Goal: Task Accomplishment & Management: Use online tool/utility

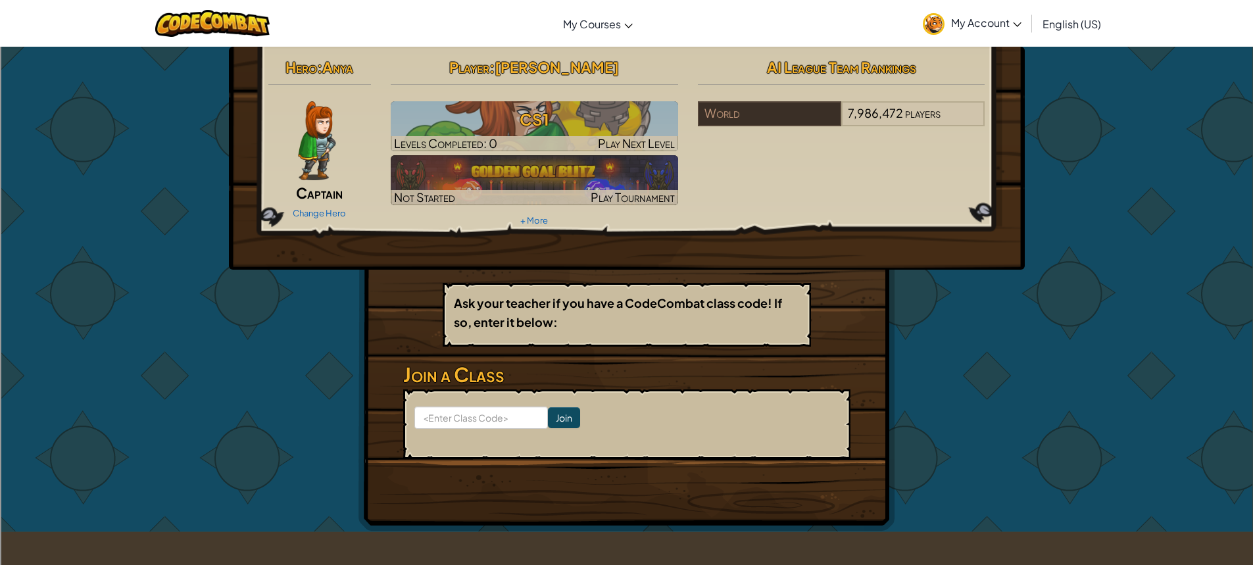
click at [765, 173] on div "Hero : Anya Captain Change Hero Player : Delana G CS1 Levels Completed: 0 Play …" at bounding box center [626, 141] width 737 height 177
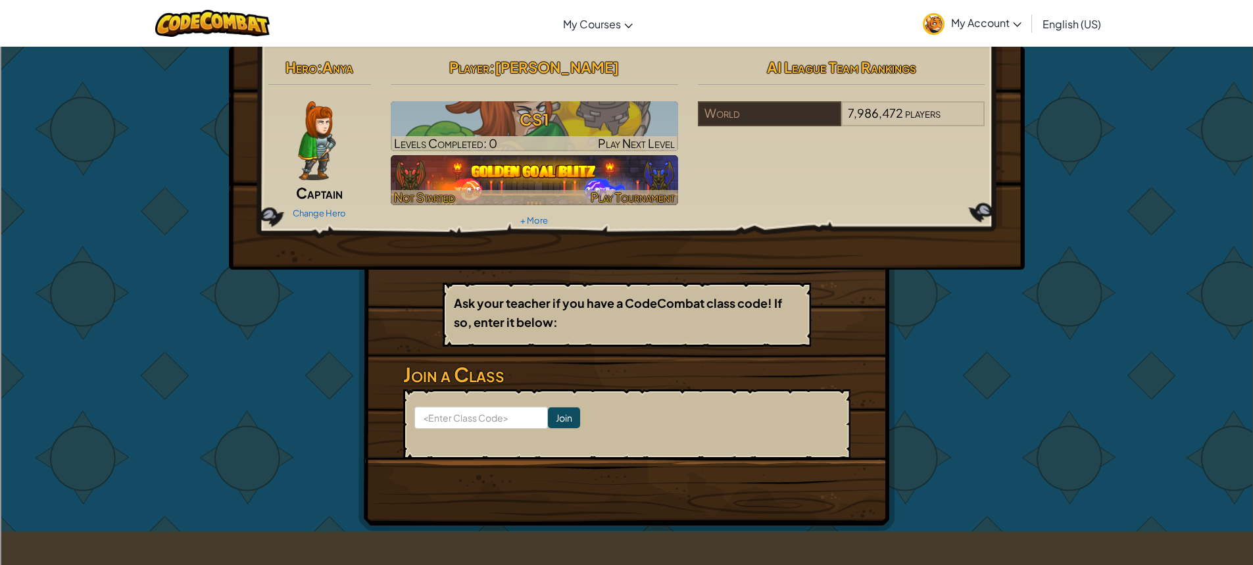
click at [850, 224] on div "Hero : Anya Captain Change Hero Player : Delana G CS1 Levels Completed: 0 Play …" at bounding box center [626, 141] width 737 height 177
click at [677, 197] on div at bounding box center [534, 197] width 287 height 15
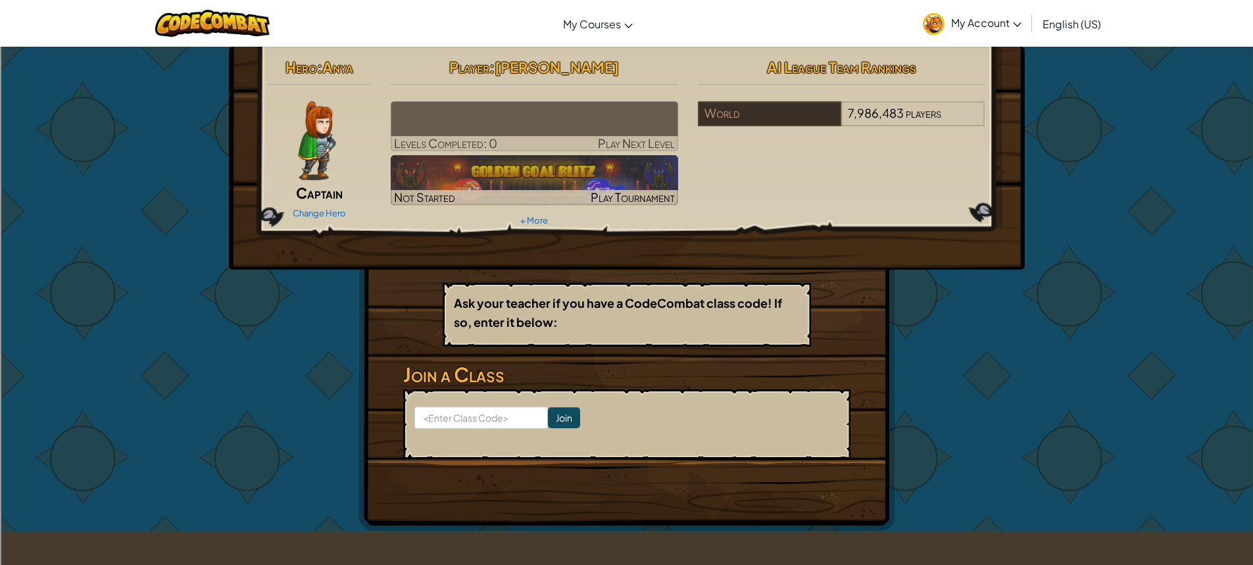
click at [1155, 223] on div "Hero : Anya Captain Change Hero Player : Delana G Levels Completed: 0 Play Next…" at bounding box center [626, 289] width 1253 height 486
click at [1162, 211] on div "Hero : Anya Captain Change Hero Player : Delana G Levels Completed: 0 Play Next…" at bounding box center [626, 289] width 1253 height 486
click at [1150, 208] on div "Hero : Anya Captain Change Hero Player : Delana G Levels Completed: 0 Play Next…" at bounding box center [626, 289] width 1253 height 486
click at [64, 243] on div "Hero : Anya Captain Change Hero Player : Delana G Levels Completed: 0 Play Next…" at bounding box center [626, 289] width 1253 height 486
click at [1135, 215] on div "Hero : Anya Captain Change Hero Player : Delana G Levels Completed: 0 Play Next…" at bounding box center [626, 289] width 1253 height 486
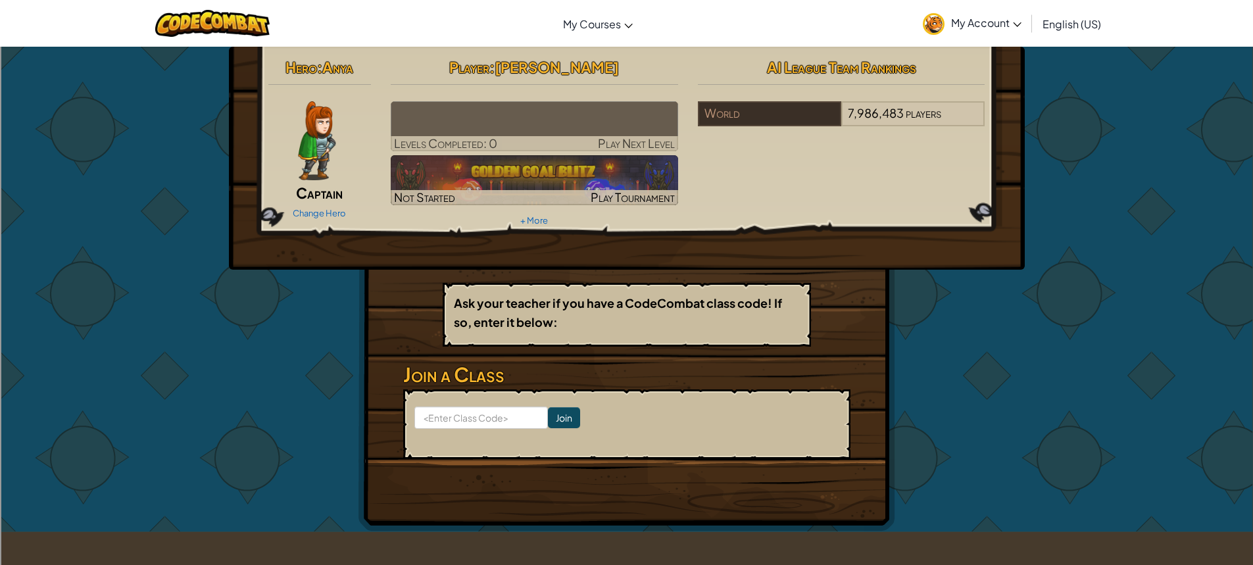
click at [1190, 318] on div "Hero : Anya Captain Change Hero Player : Delana G Levels Completed: 0 Play Next…" at bounding box center [626, 289] width 1253 height 486
click at [69, 268] on div "Hero : Anya Captain Change Hero Player : Delana G Levels Completed: 0 Play Next…" at bounding box center [626, 289] width 1253 height 486
click at [462, 417] on input at bounding box center [481, 417] width 134 height 22
type input "DowntrueHorse"
click at [560, 414] on input "Join" at bounding box center [564, 417] width 32 height 21
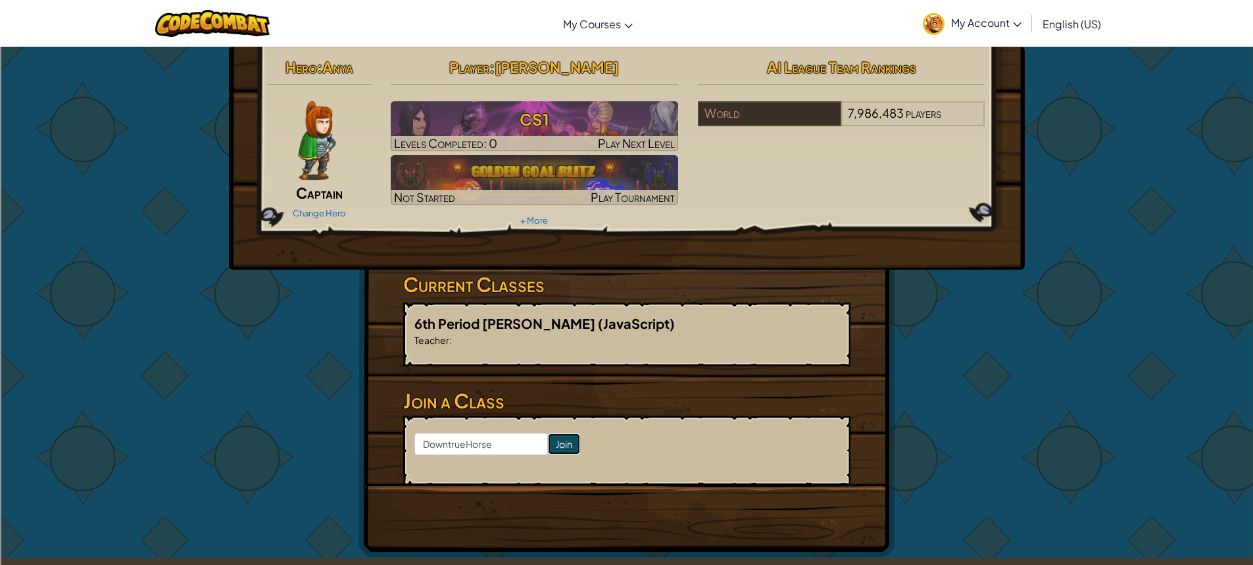
click at [548, 436] on input "Join" at bounding box center [564, 443] width 32 height 21
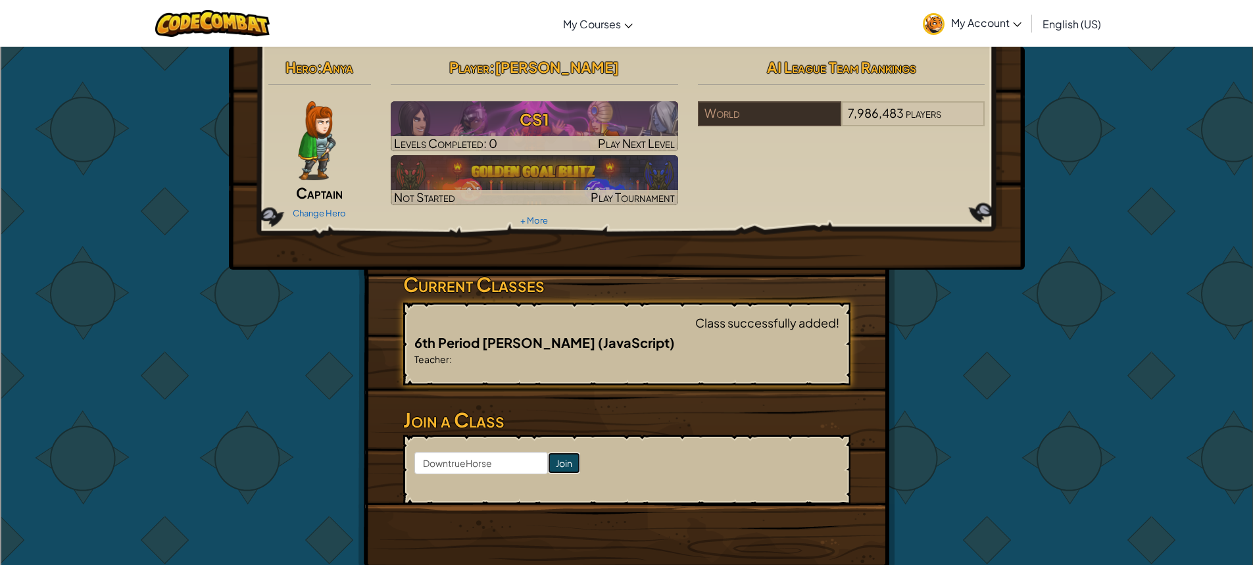
click at [548, 456] on input "Join" at bounding box center [564, 463] width 32 height 21
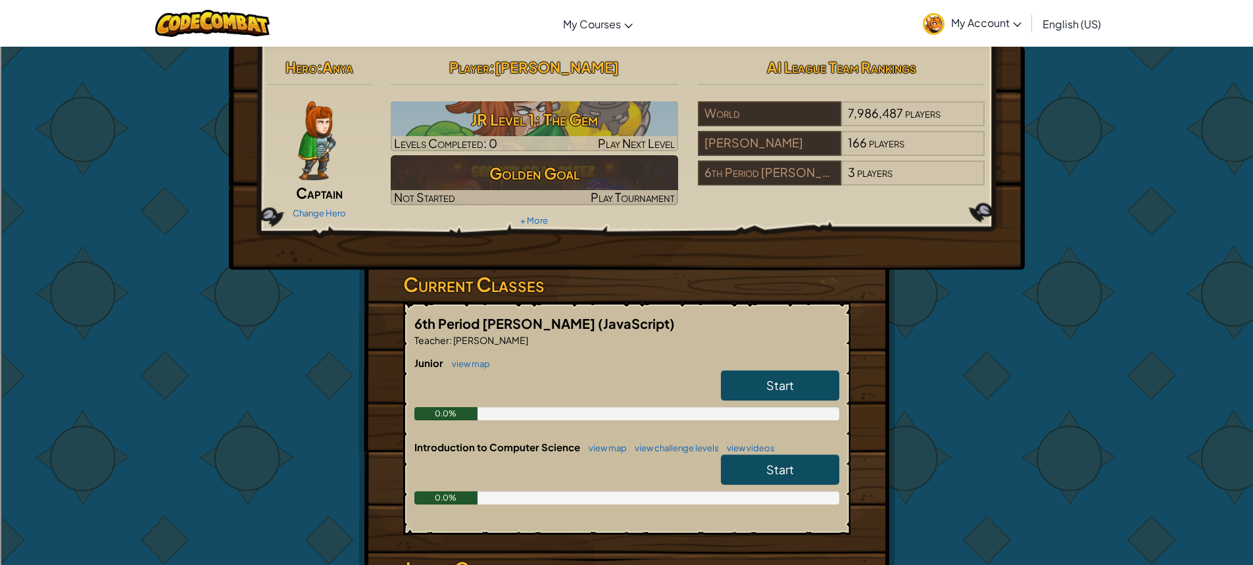
click at [798, 397] on link "Start" at bounding box center [780, 385] width 118 height 30
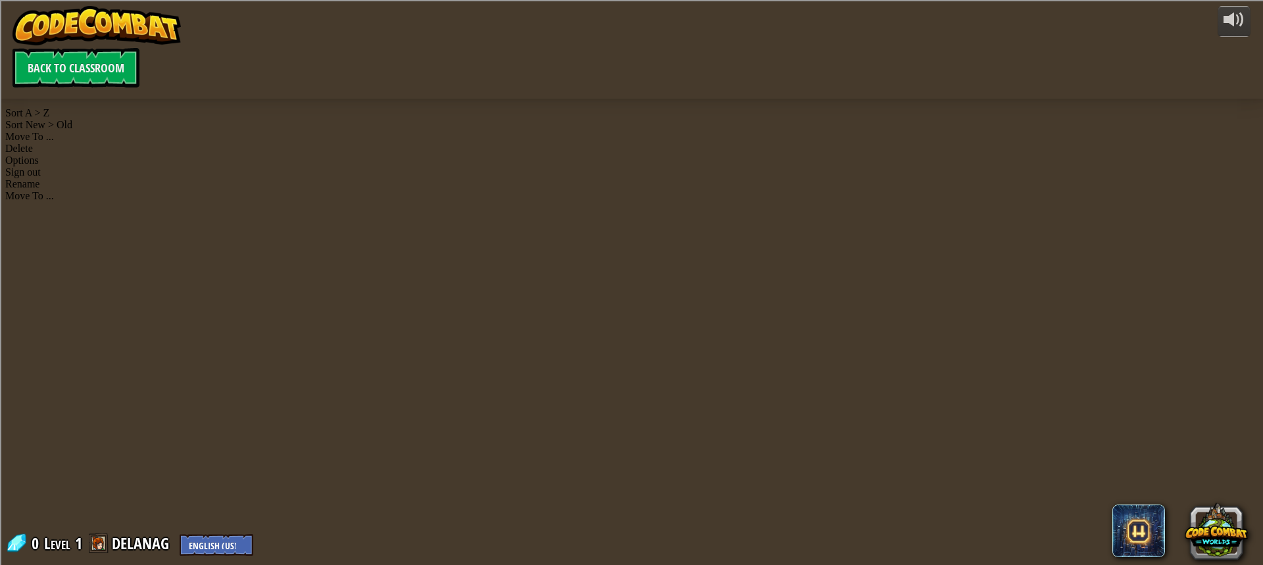
click at [797, 397] on div at bounding box center [631, 282] width 814 height 565
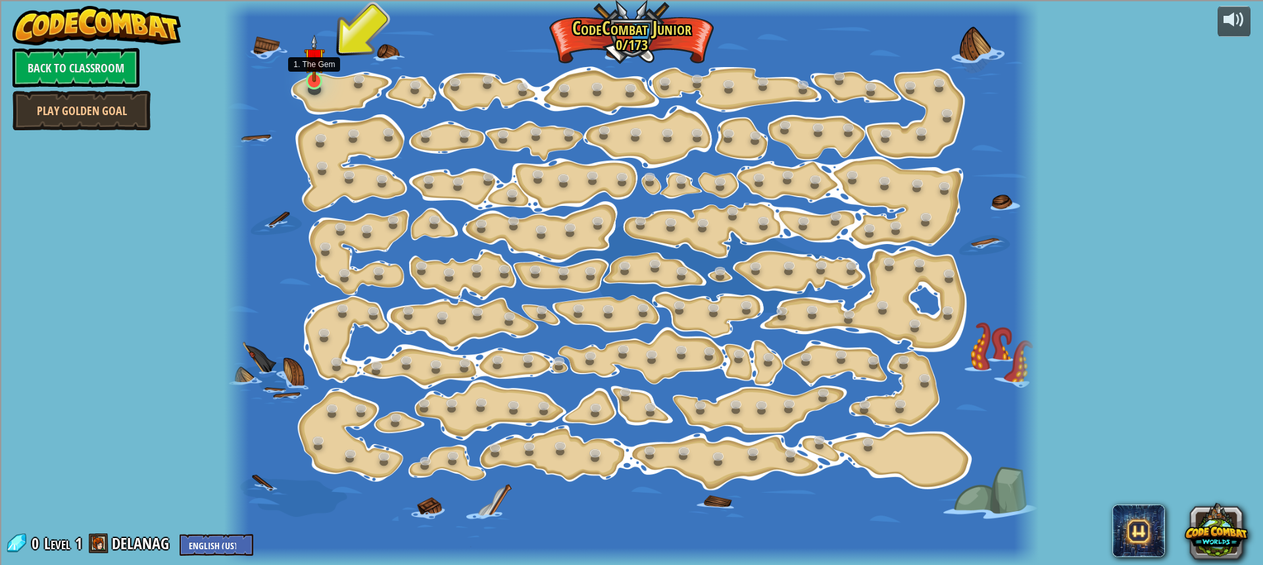
click at [313, 72] on img at bounding box center [314, 58] width 21 height 48
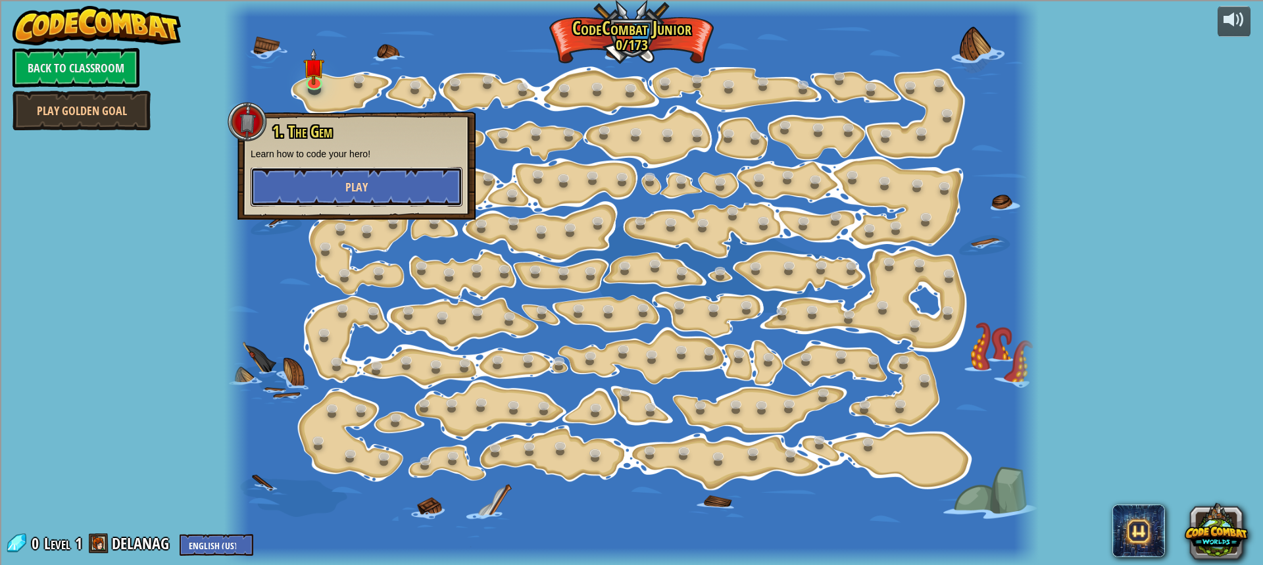
click at [339, 172] on button "Play" at bounding box center [357, 186] width 212 height 39
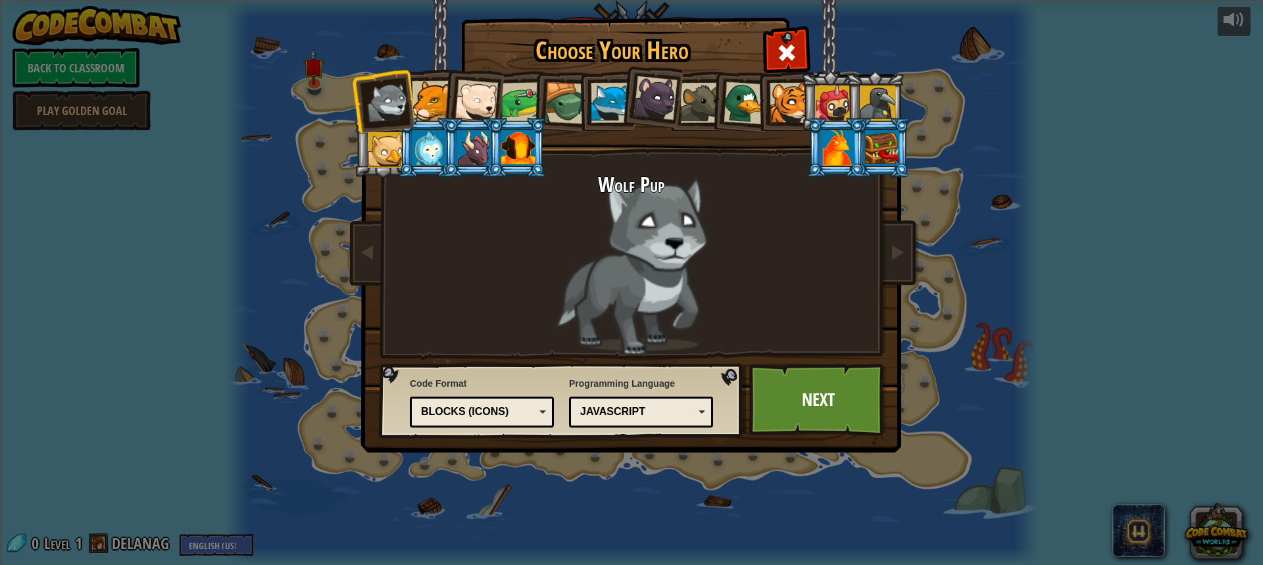
click at [784, 87] on div at bounding box center [790, 103] width 40 height 40
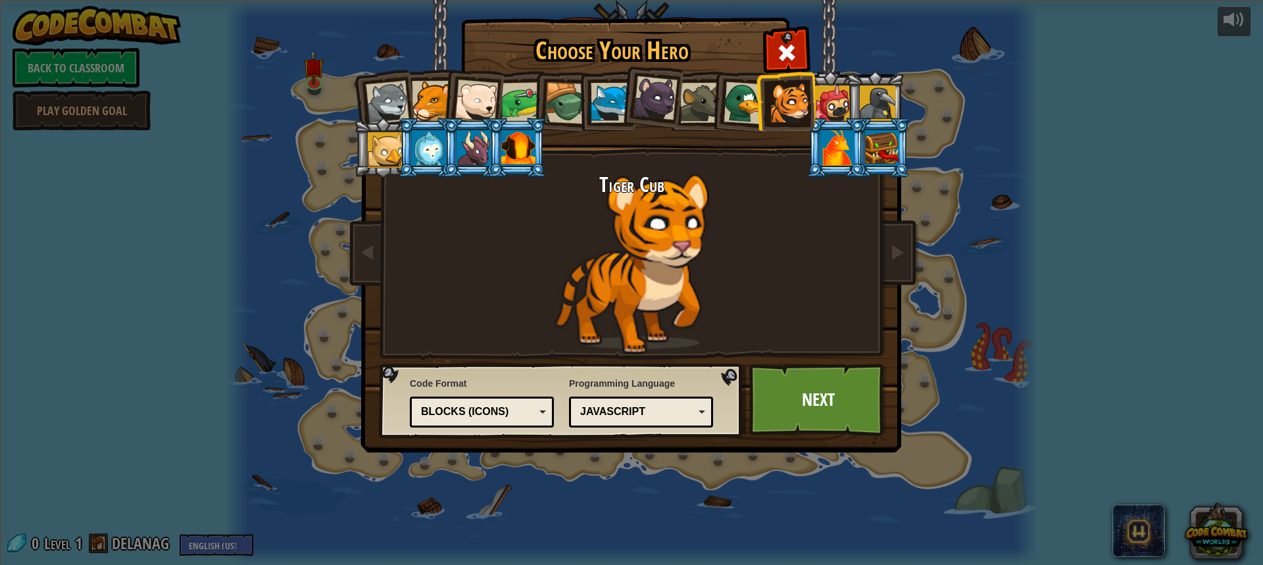
click at [429, 100] on div at bounding box center [432, 101] width 40 height 40
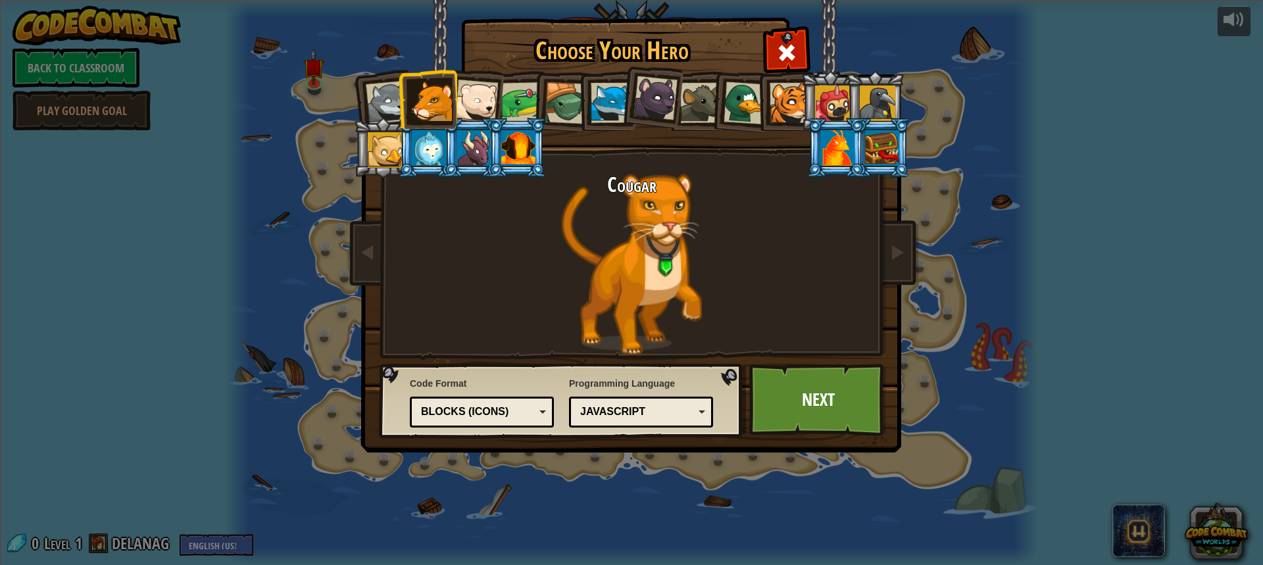
click at [778, 96] on div at bounding box center [790, 103] width 40 height 40
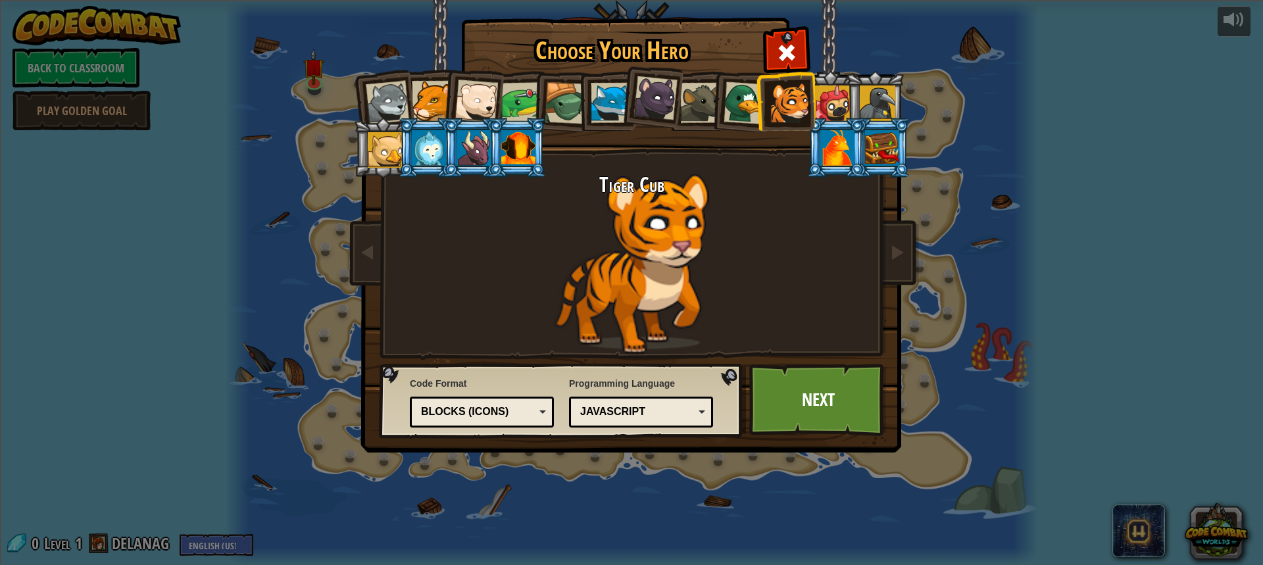
click at [431, 91] on div at bounding box center [432, 101] width 40 height 40
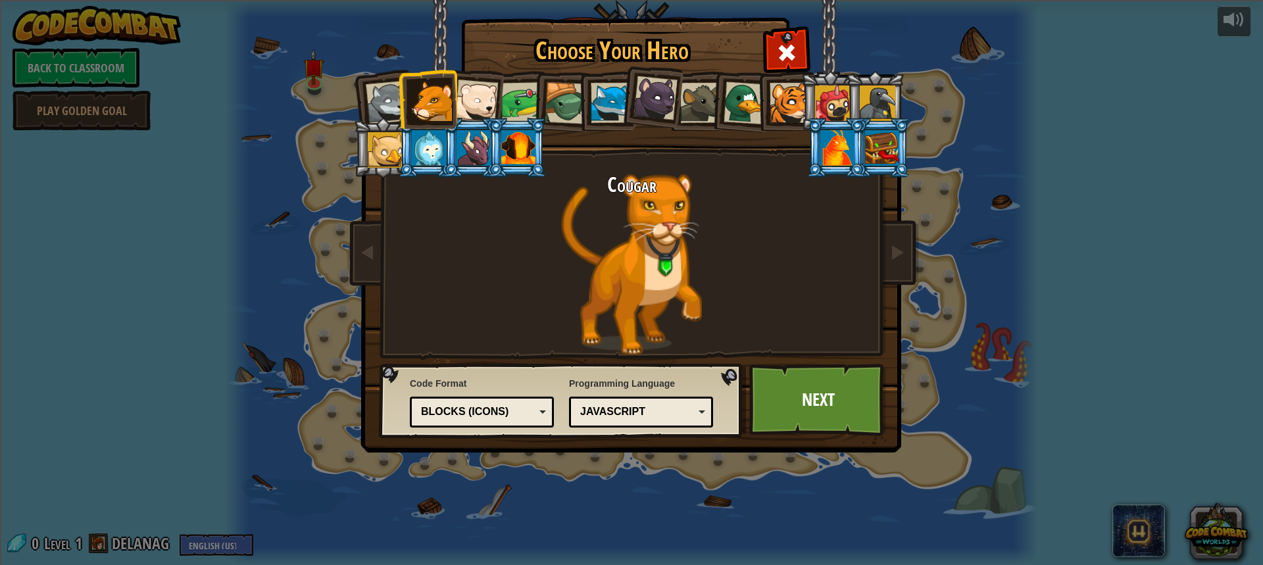
click at [793, 98] on div at bounding box center [790, 103] width 40 height 40
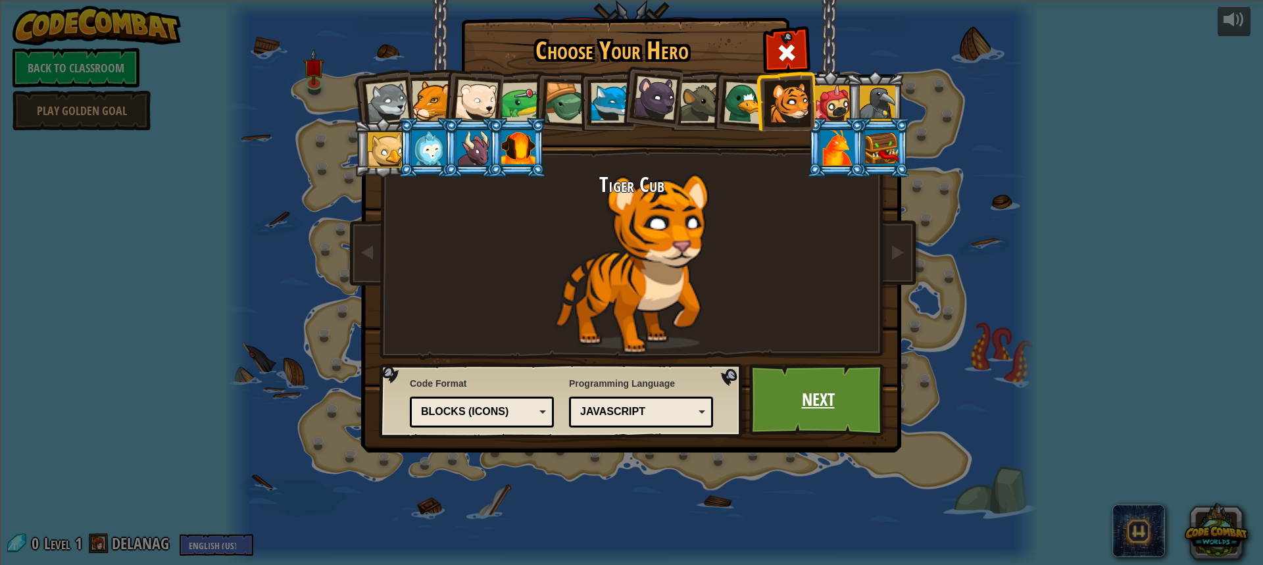
click at [839, 388] on link "Next" at bounding box center [817, 400] width 137 height 72
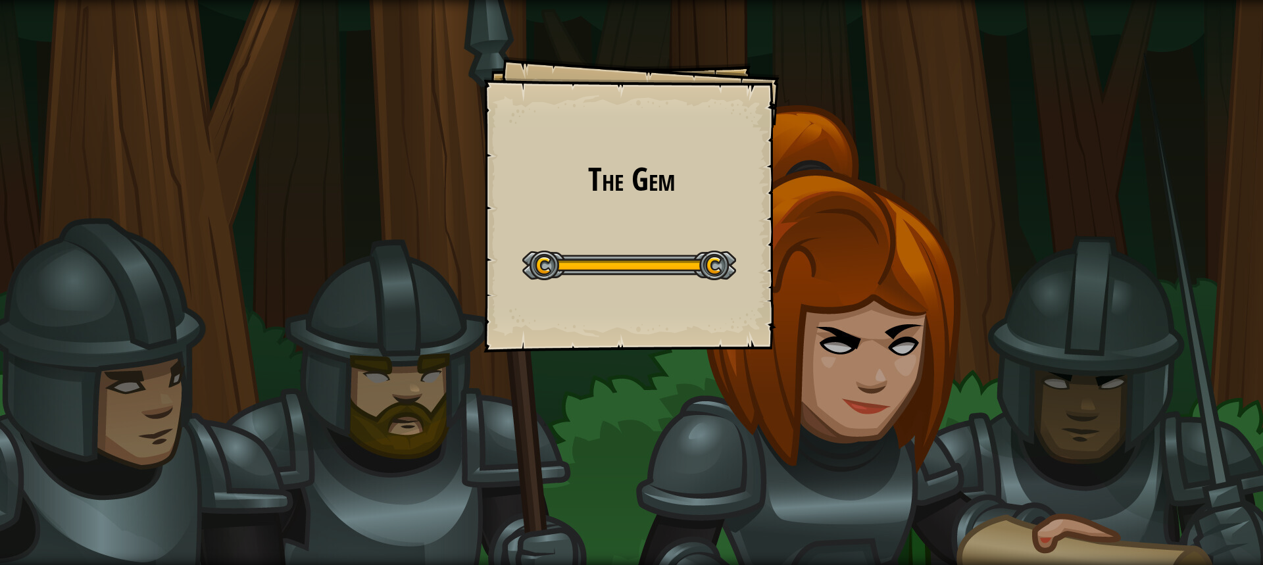
click at [707, 343] on div "The Gem Goals Start Level Error loading from server. Try refreshing the page. Y…" at bounding box center [631, 205] width 296 height 296
click at [707, 342] on div "The Gem Goals Start Level Error loading from server. Try refreshing the page. Y…" at bounding box center [631, 205] width 296 height 296
click at [707, 333] on div "The Gem Goals Start Level Error loading from server. Try refreshing the page. Y…" at bounding box center [631, 205] width 296 height 296
click at [694, 330] on div "The Gem Goals Start Level Error loading from server. Try refreshing the page. Y…" at bounding box center [631, 205] width 296 height 296
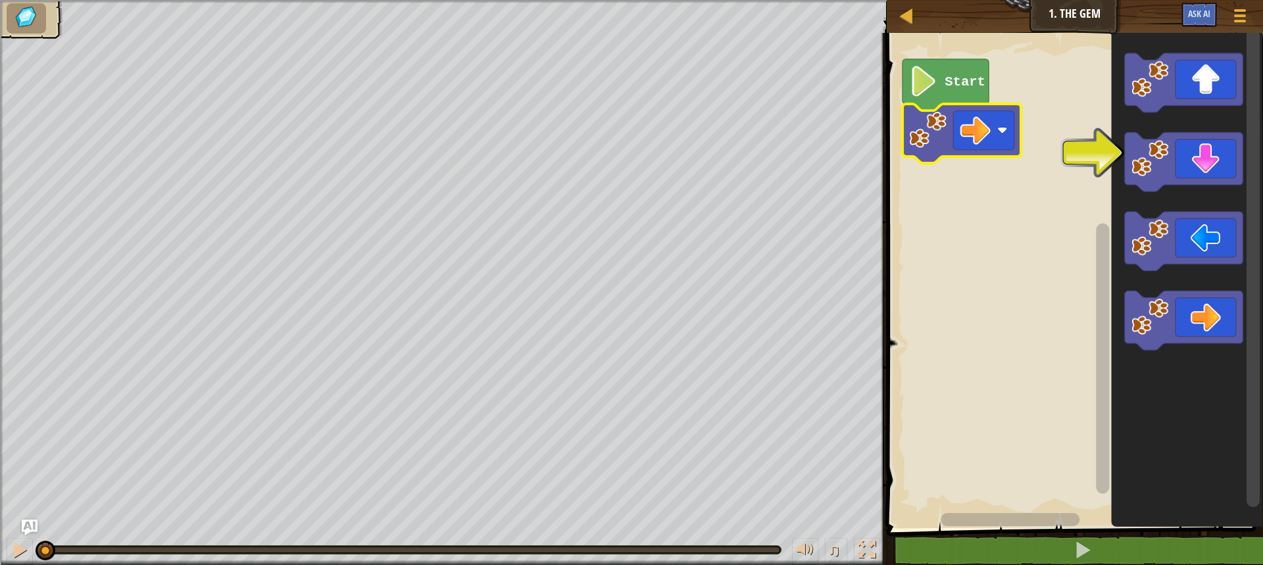
click at [1077, 168] on rect "Blockly Workspace" at bounding box center [1073, 277] width 380 height 502
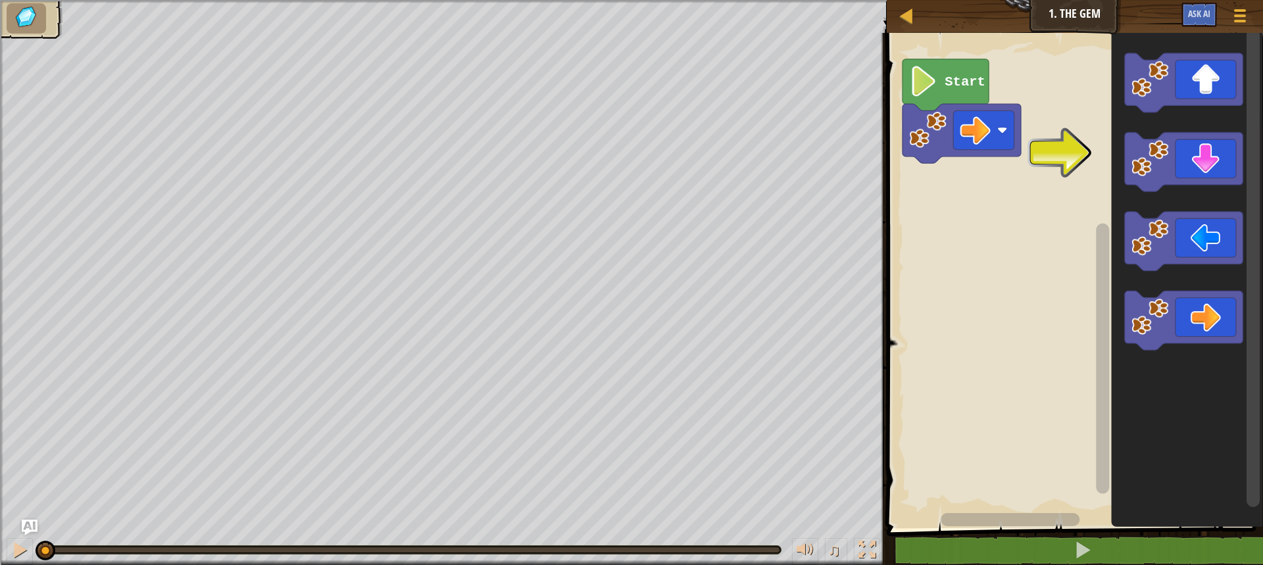
click at [1103, 154] on div "Start" at bounding box center [1073, 277] width 380 height 502
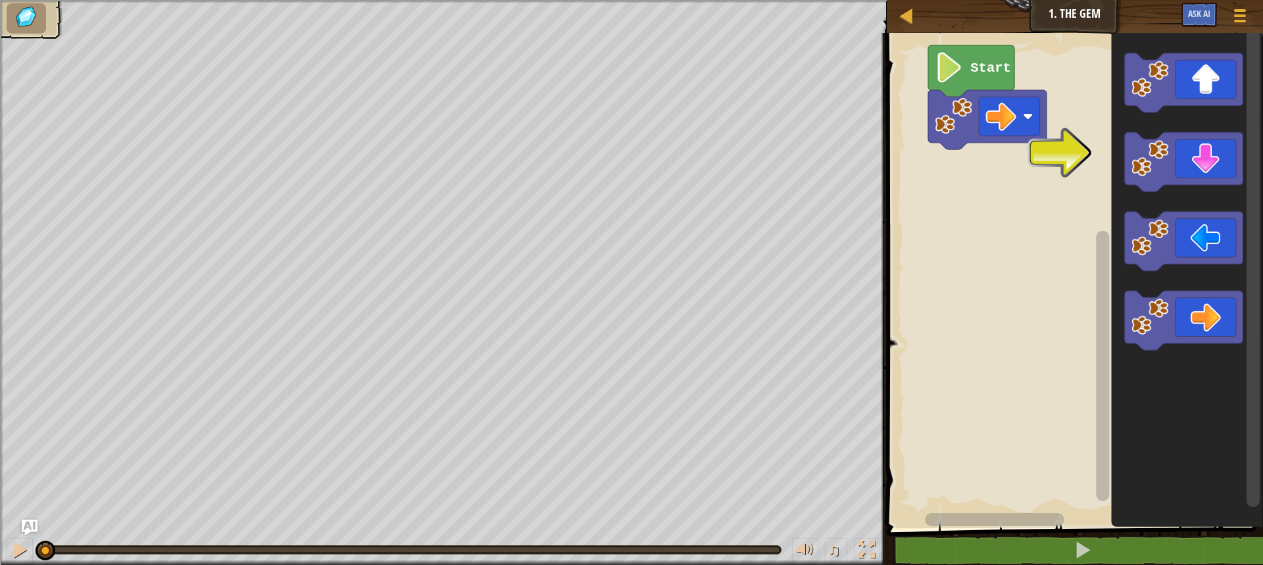
click at [1248, 190] on div "Start" at bounding box center [1073, 277] width 380 height 502
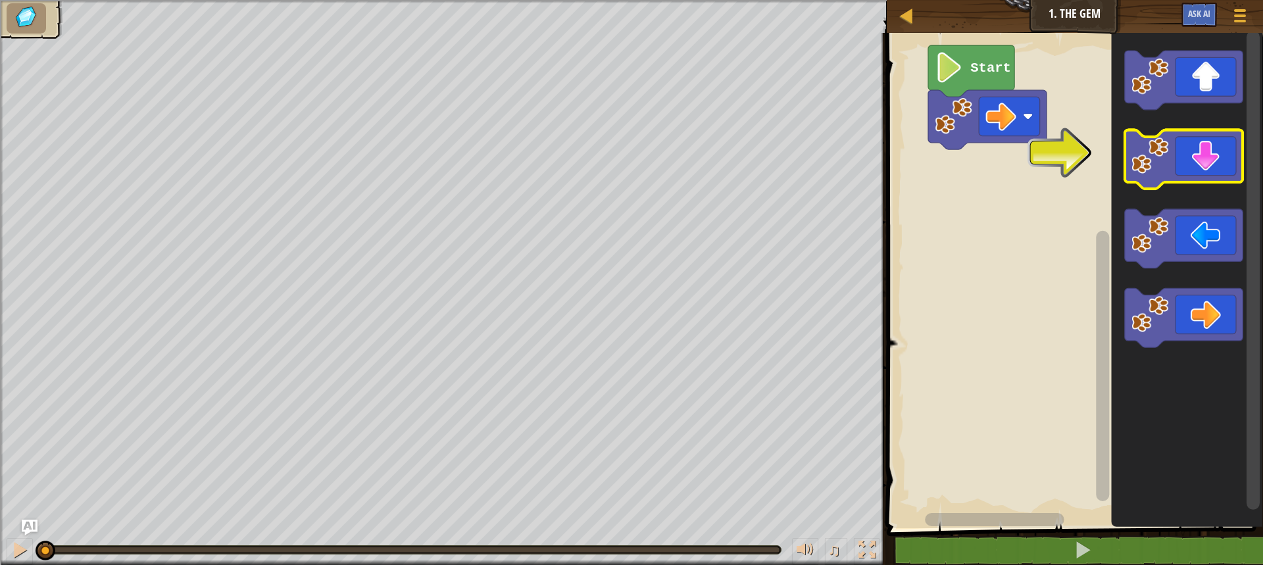
click at [1177, 165] on icon "Blockly Workspace" at bounding box center [1183, 159] width 118 height 59
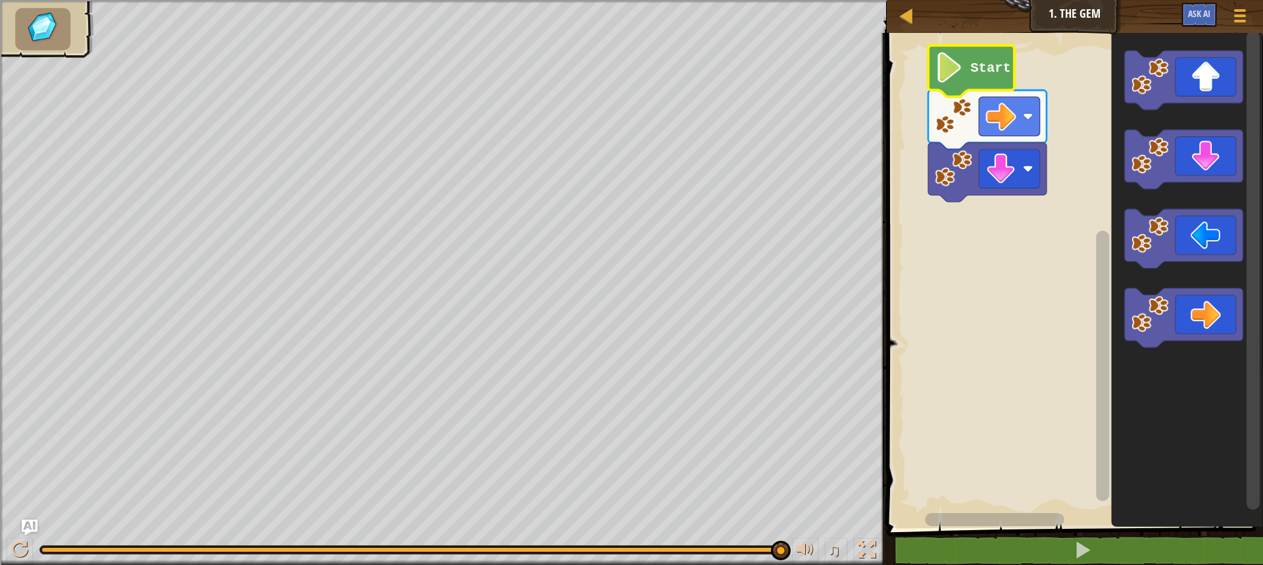
click at [939, 56] on image "Blockly Workspace" at bounding box center [949, 67] width 29 height 30
click at [945, 65] on image "Blockly Workspace" at bounding box center [949, 67] width 29 height 30
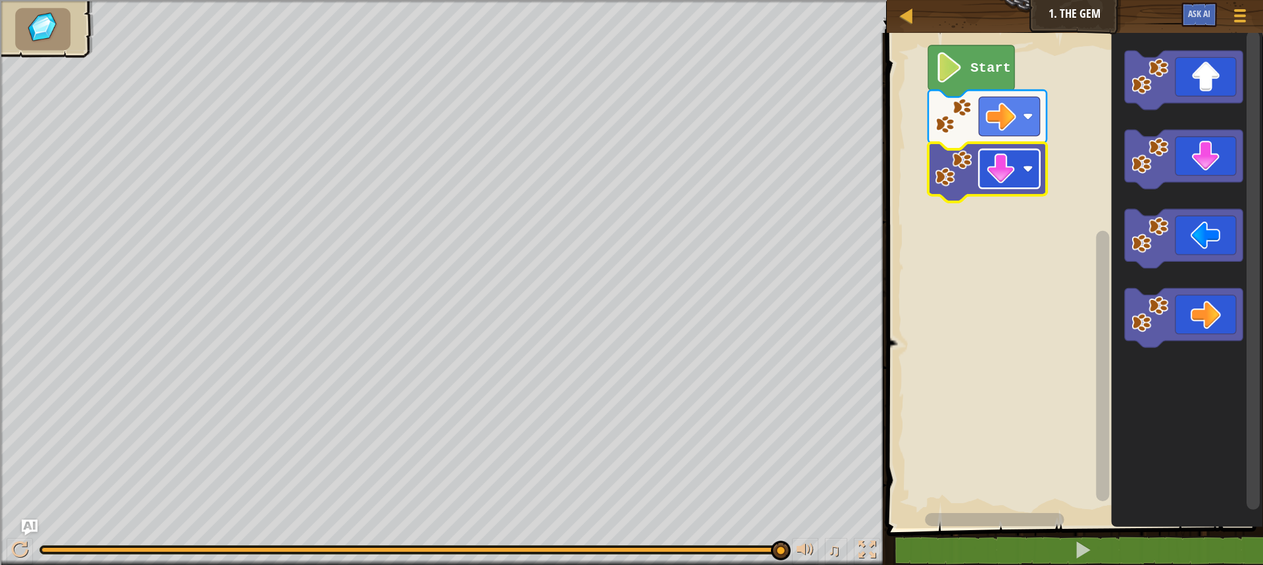
click at [1013, 160] on image "Blockly Workspace" at bounding box center [1000, 169] width 30 height 30
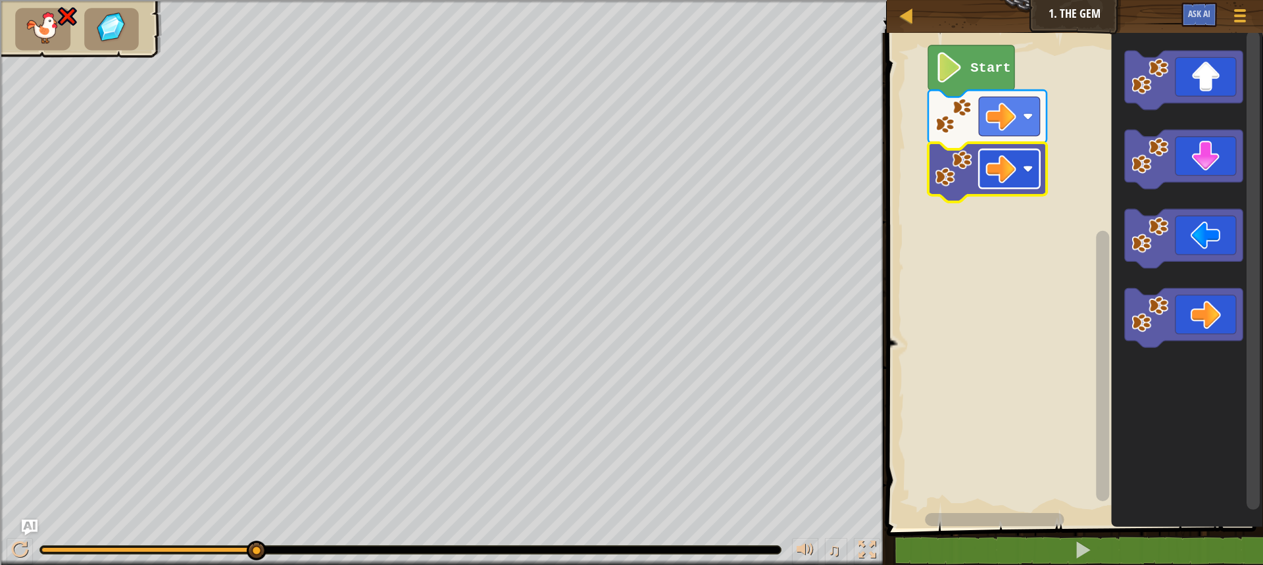
click at [998, 182] on image "Blockly Workspace" at bounding box center [1000, 169] width 30 height 30
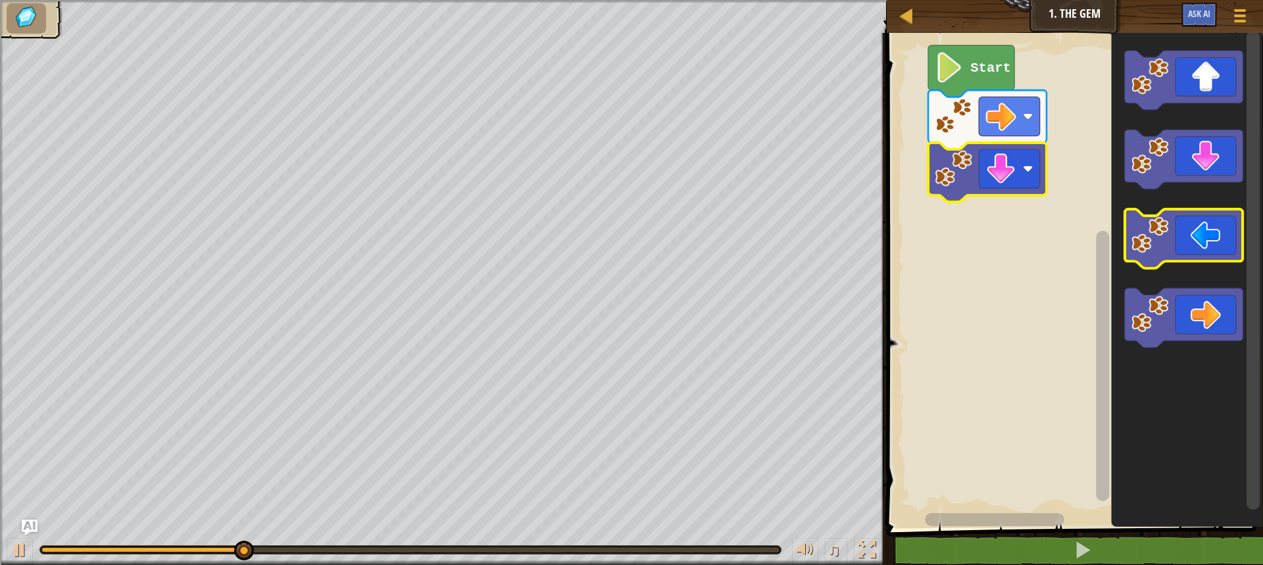
click at [1141, 216] on icon "Blockly Workspace" at bounding box center [1183, 239] width 118 height 59
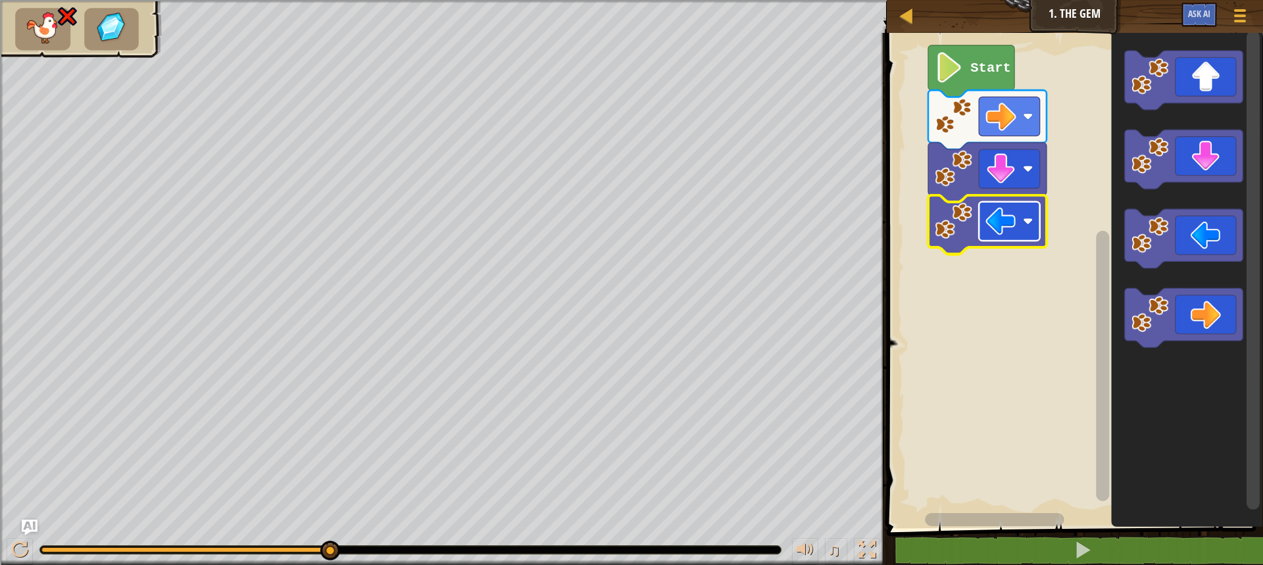
click at [1014, 220] on image "Blockly Workspace" at bounding box center [1000, 221] width 30 height 30
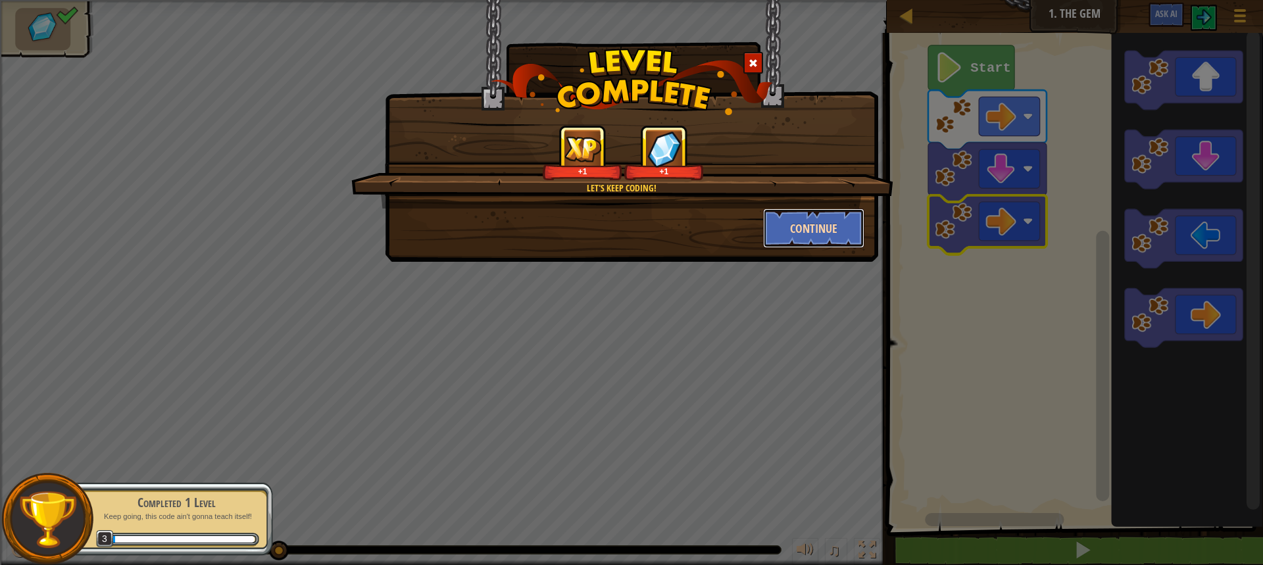
click at [825, 218] on button "Continue" at bounding box center [814, 227] width 102 height 39
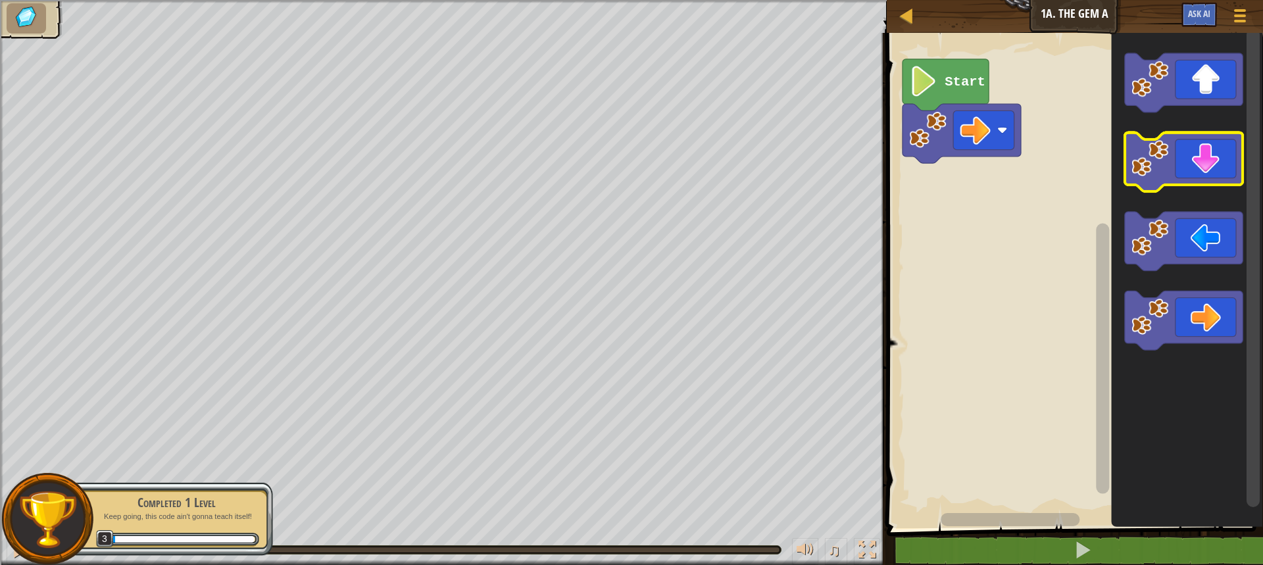
click at [1171, 137] on icon "Blockly Workspace" at bounding box center [1183, 162] width 118 height 59
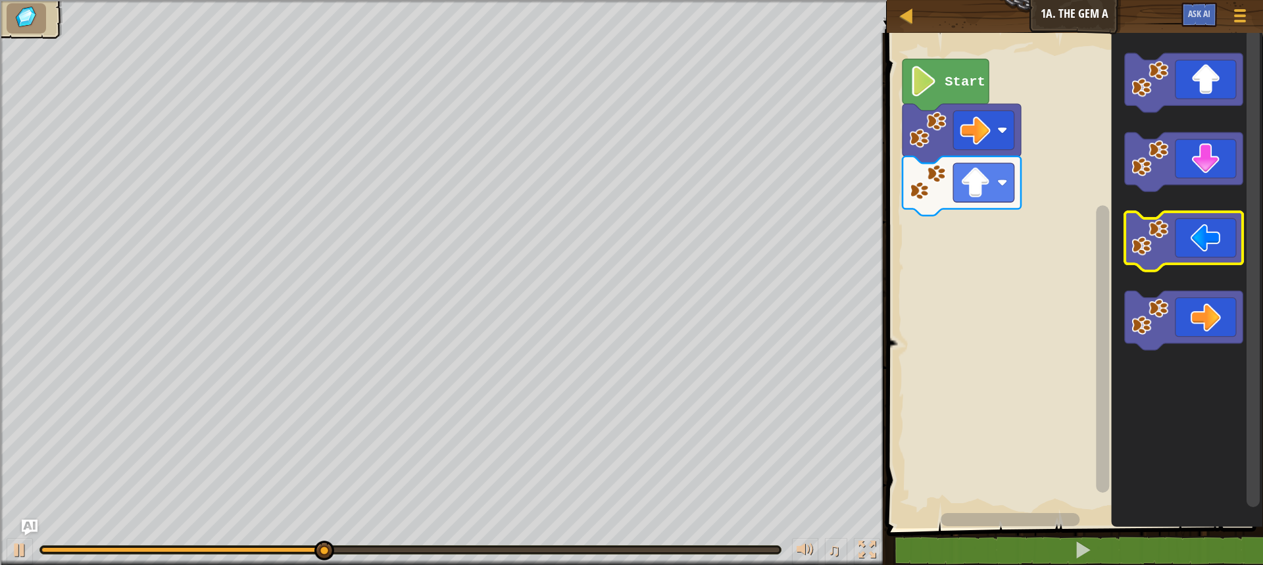
click at [1181, 221] on icon "Blockly Workspace" at bounding box center [1183, 241] width 118 height 59
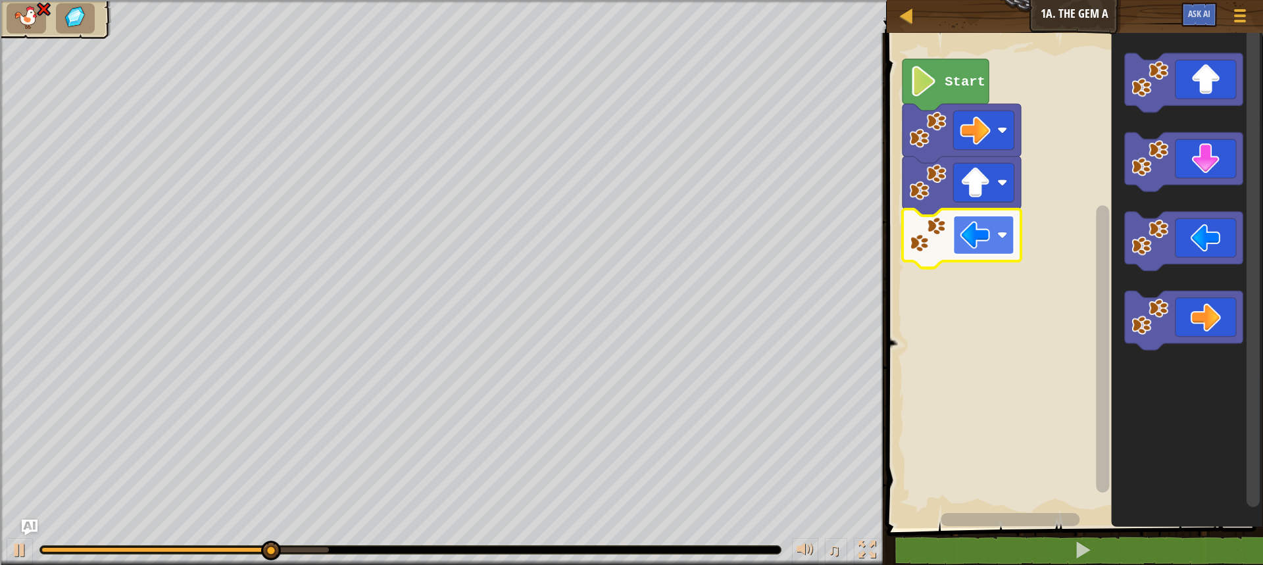
click at [996, 235] on rect "Blockly Workspace" at bounding box center [983, 235] width 61 height 39
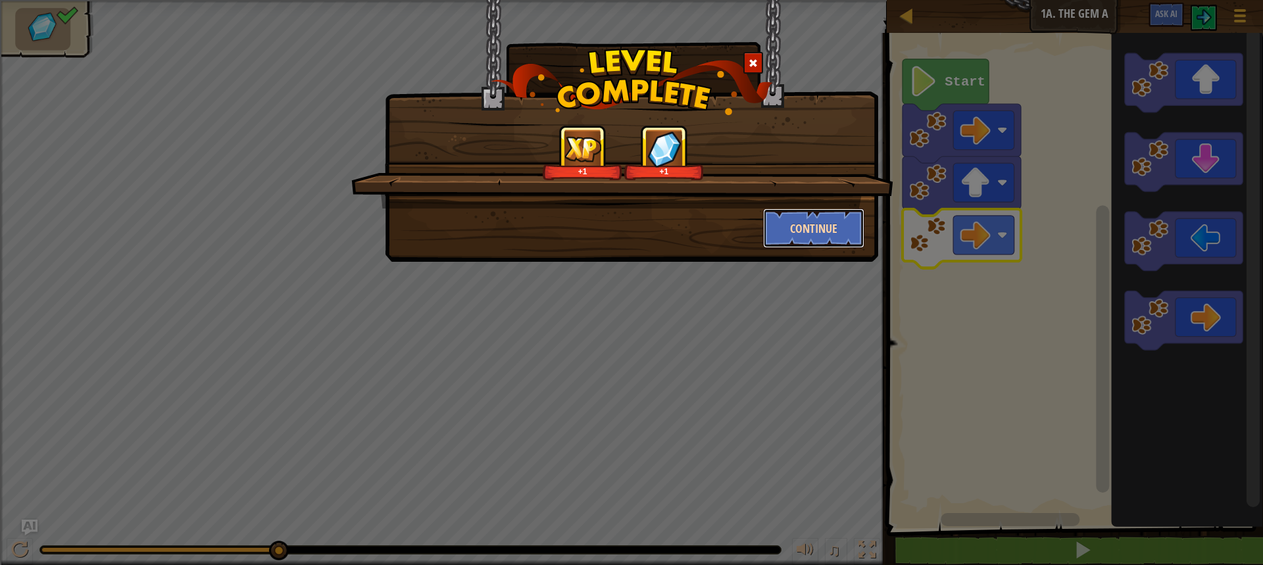
click at [835, 224] on button "Continue" at bounding box center [814, 227] width 102 height 39
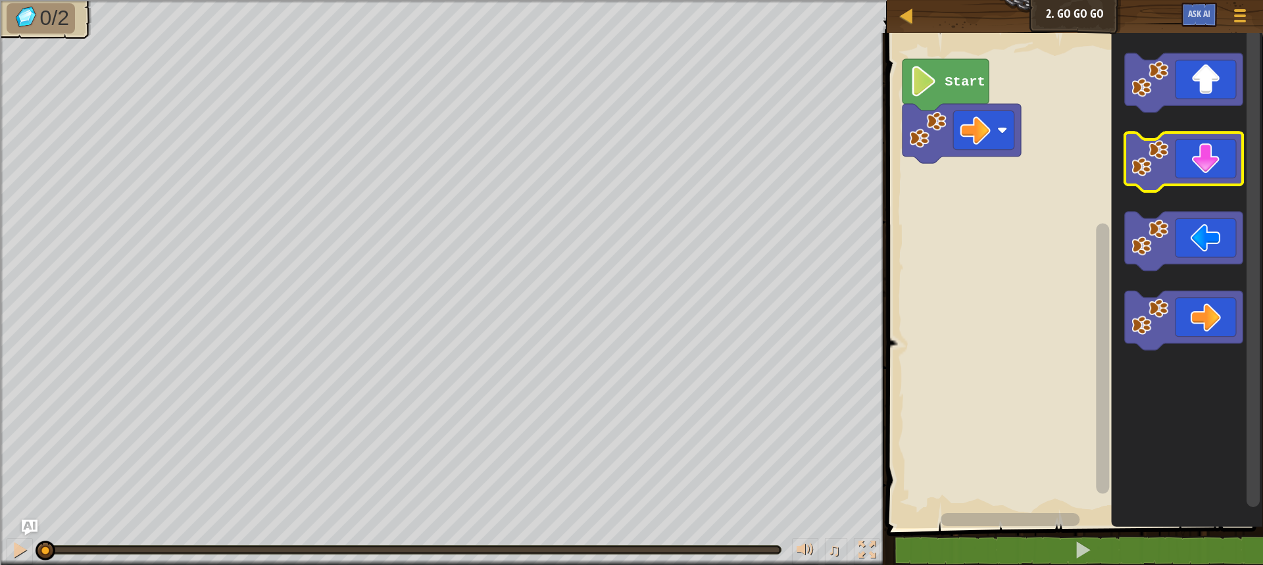
click at [1212, 162] on icon "Blockly Workspace" at bounding box center [1183, 162] width 118 height 59
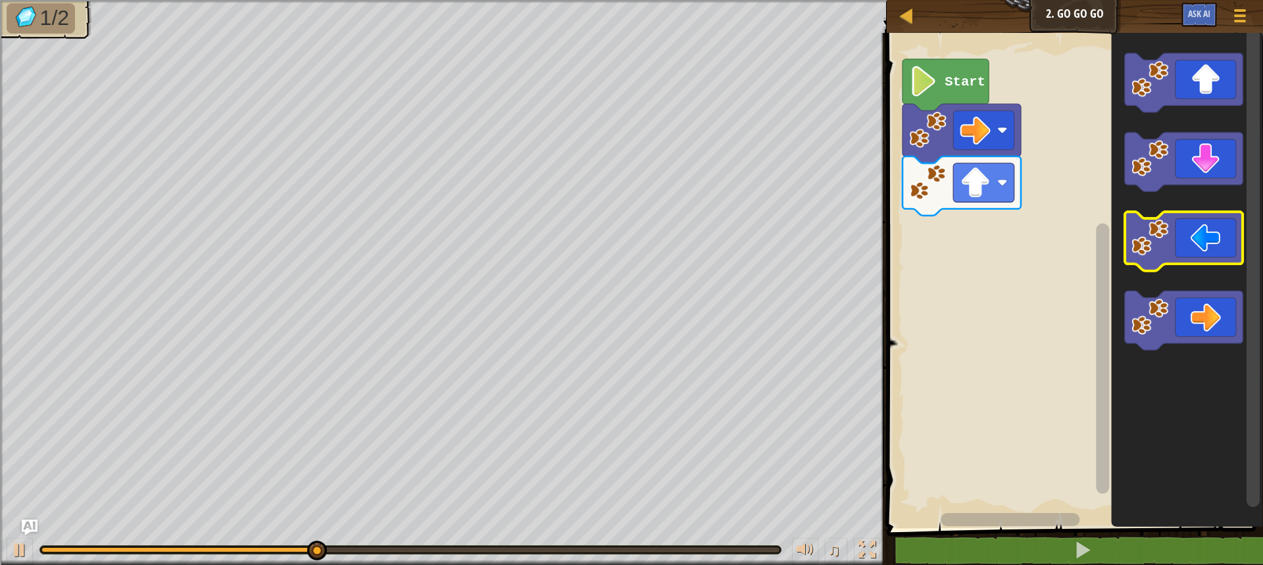
click at [1191, 226] on icon "Blockly Workspace" at bounding box center [1183, 241] width 118 height 59
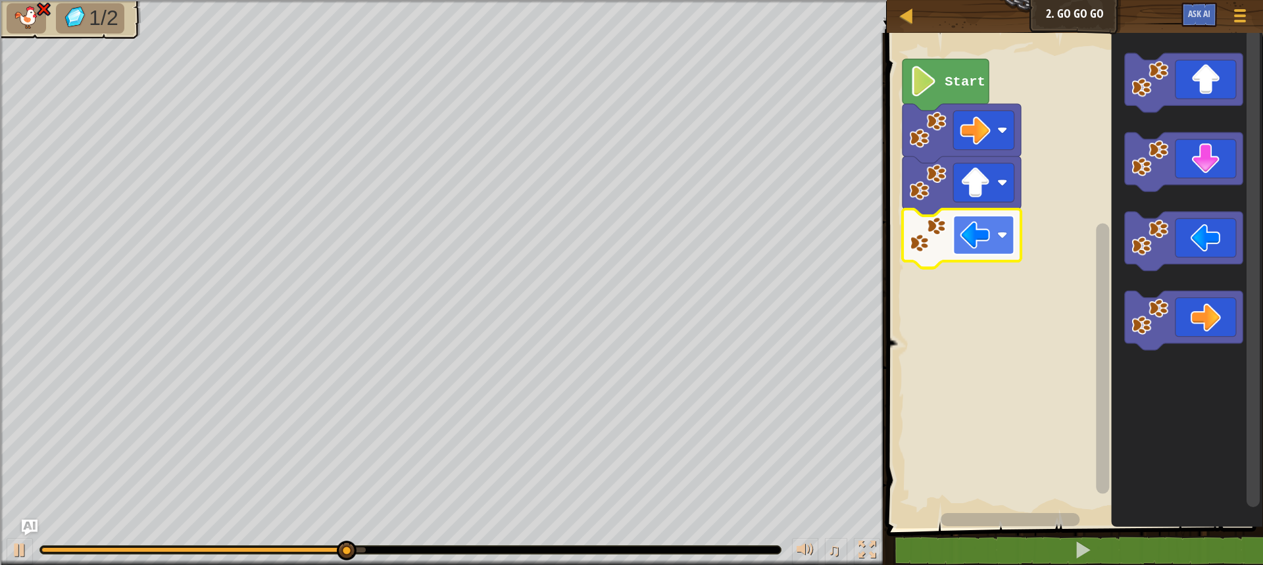
click at [979, 228] on image "Blockly Workspace" at bounding box center [975, 235] width 30 height 30
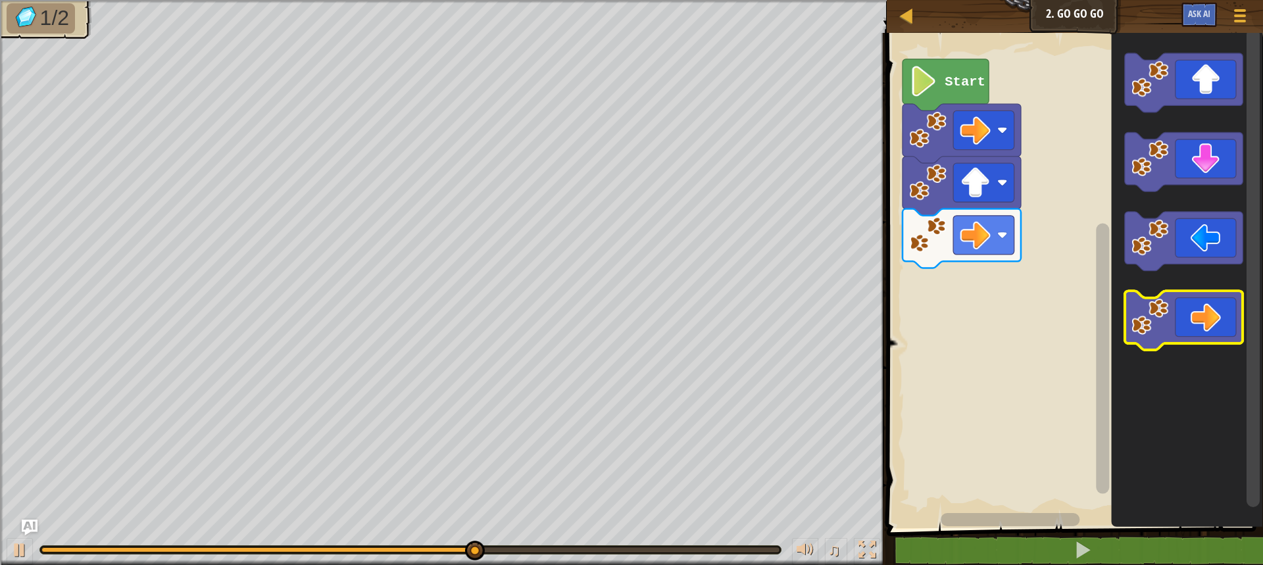
click at [1222, 326] on icon "Blockly Workspace" at bounding box center [1183, 321] width 118 height 59
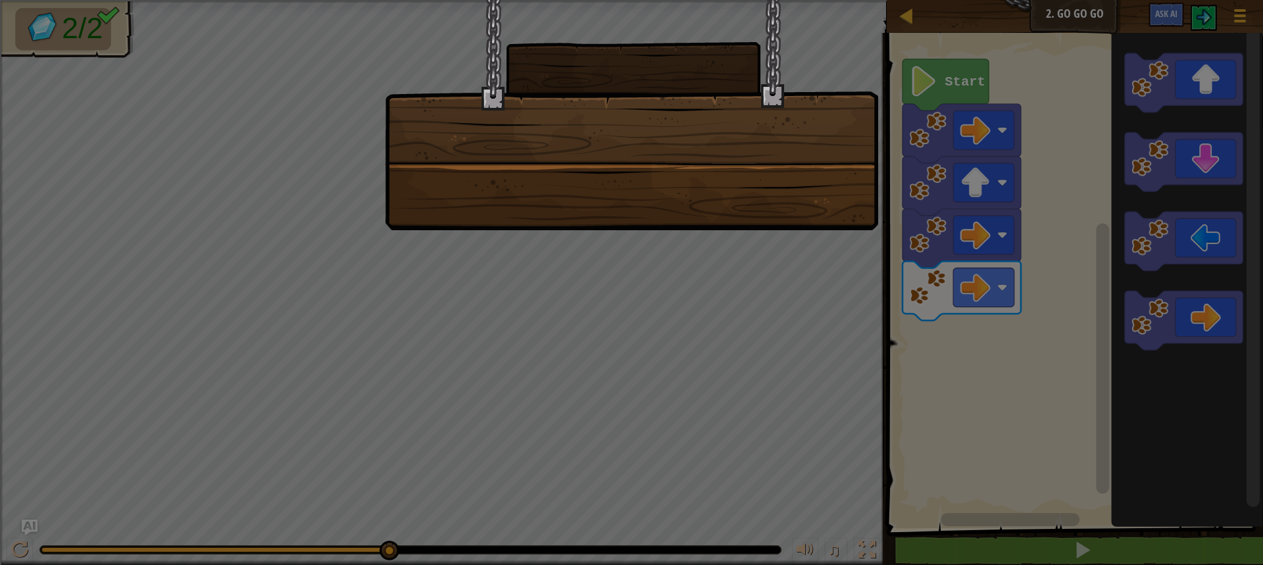
click at [702, 58] on div at bounding box center [631, 115] width 493 height 230
drag, startPoint x: 597, startPoint y: 93, endPoint x: 634, endPoint y: 118, distance: 44.5
click at [598, 93] on div at bounding box center [631, 115] width 493 height 230
click at [563, 88] on div at bounding box center [631, 115] width 493 height 230
click at [564, 90] on div at bounding box center [631, 115] width 493 height 230
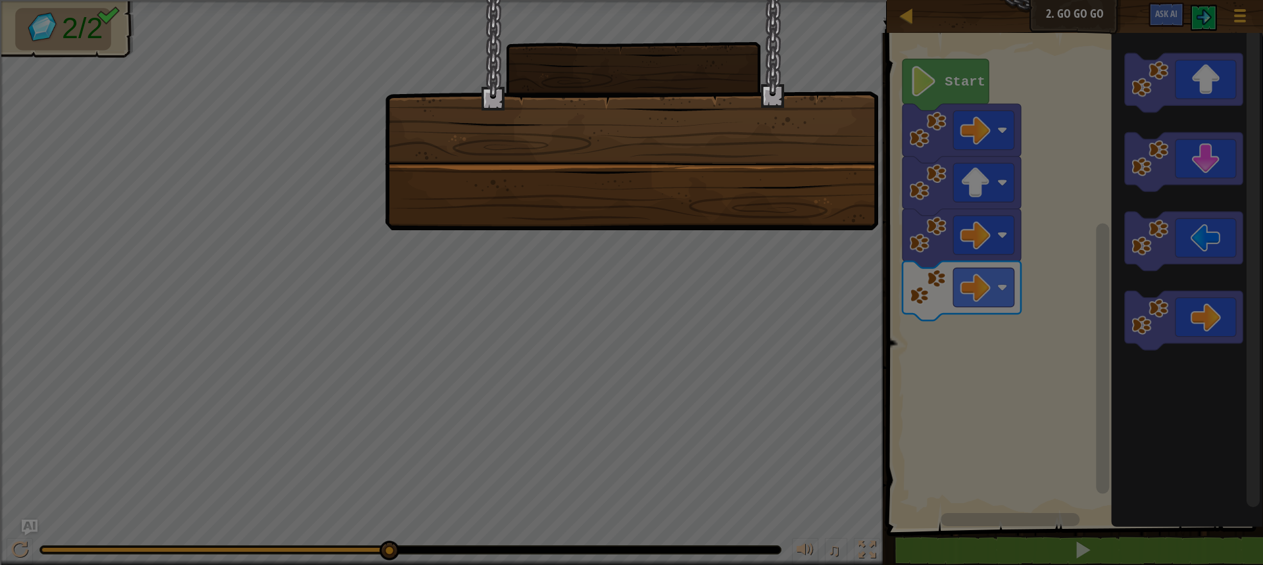
click at [564, 90] on div at bounding box center [631, 115] width 493 height 230
click at [564, 92] on div at bounding box center [631, 115] width 493 height 230
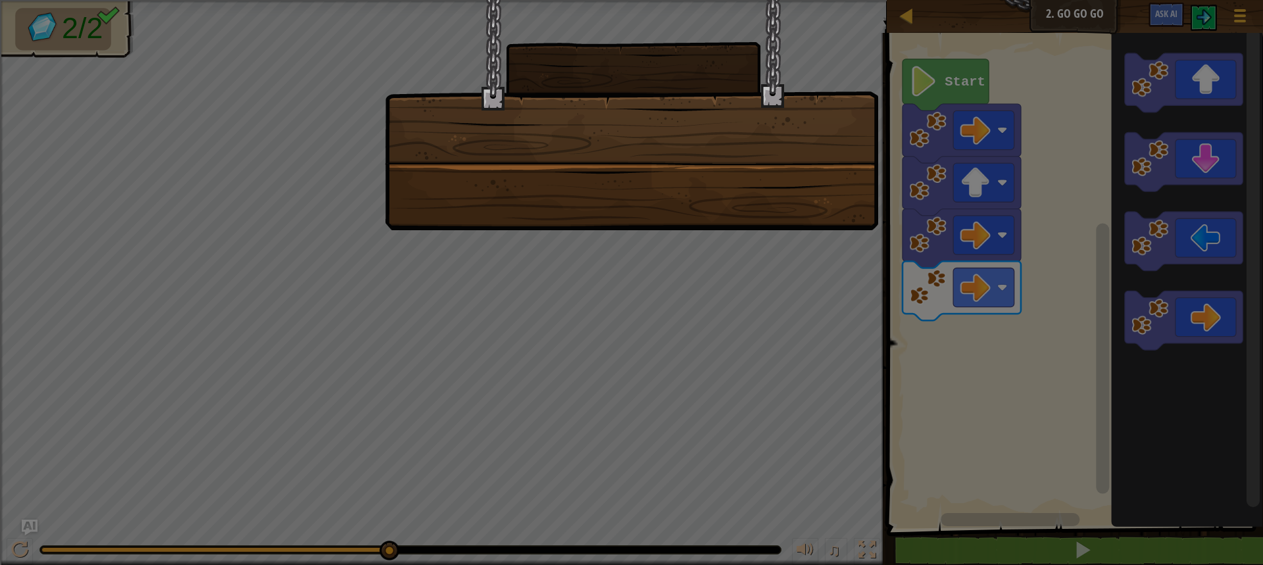
click at [564, 92] on div at bounding box center [631, 115] width 493 height 230
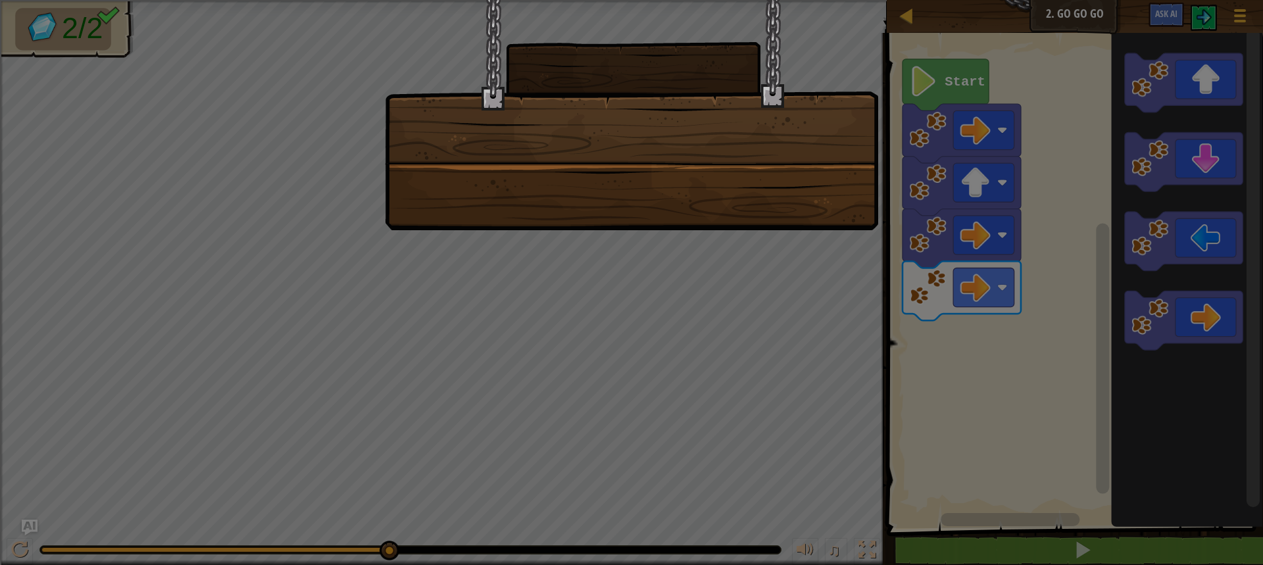
click at [508, 182] on div at bounding box center [631, 115] width 493 height 230
click at [533, 174] on div at bounding box center [631, 115] width 493 height 230
click at [622, 210] on div at bounding box center [631, 115] width 493 height 230
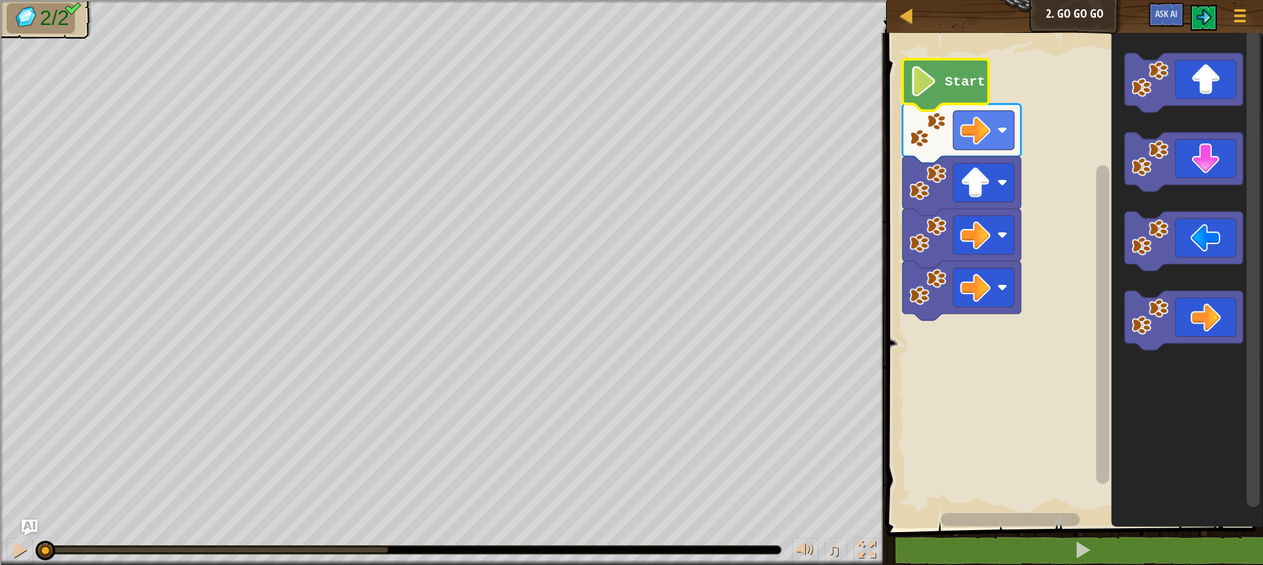
click at [939, 67] on icon "Blockly Workspace" at bounding box center [945, 84] width 86 height 51
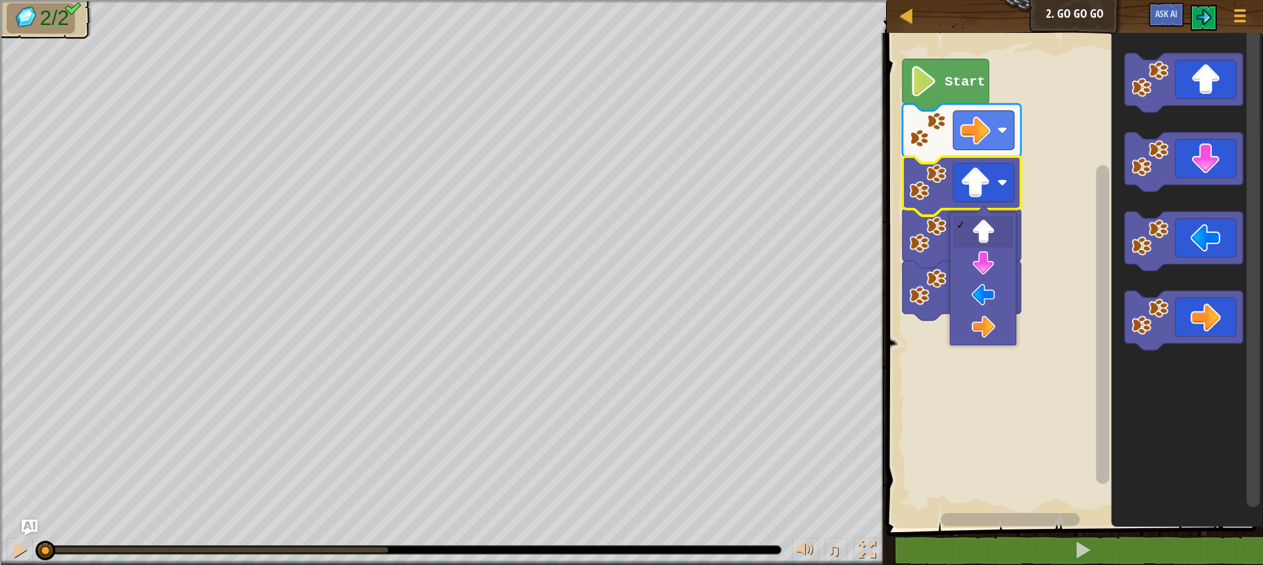
click at [939, 193] on image "Blockly Workspace" at bounding box center [927, 182] width 37 height 37
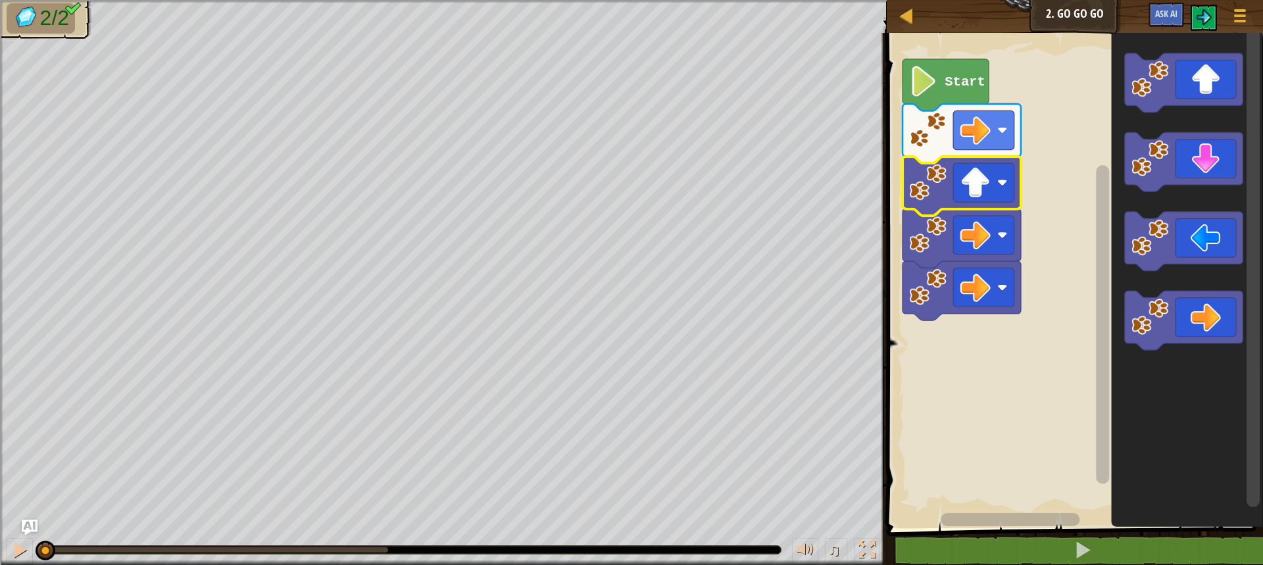
click at [939, 193] on image "Blockly Workspace" at bounding box center [927, 182] width 37 height 37
click at [961, 178] on image "Blockly Workspace" at bounding box center [975, 183] width 30 height 30
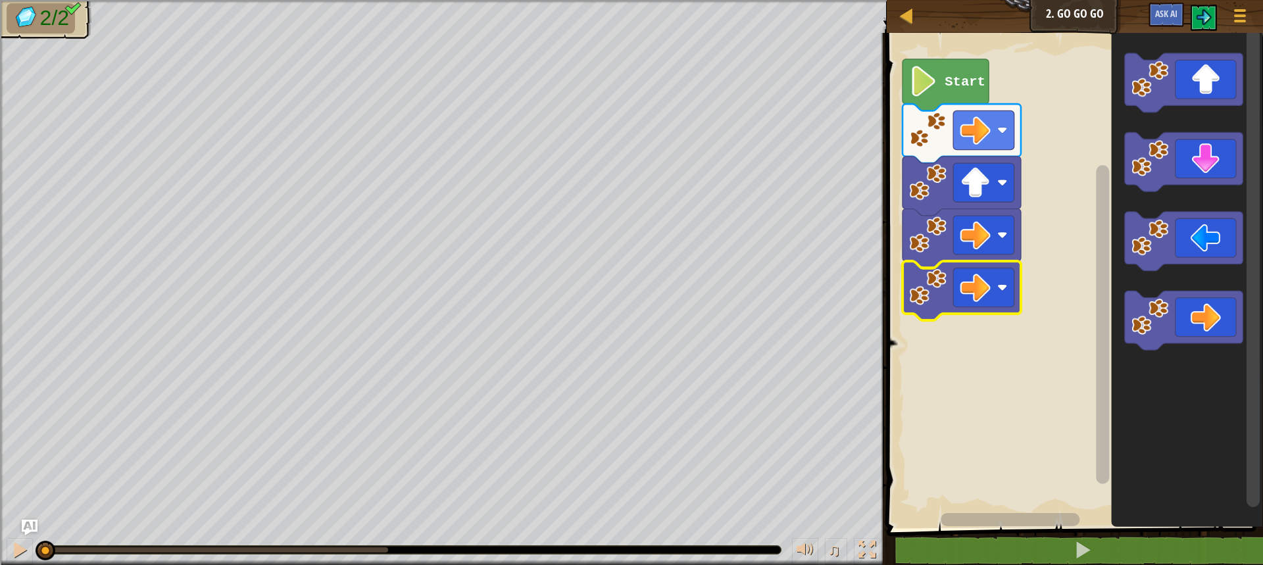
click at [951, 80] on text "Start" at bounding box center [964, 81] width 41 height 15
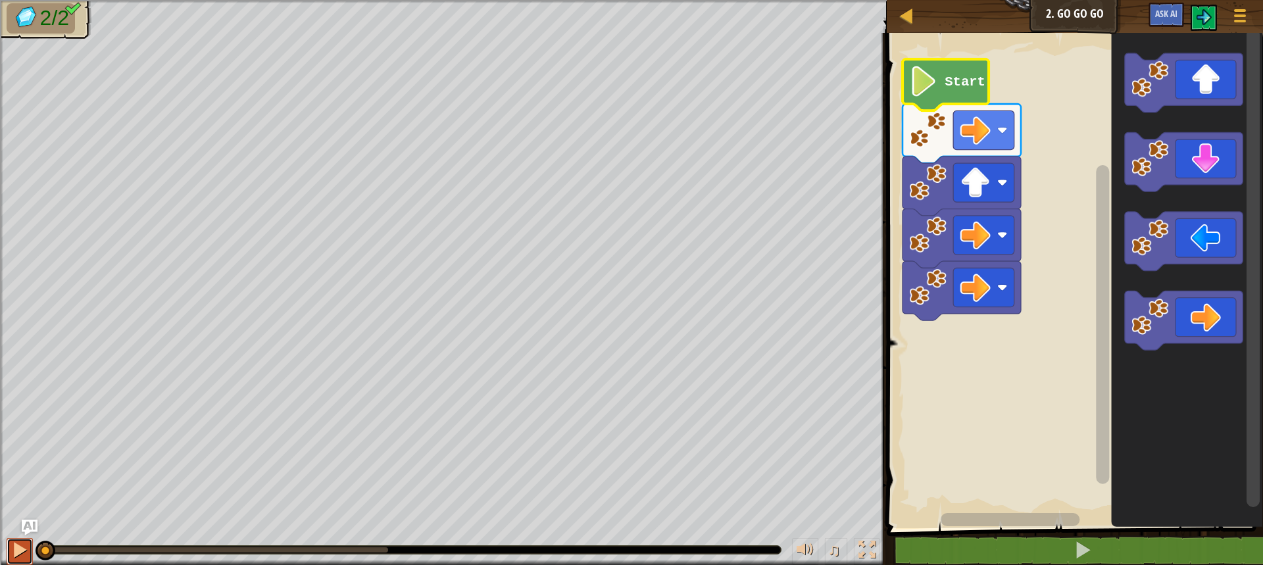
click at [25, 548] on div at bounding box center [19, 549] width 17 height 17
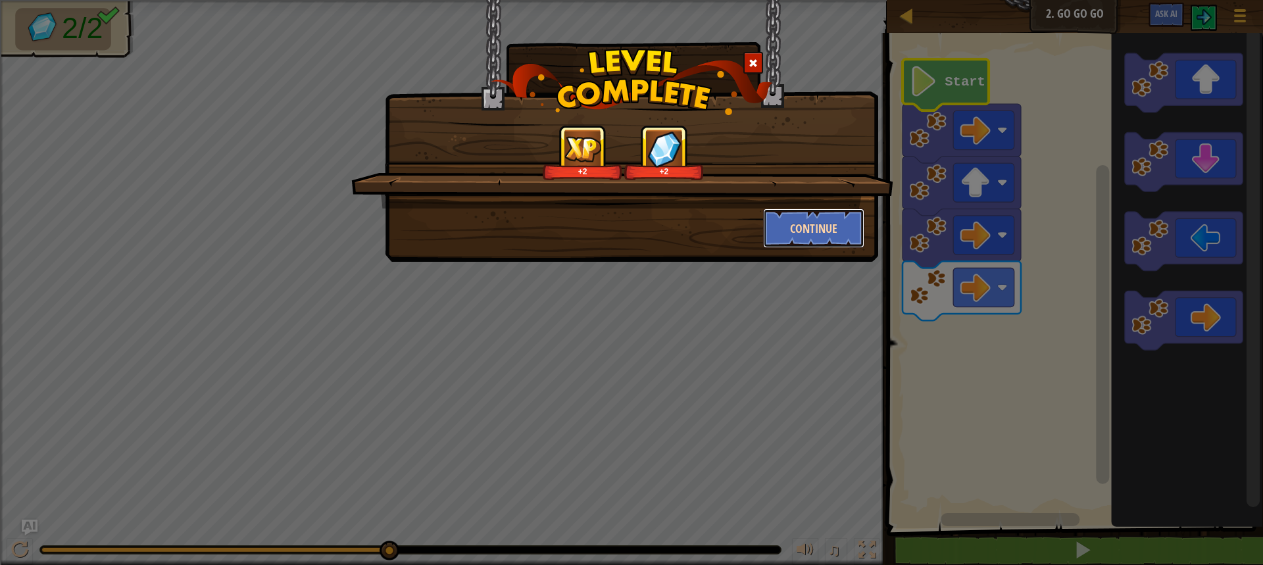
click at [803, 216] on button "Continue" at bounding box center [814, 227] width 102 height 39
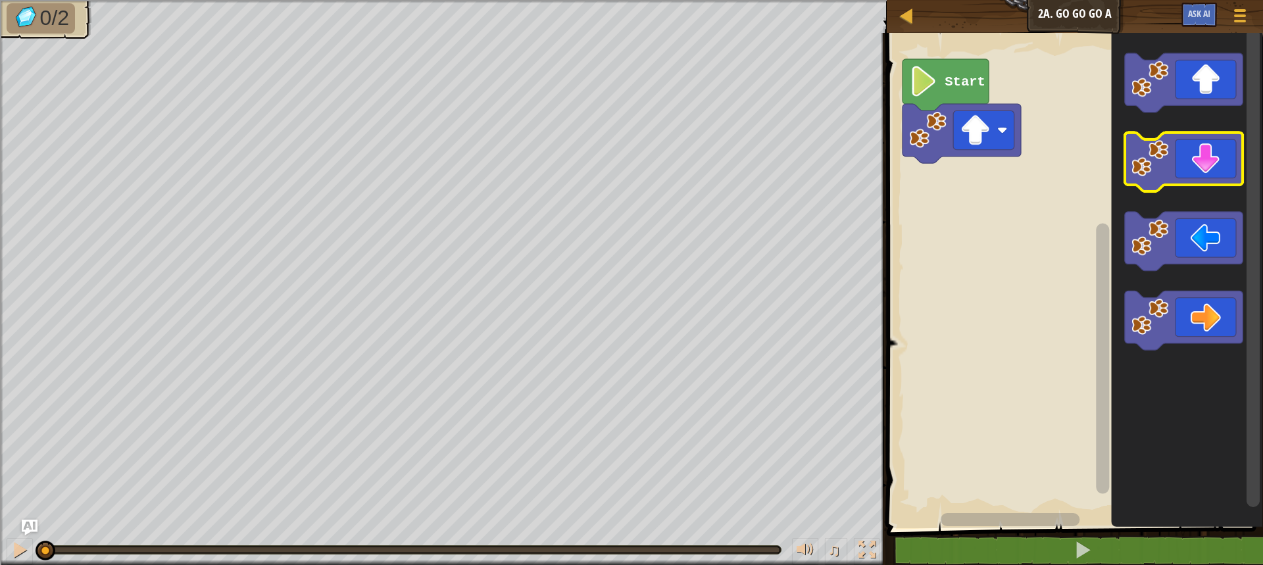
click at [1189, 180] on icon "Blockly Workspace" at bounding box center [1183, 162] width 118 height 59
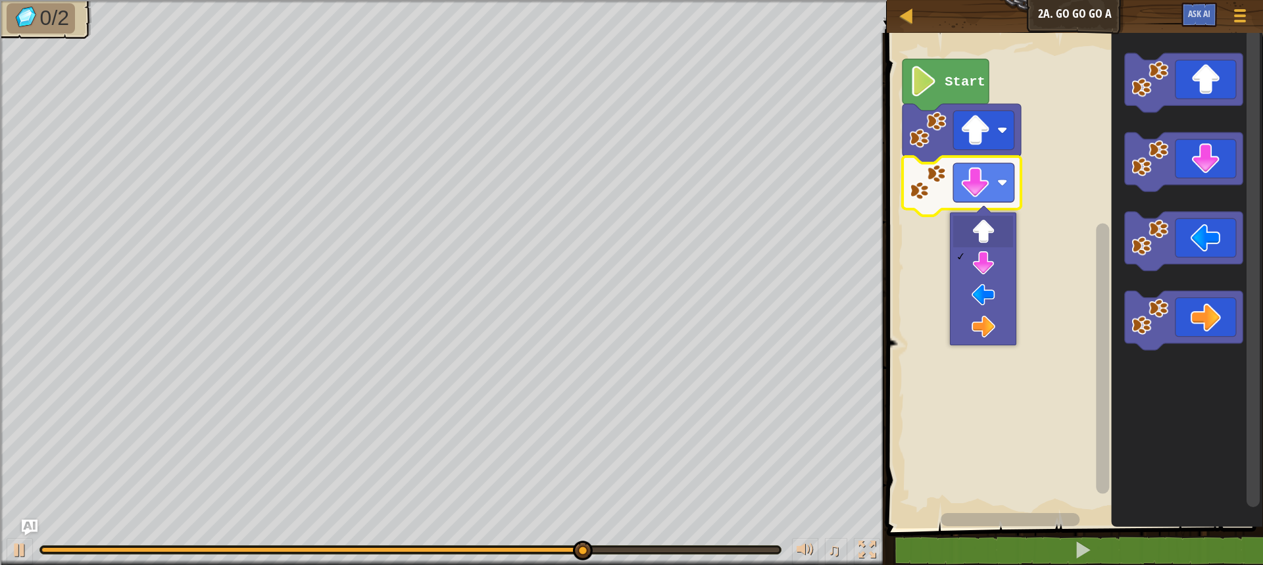
drag, startPoint x: 965, startPoint y: 228, endPoint x: 962, endPoint y: 249, distance: 21.3
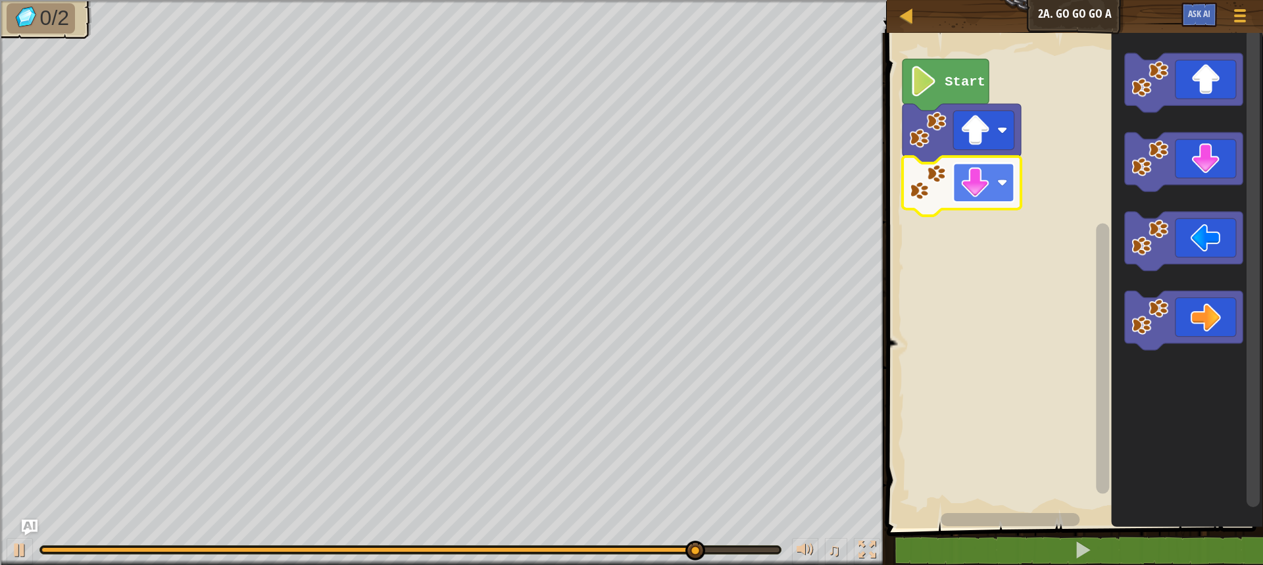
click at [973, 201] on rect "Blockly Workspace" at bounding box center [983, 182] width 61 height 39
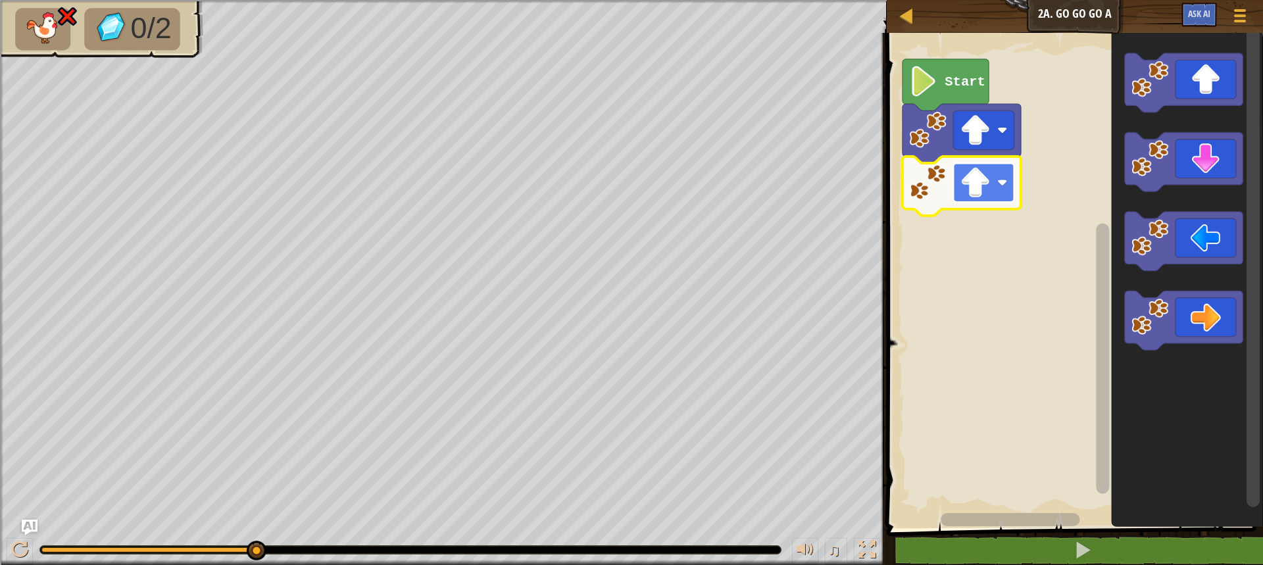
click at [973, 199] on rect "Blockly Workspace" at bounding box center [983, 182] width 61 height 39
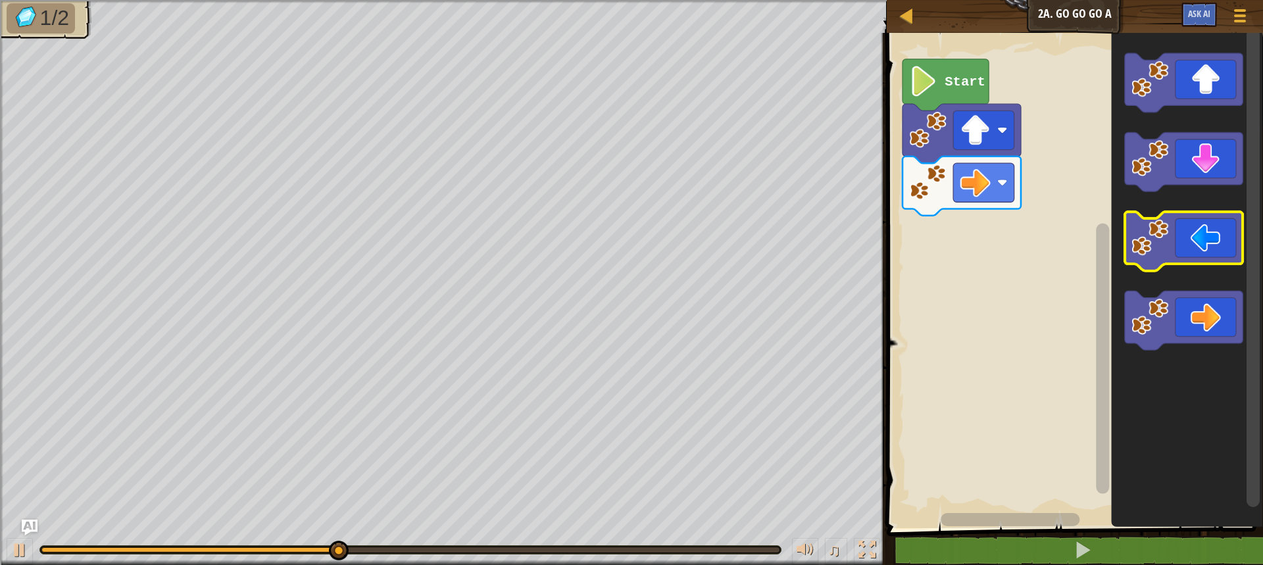
click at [1177, 260] on icon "Blockly Workspace" at bounding box center [1183, 241] width 118 height 59
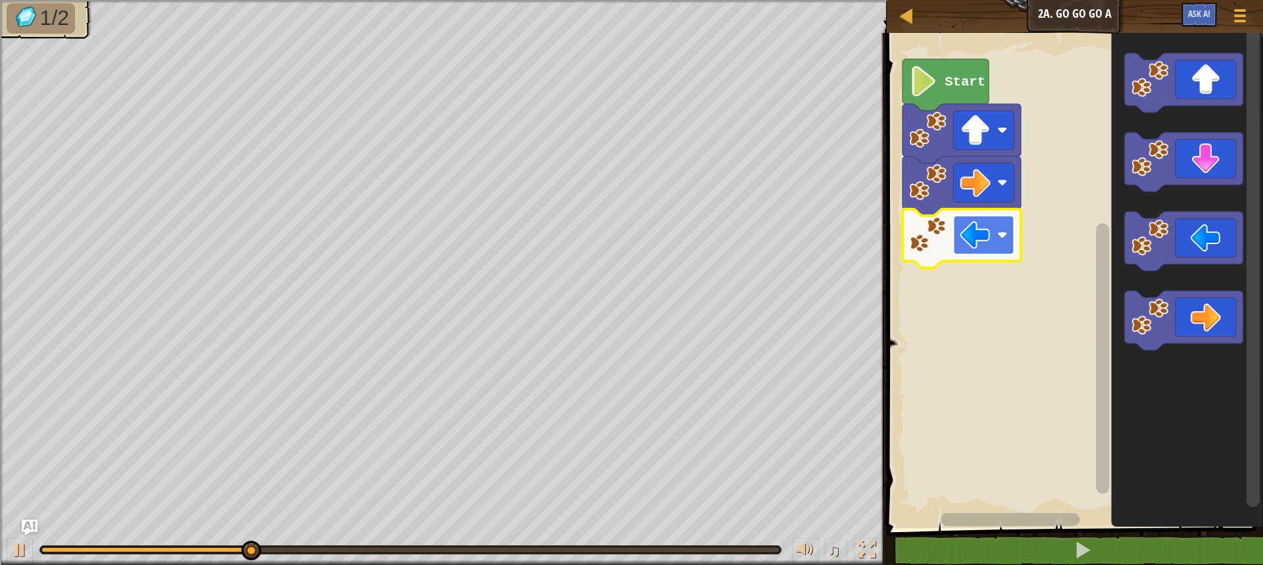
click at [991, 241] on rect "Blockly Workspace" at bounding box center [983, 235] width 61 height 39
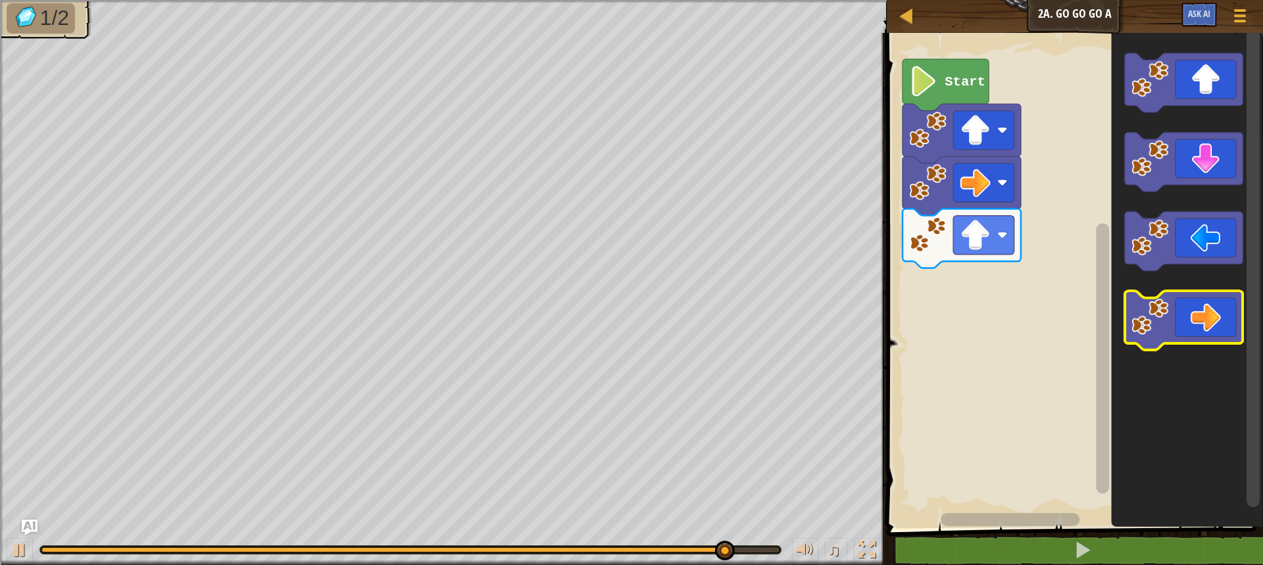
click at [1197, 302] on icon "Blockly Workspace" at bounding box center [1183, 321] width 118 height 59
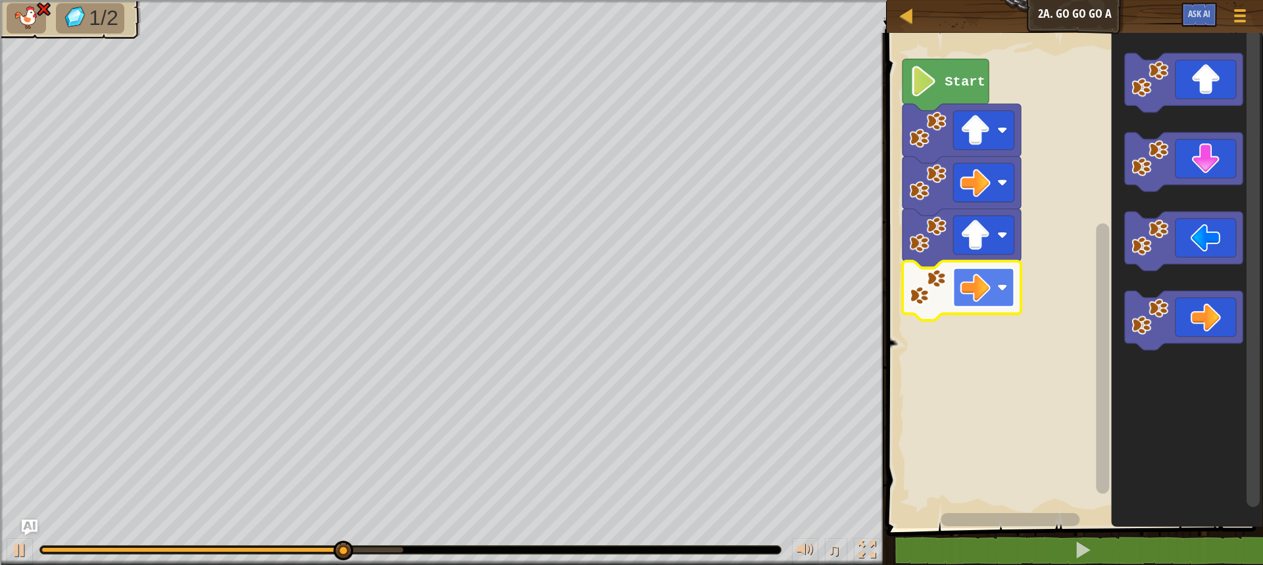
click at [1001, 287] on image "Blockly Workspace" at bounding box center [1002, 287] width 10 height 10
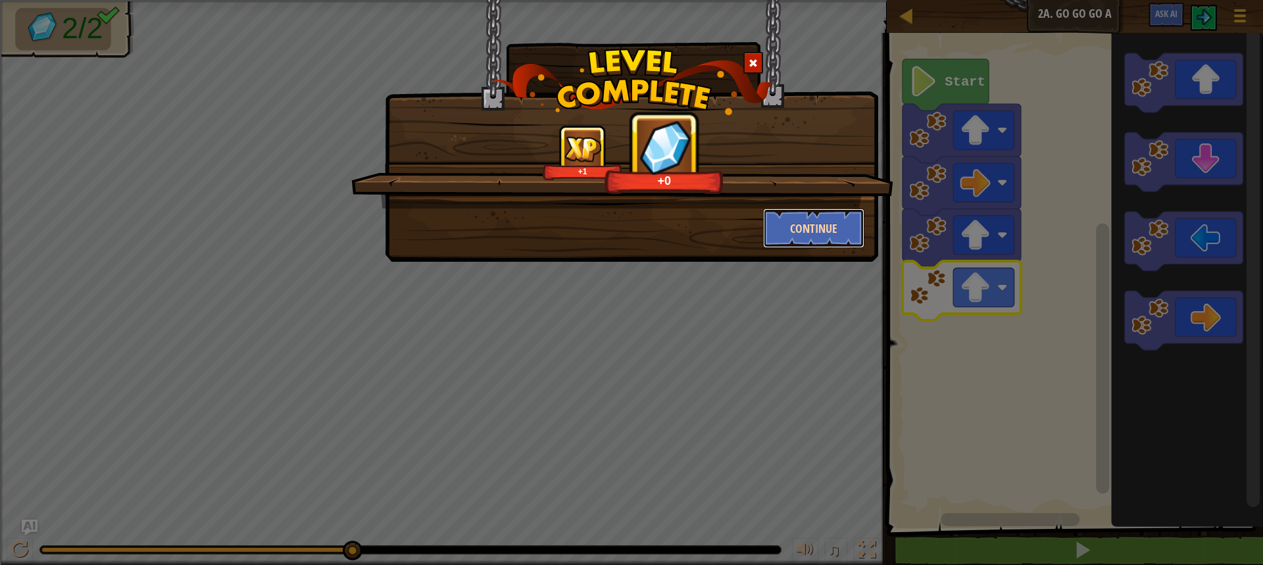
click at [856, 242] on button "Continue" at bounding box center [814, 227] width 102 height 39
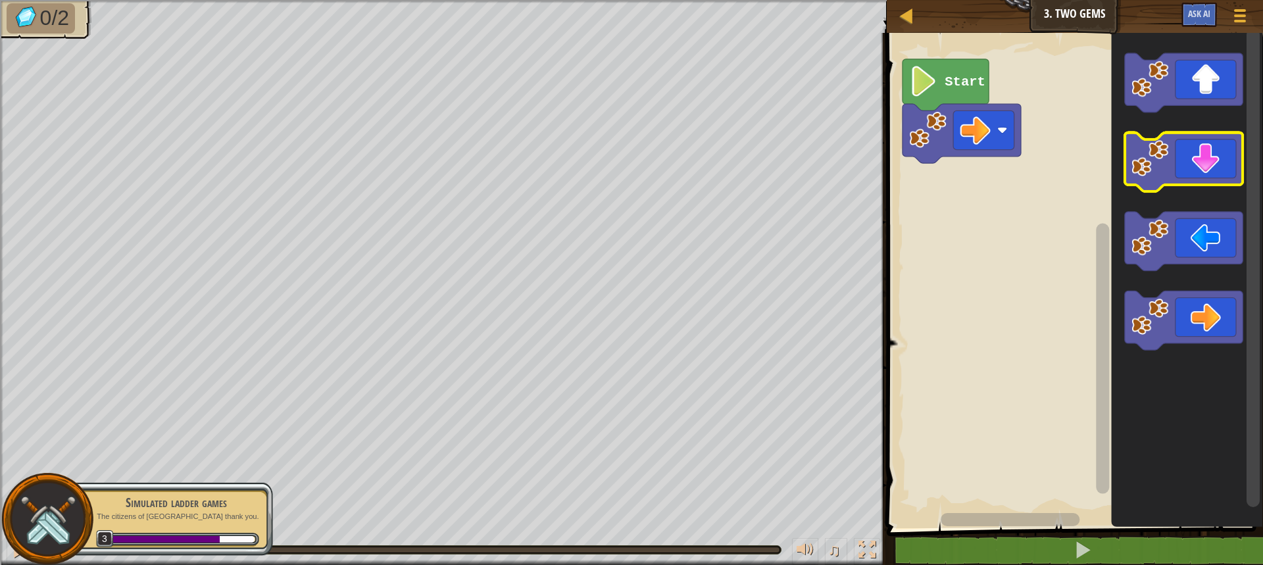
click at [1216, 159] on icon "Blockly Workspace" at bounding box center [1183, 162] width 118 height 59
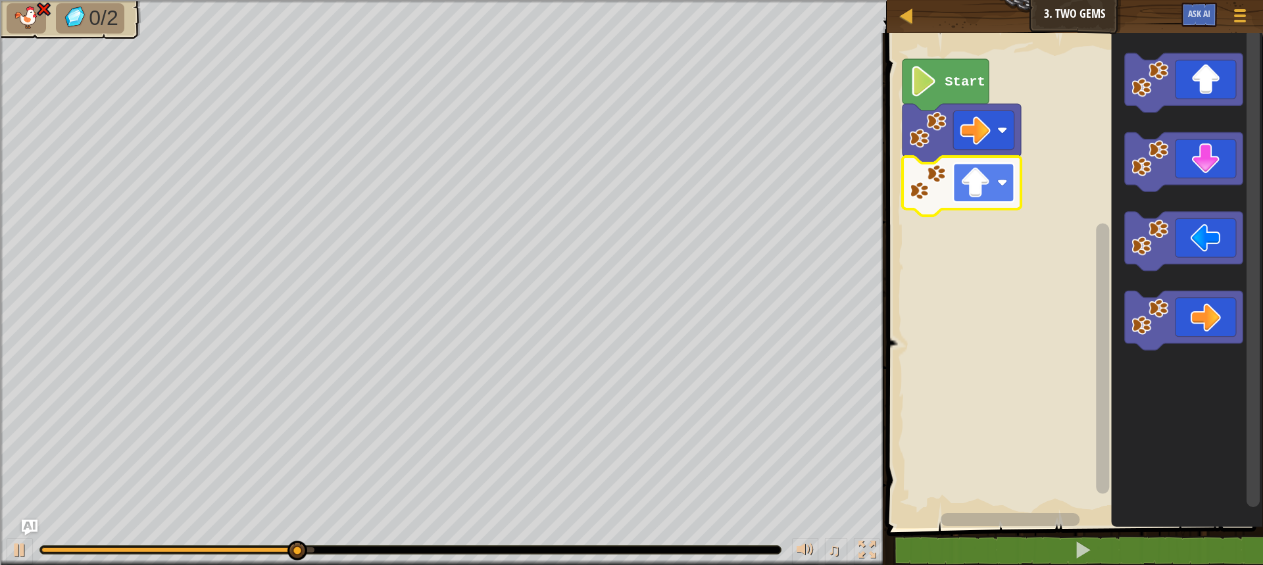
click at [968, 196] on image "Blockly Workspace" at bounding box center [975, 183] width 30 height 30
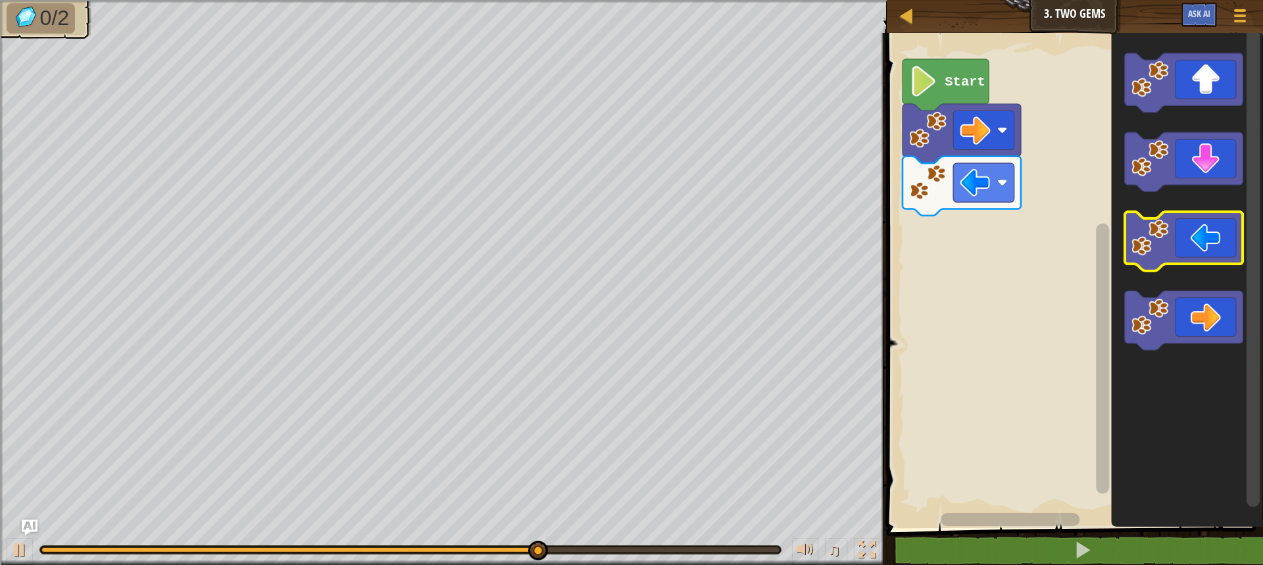
click at [1175, 233] on icon "Blockly Workspace" at bounding box center [1183, 241] width 118 height 59
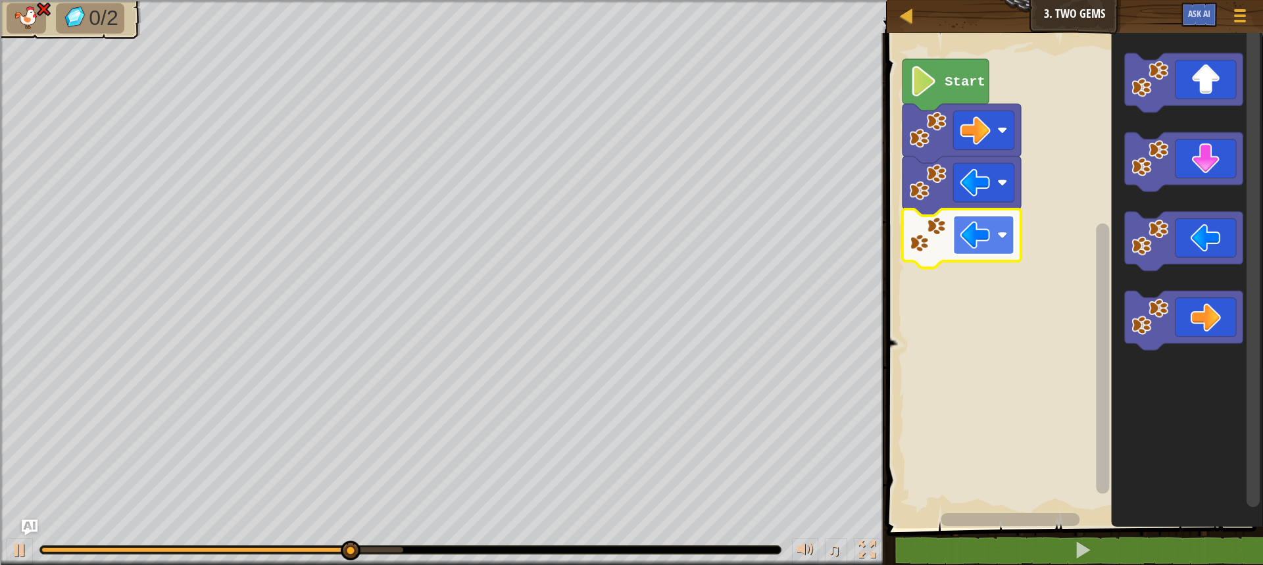
click at [961, 251] on rect "Blockly Workspace" at bounding box center [983, 235] width 61 height 39
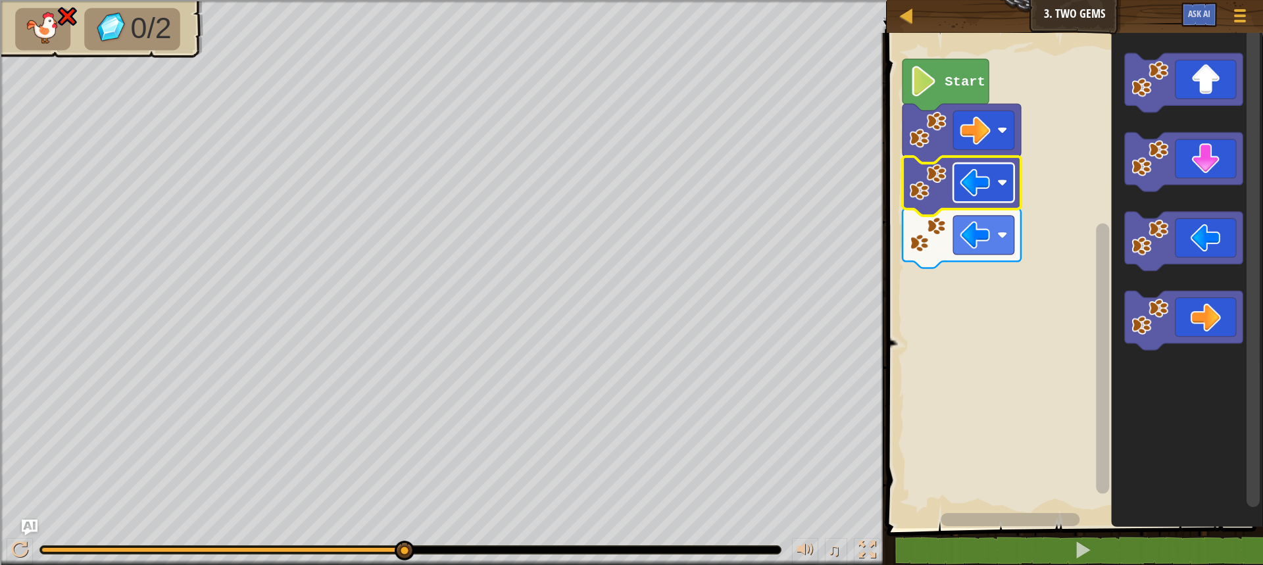
click at [959, 193] on rect "Blockly Workspace" at bounding box center [983, 182] width 61 height 39
click at [962, 172] on image "Blockly Workspace" at bounding box center [975, 183] width 30 height 30
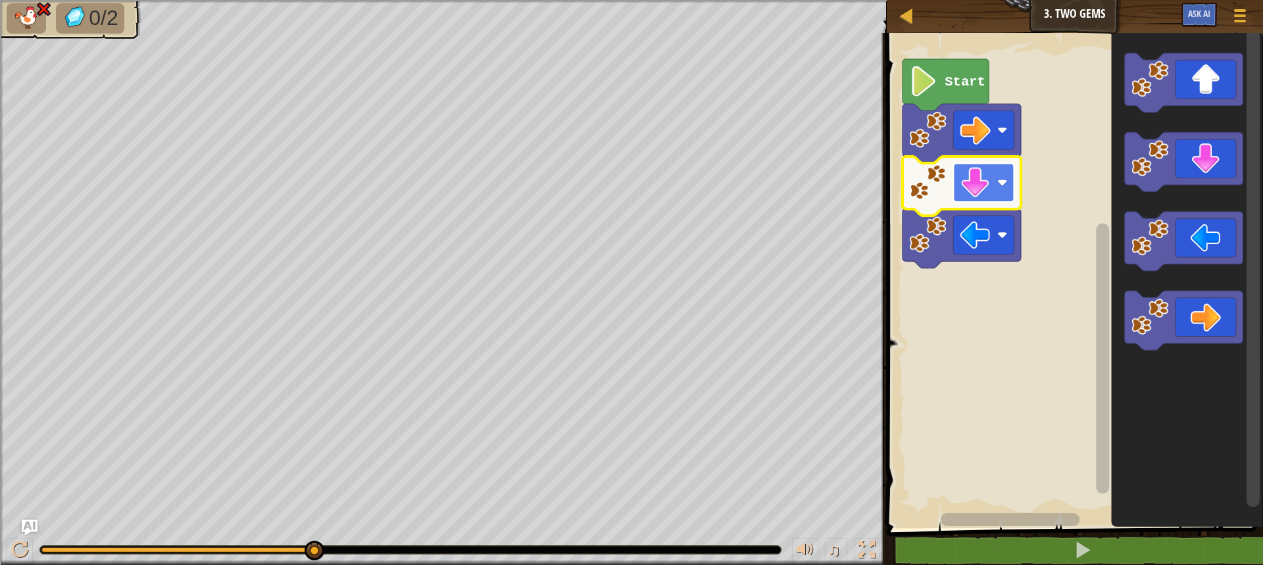
click at [971, 189] on image "Blockly Workspace" at bounding box center [975, 183] width 30 height 30
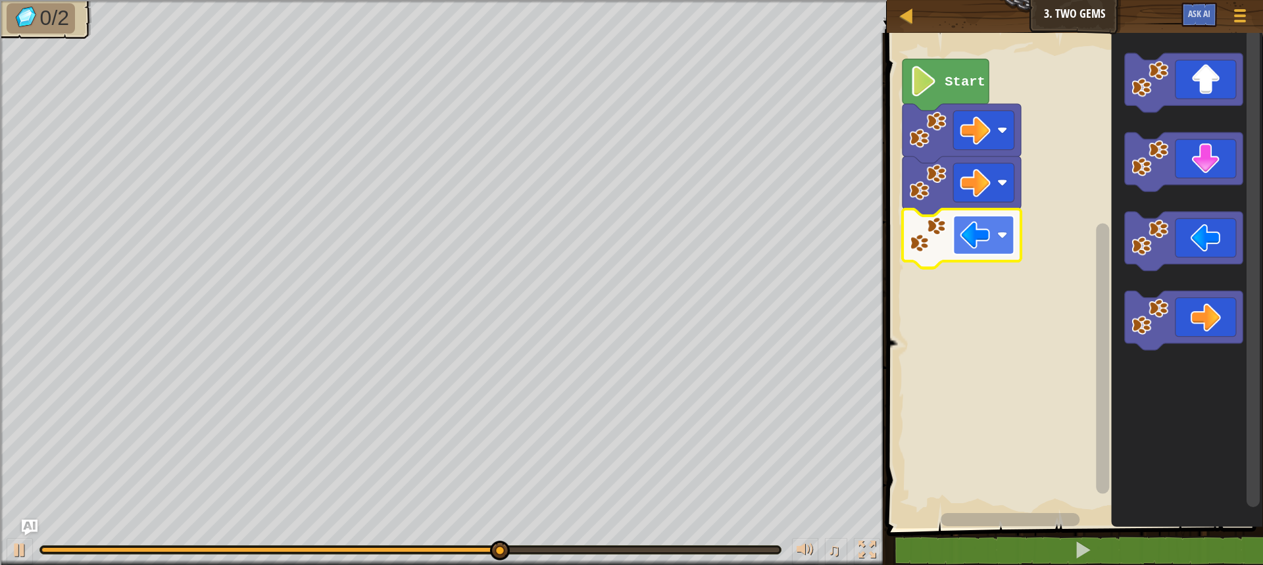
click at [1003, 243] on rect "Blockly Workspace" at bounding box center [983, 235] width 61 height 39
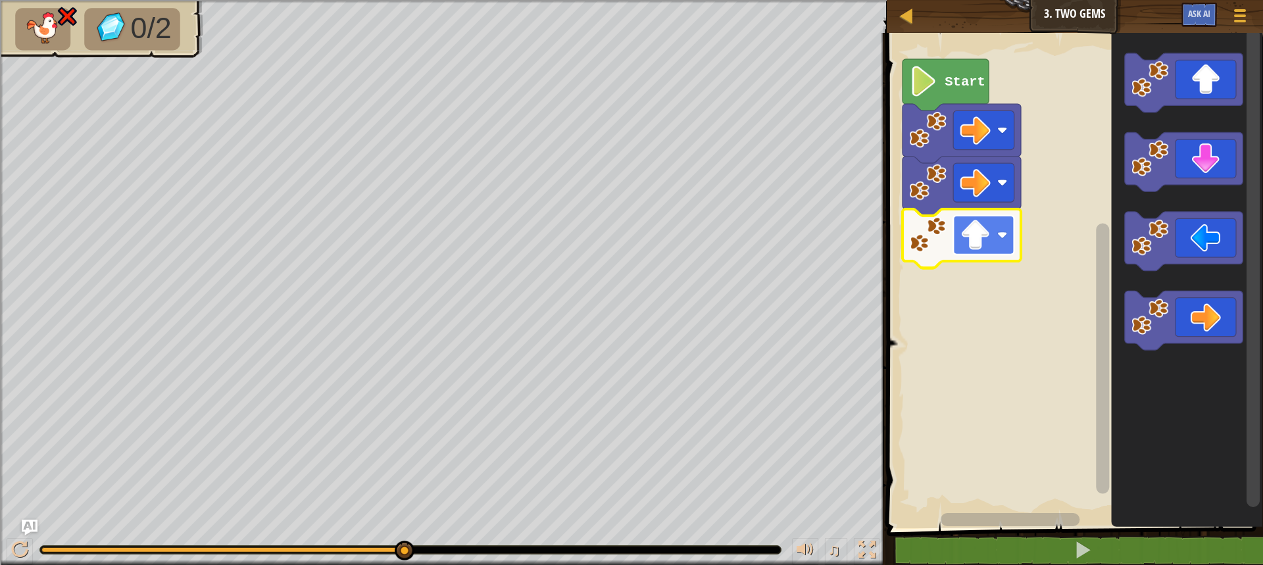
click at [965, 221] on image "Blockly Workspace" at bounding box center [975, 235] width 30 height 30
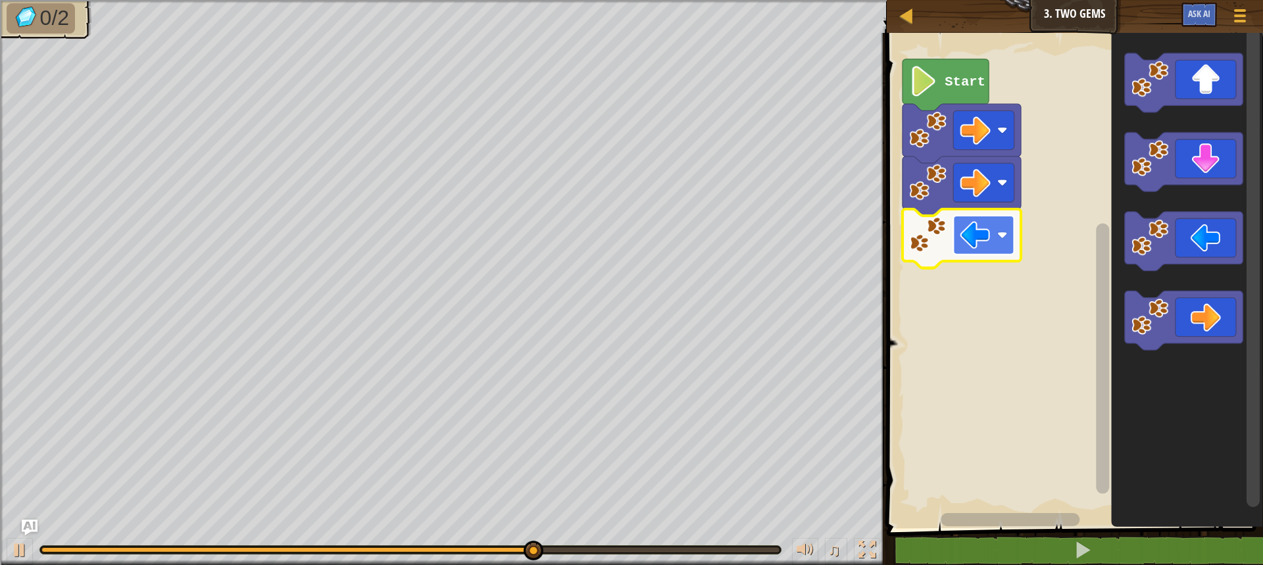
click at [955, 218] on rect "Blockly Workspace" at bounding box center [983, 235] width 61 height 39
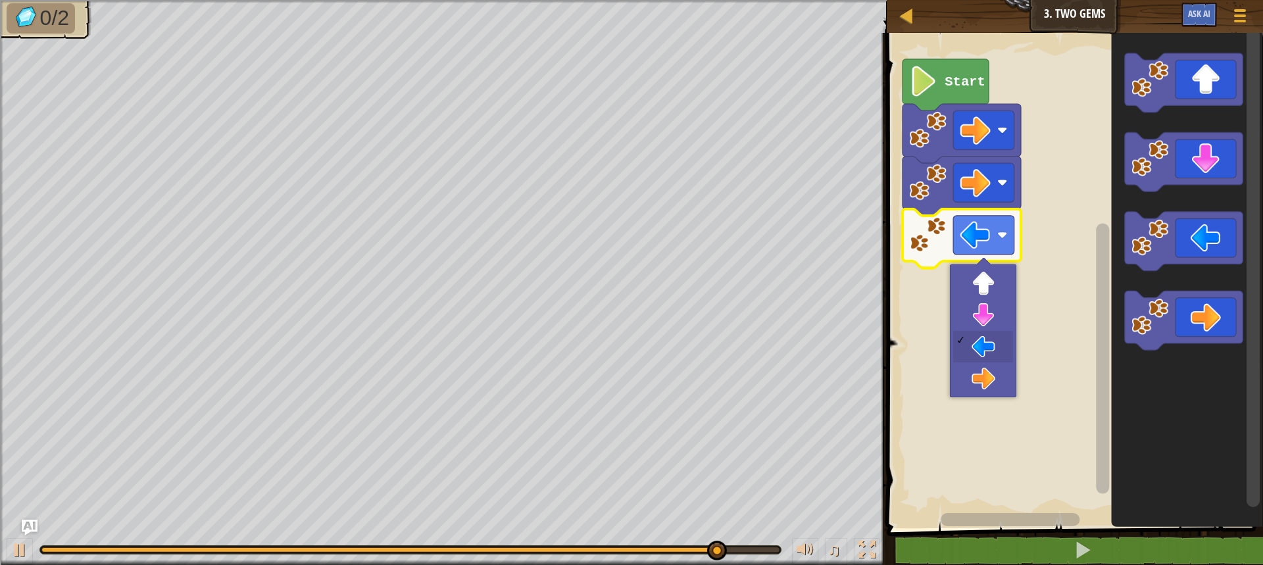
drag, startPoint x: 991, startPoint y: 337, endPoint x: 927, endPoint y: 283, distance: 84.0
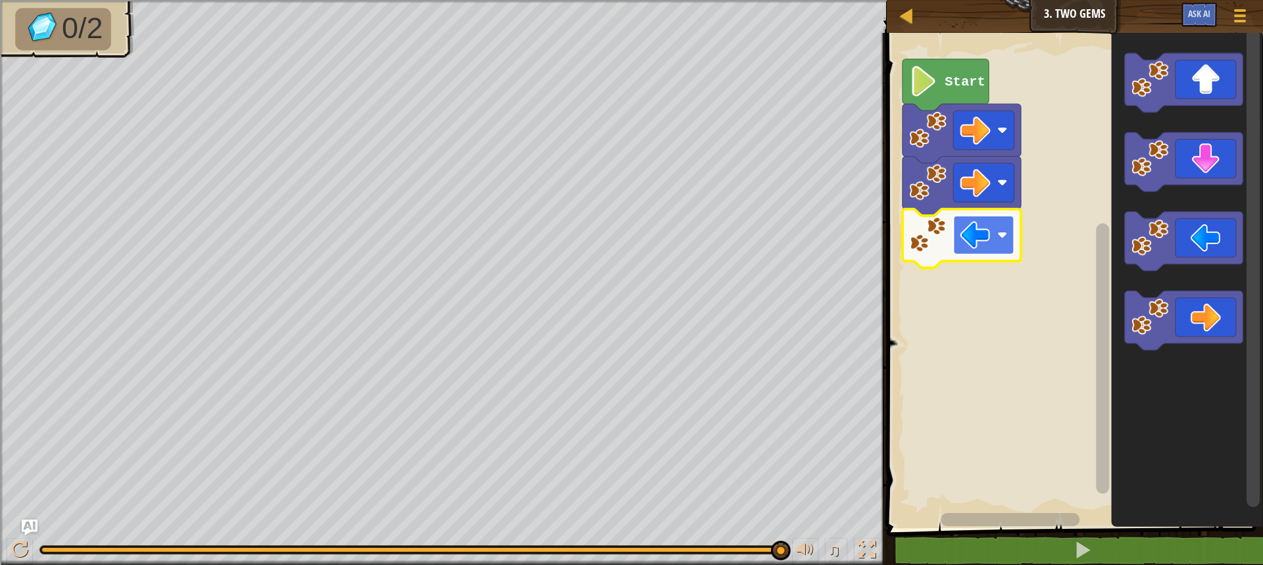
click at [968, 225] on image "Blockly Workspace" at bounding box center [975, 235] width 30 height 30
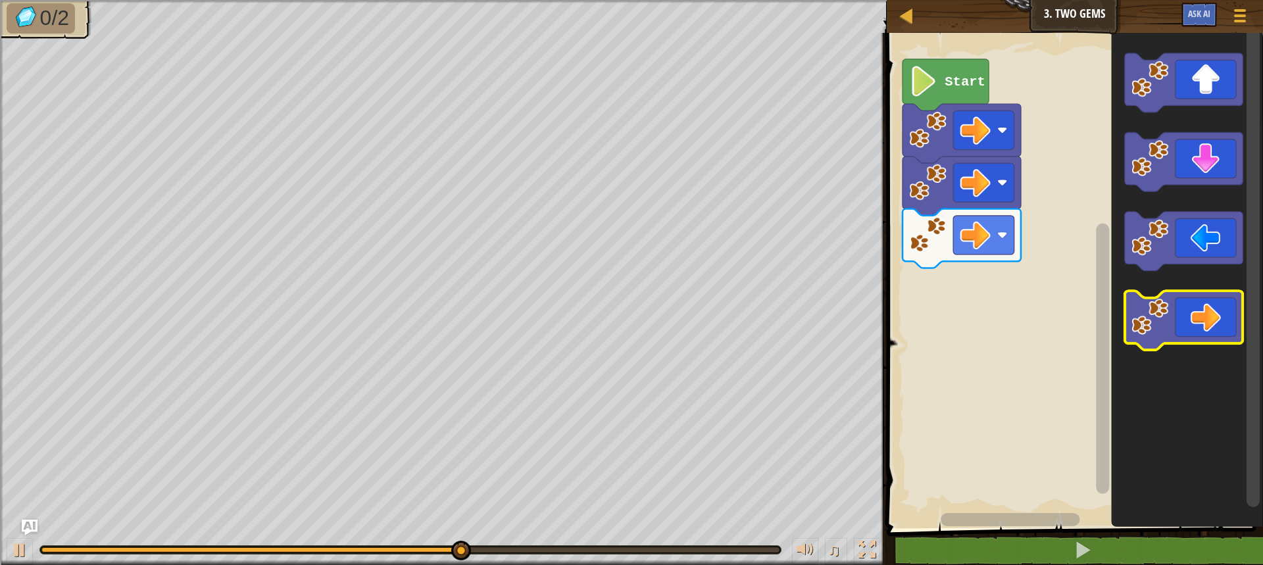
click at [1165, 318] on image "Blockly Workspace" at bounding box center [1149, 317] width 37 height 37
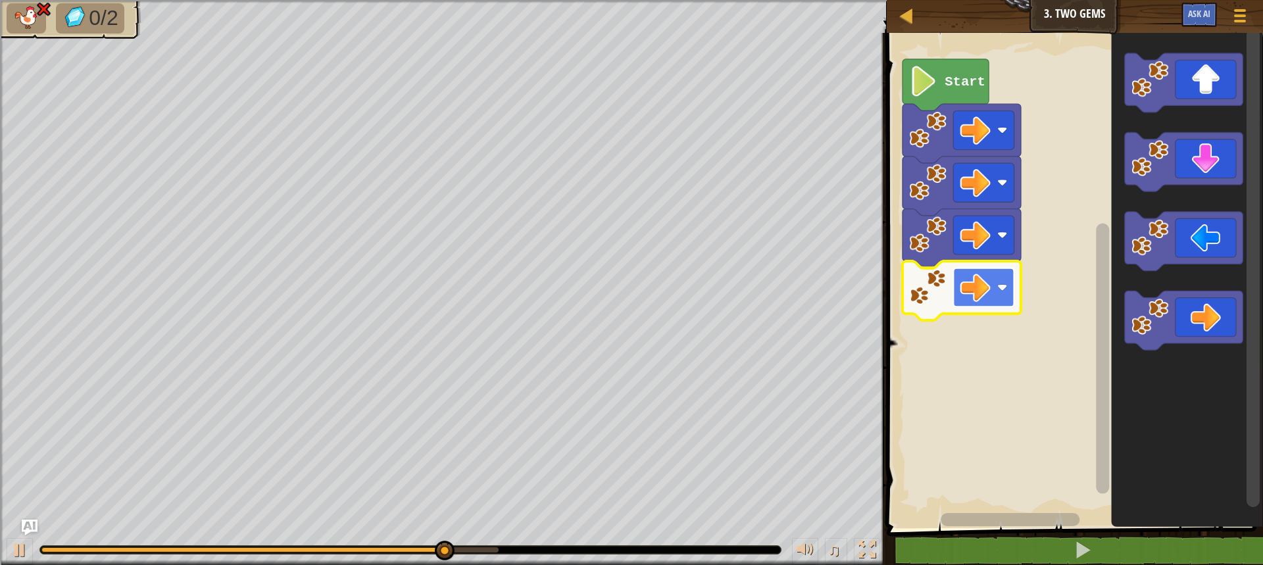
click at [958, 289] on rect "Blockly Workspace" at bounding box center [983, 287] width 61 height 39
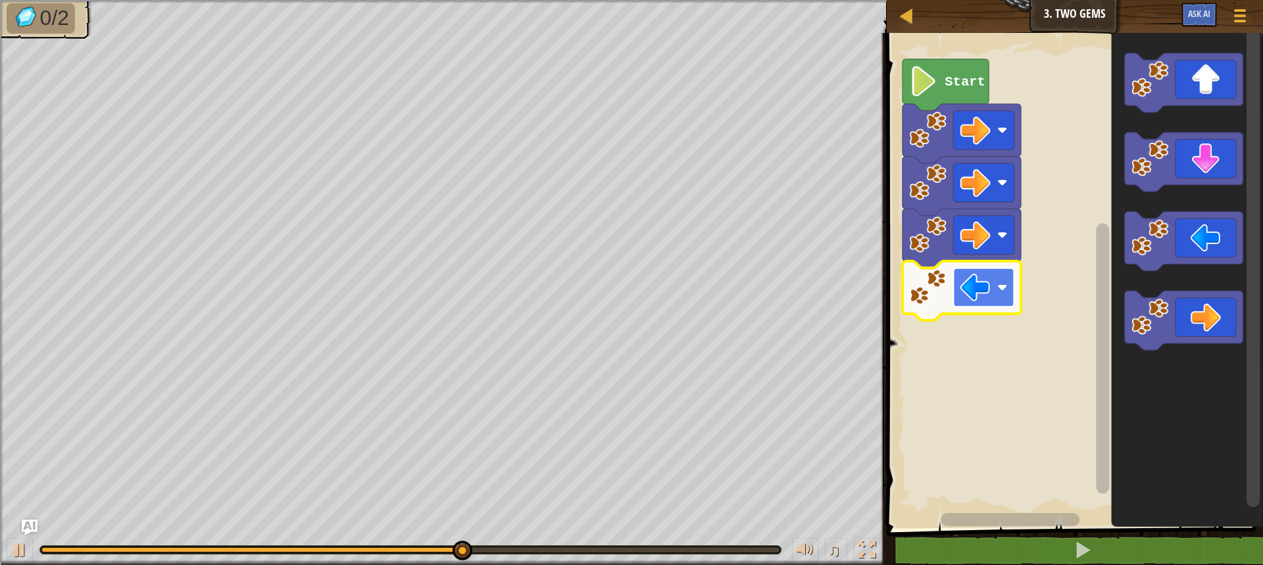
click at [985, 293] on image "Blockly Workspace" at bounding box center [975, 287] width 30 height 30
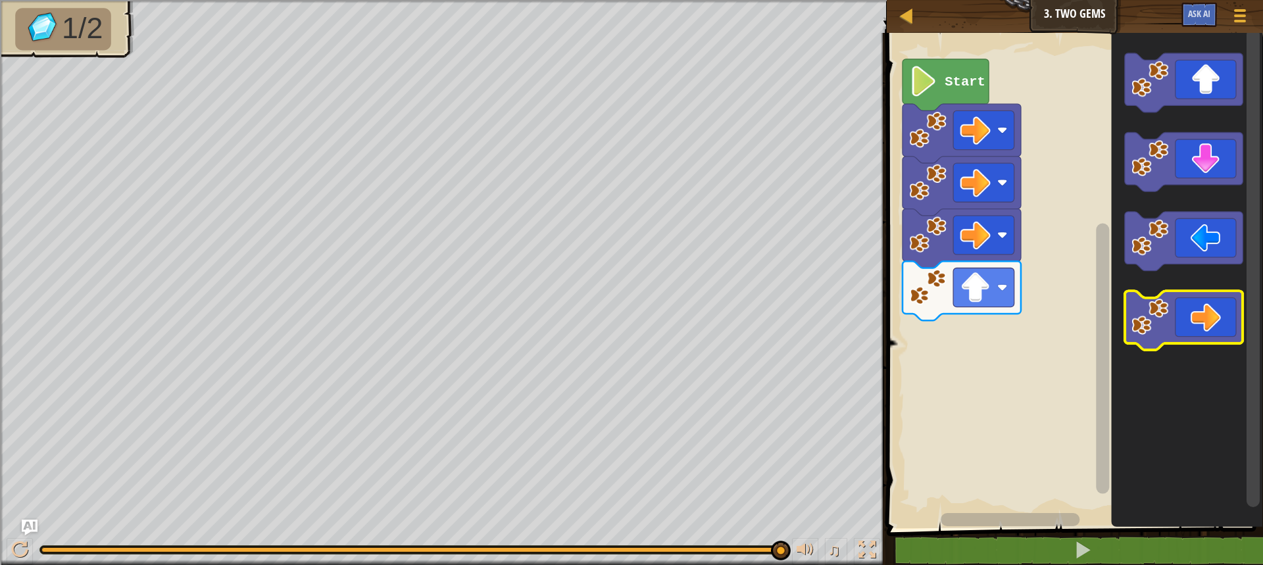
click at [1183, 304] on icon "Blockly Workspace" at bounding box center [1183, 321] width 118 height 59
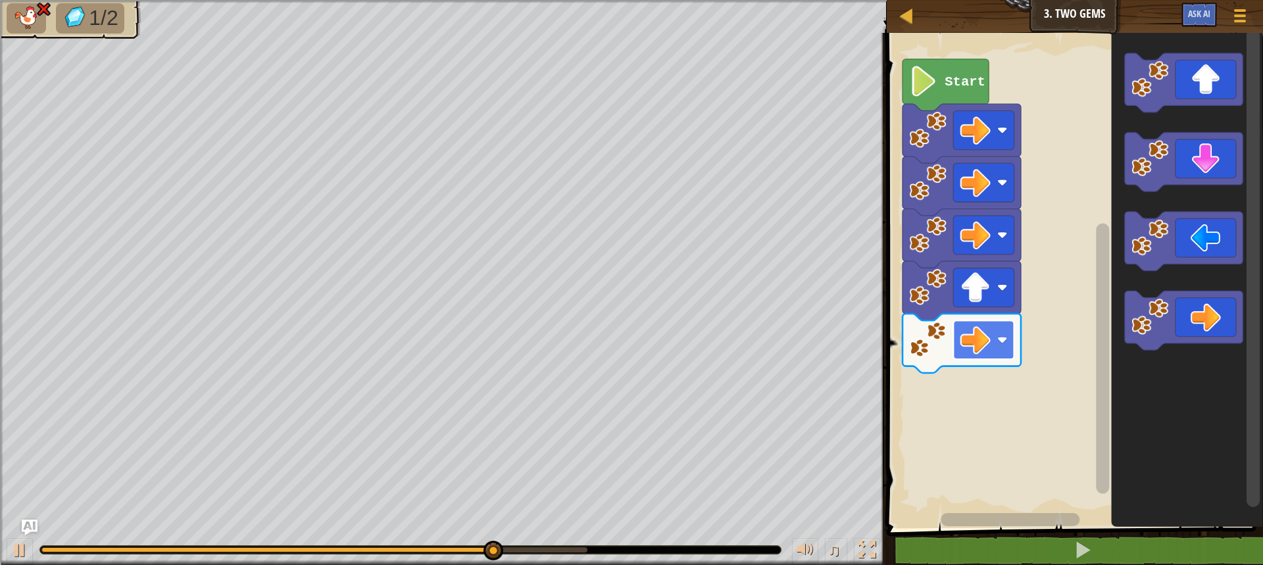
click at [979, 334] on image "Blockly Workspace" at bounding box center [975, 340] width 30 height 30
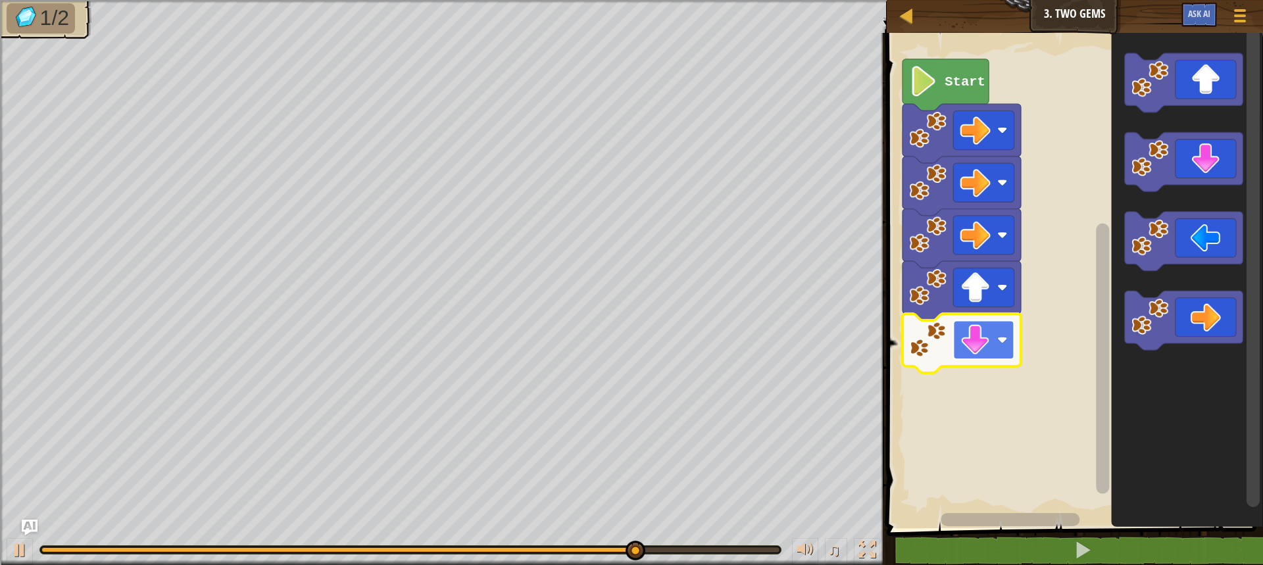
click at [979, 337] on image "Blockly Workspace" at bounding box center [975, 340] width 30 height 30
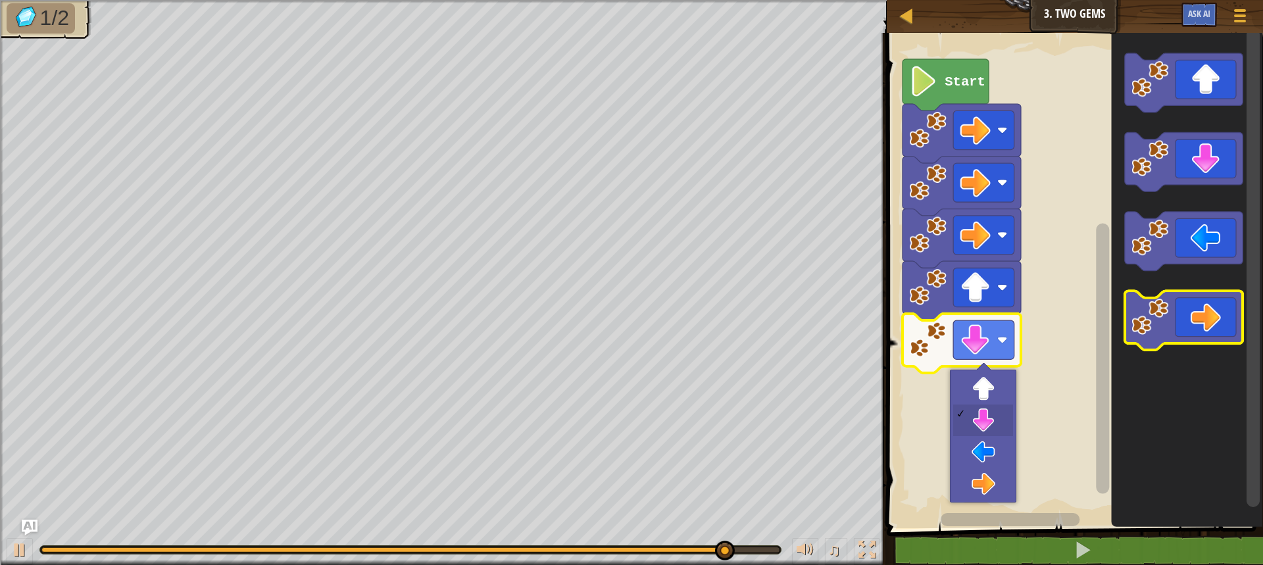
click at [1190, 339] on icon "Blockly Workspace" at bounding box center [1183, 321] width 118 height 59
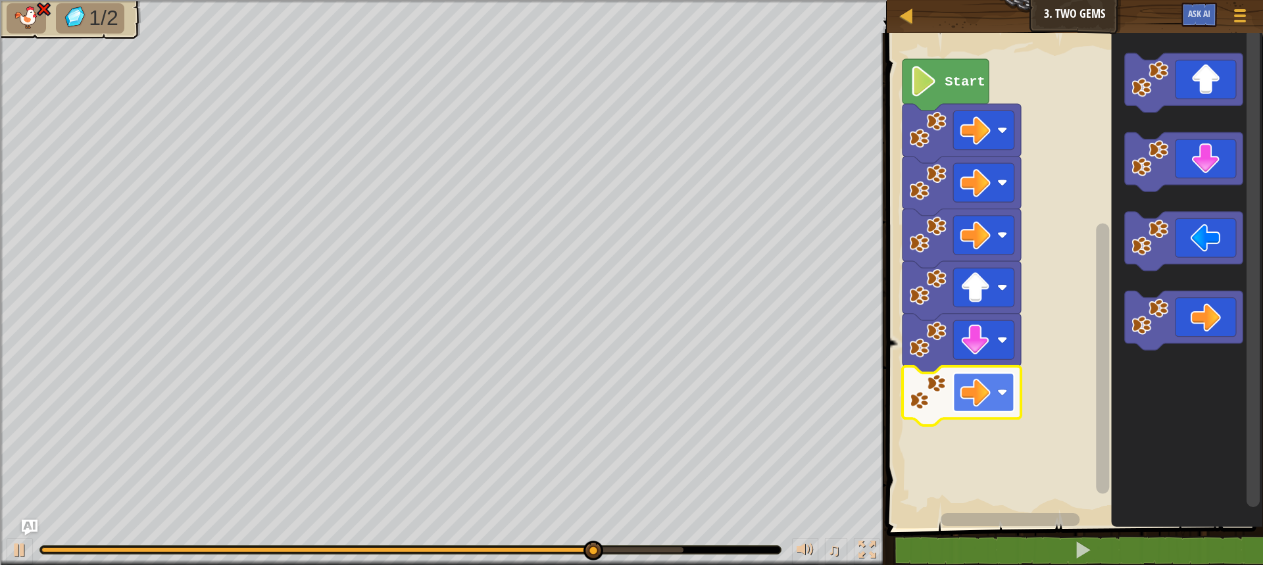
click at [966, 382] on image "Blockly Workspace" at bounding box center [975, 392] width 30 height 30
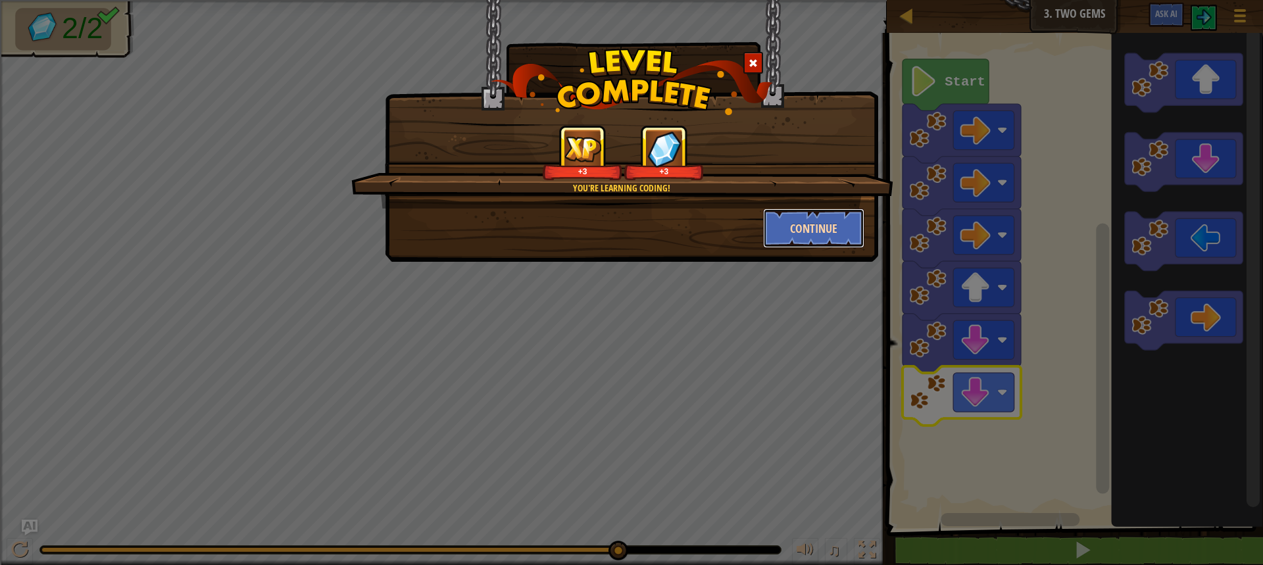
click at [822, 209] on button "Continue" at bounding box center [814, 227] width 102 height 39
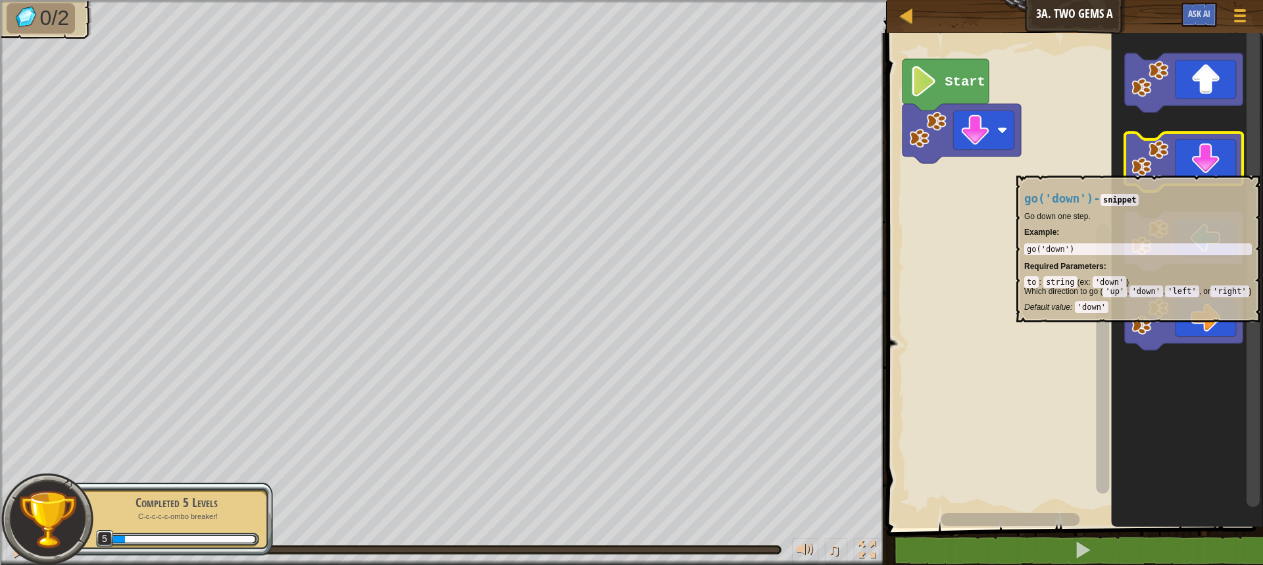
click at [1212, 169] on icon "Blockly Workspace" at bounding box center [1183, 162] width 118 height 59
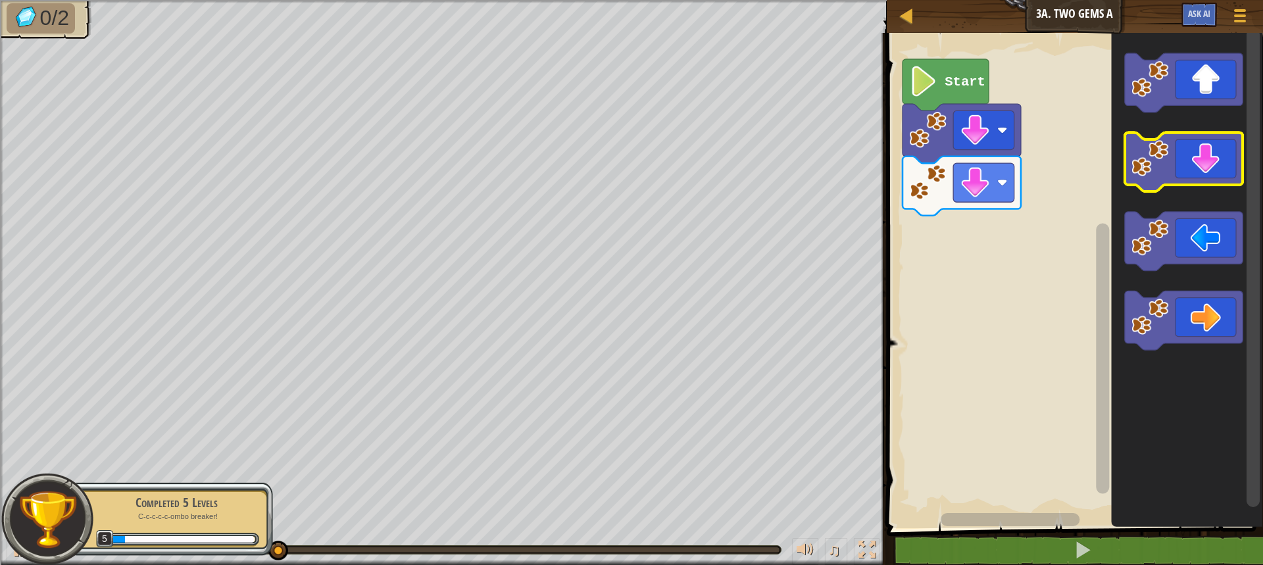
click at [1209, 181] on icon "Blockly Workspace" at bounding box center [1183, 162] width 118 height 59
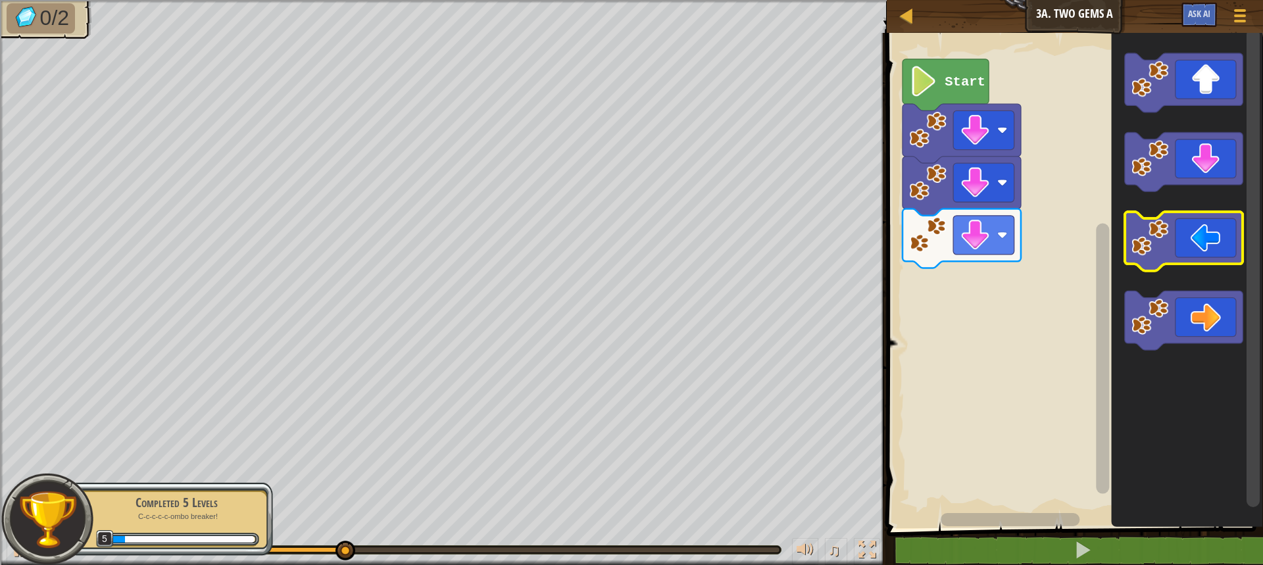
click at [1196, 237] on icon "Blockly Workspace" at bounding box center [1183, 241] width 118 height 59
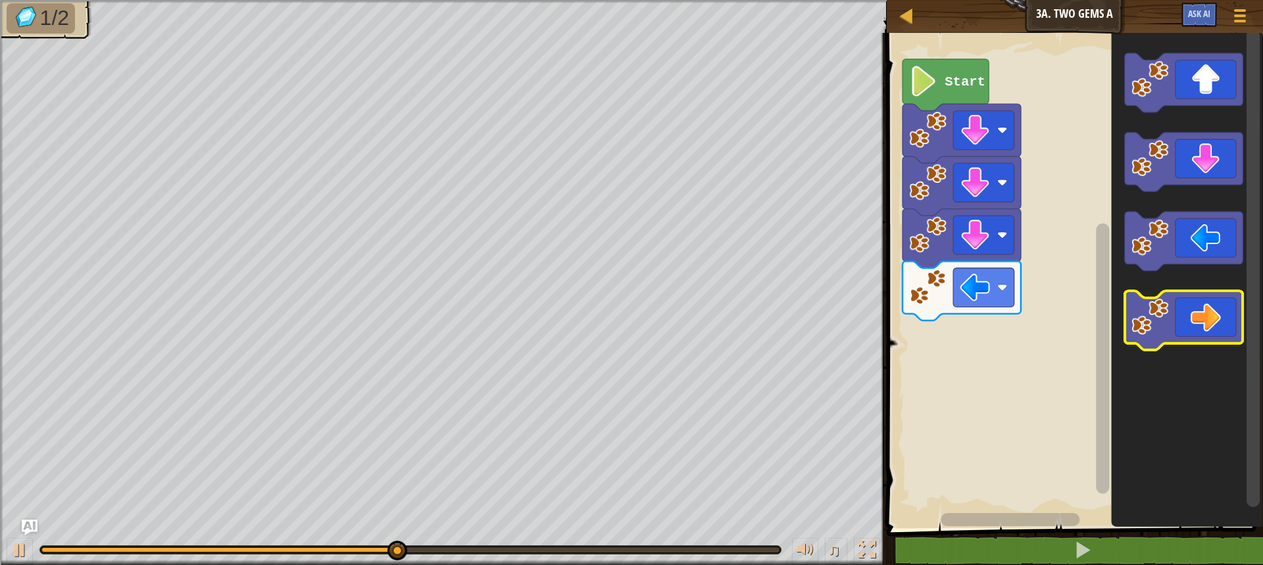
click at [1188, 310] on icon "Blockly Workspace" at bounding box center [1183, 321] width 118 height 59
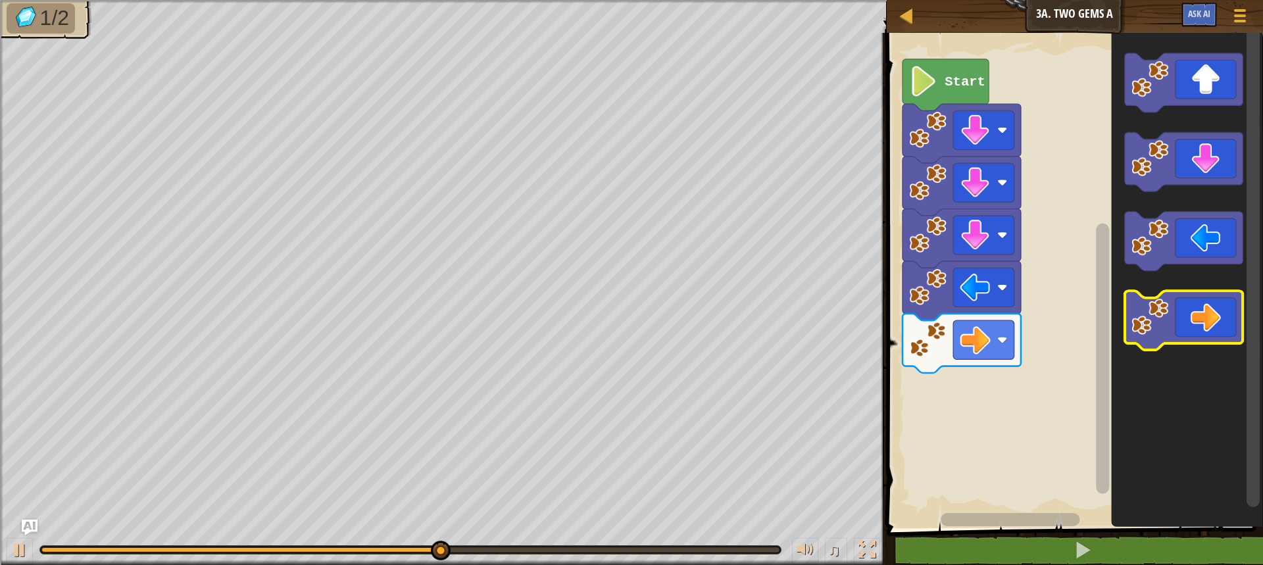
click at [1188, 310] on icon "Blockly Workspace" at bounding box center [1183, 321] width 118 height 59
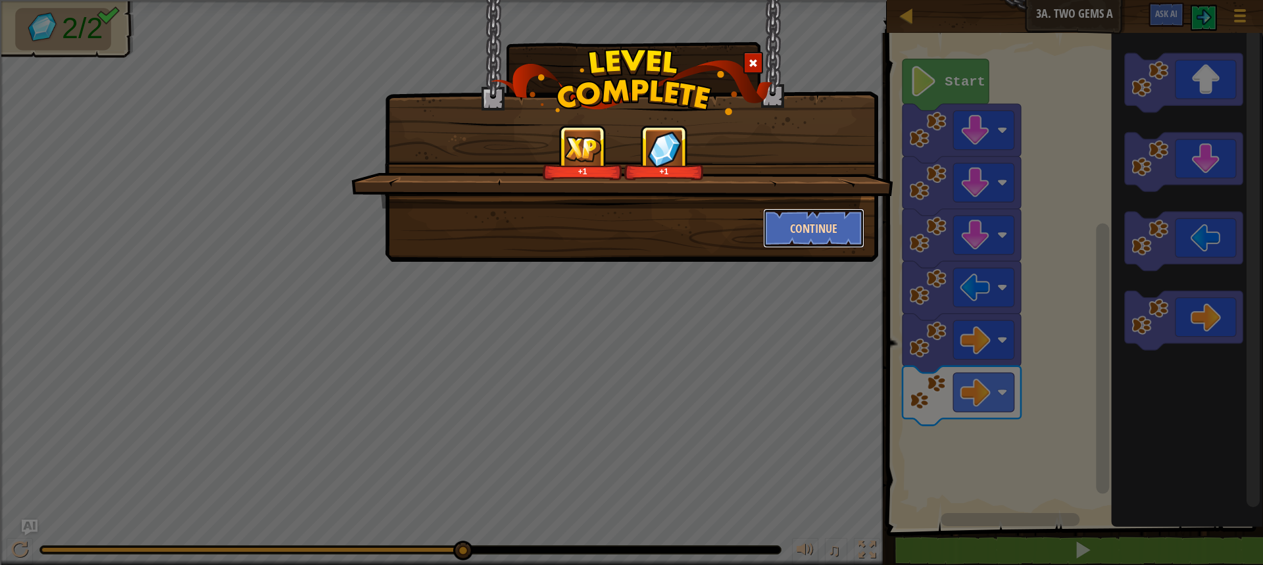
click at [854, 210] on button "Continue" at bounding box center [814, 227] width 102 height 39
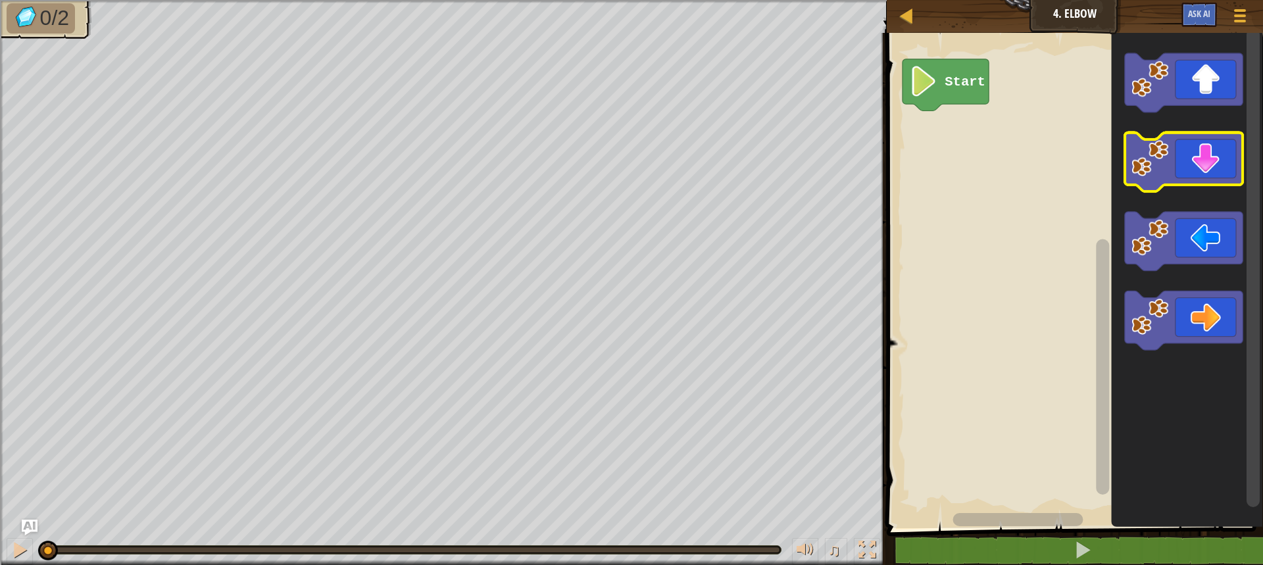
click at [1173, 164] on icon "Blockly Workspace" at bounding box center [1183, 162] width 118 height 59
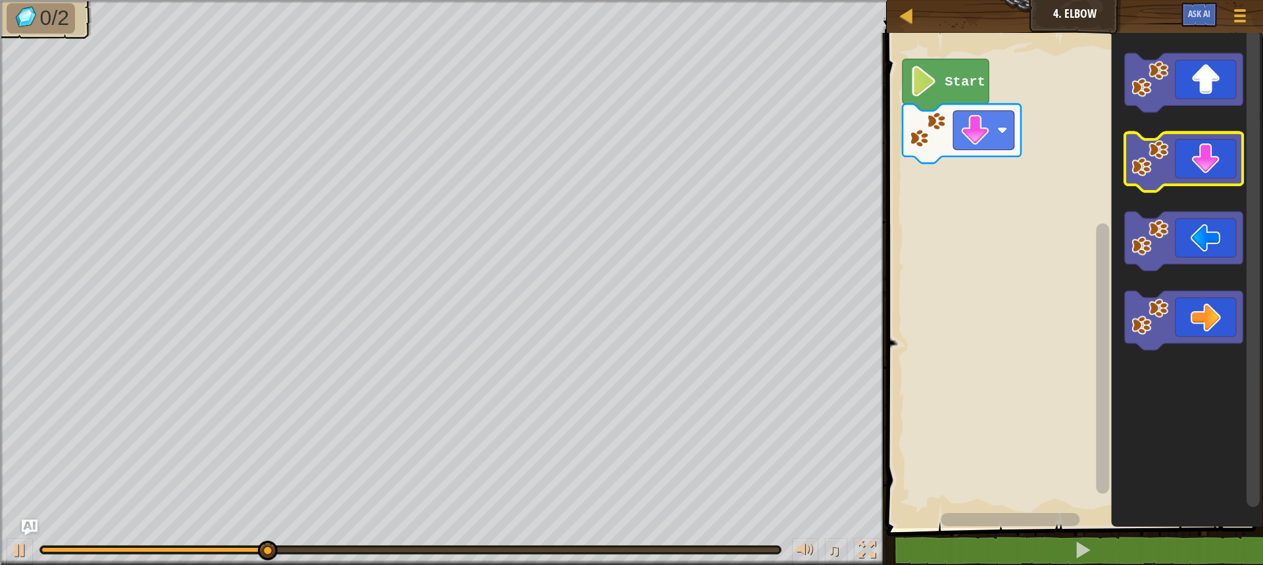
click at [1173, 164] on icon "Blockly Workspace" at bounding box center [1183, 162] width 118 height 59
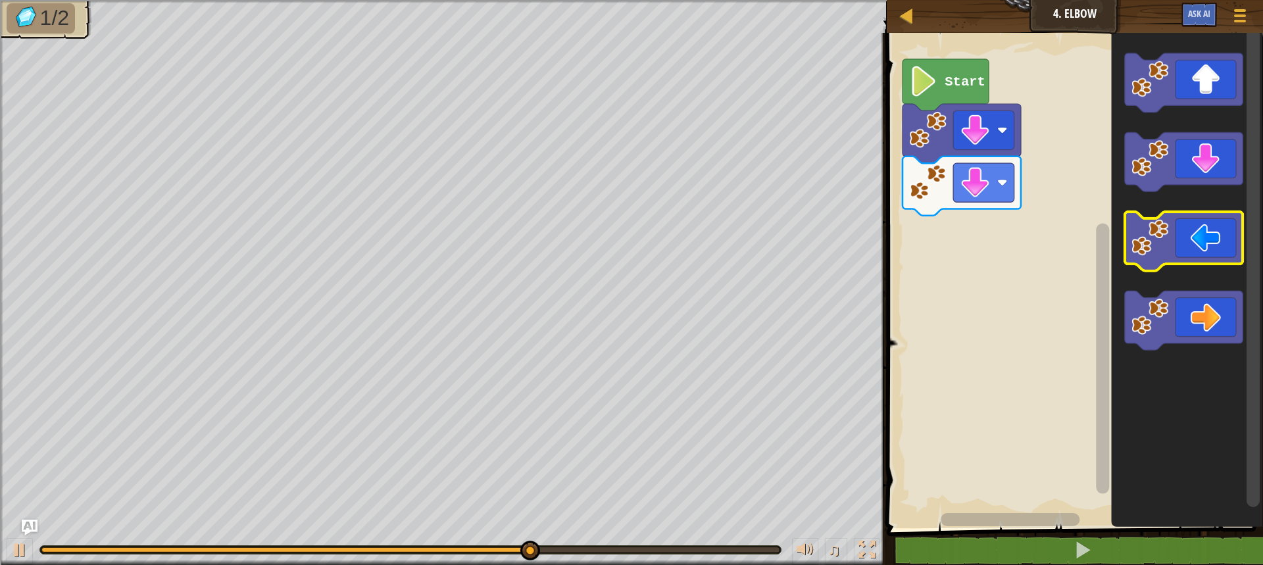
click at [1208, 259] on icon "Blockly Workspace" at bounding box center [1183, 241] width 118 height 59
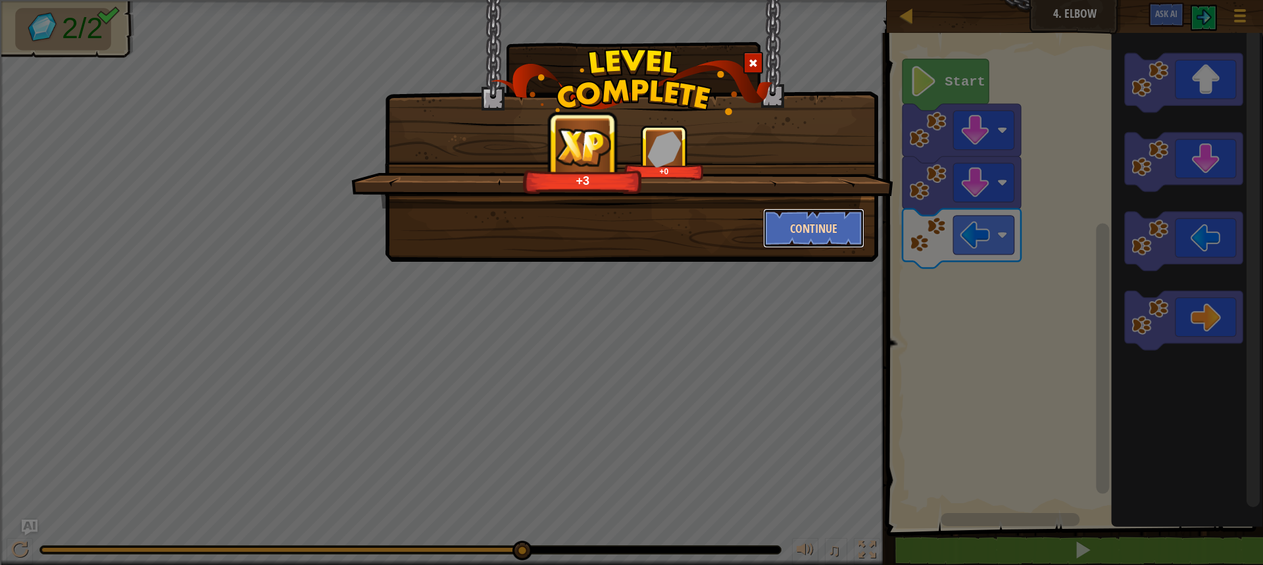
click at [782, 227] on button "Continue" at bounding box center [814, 227] width 102 height 39
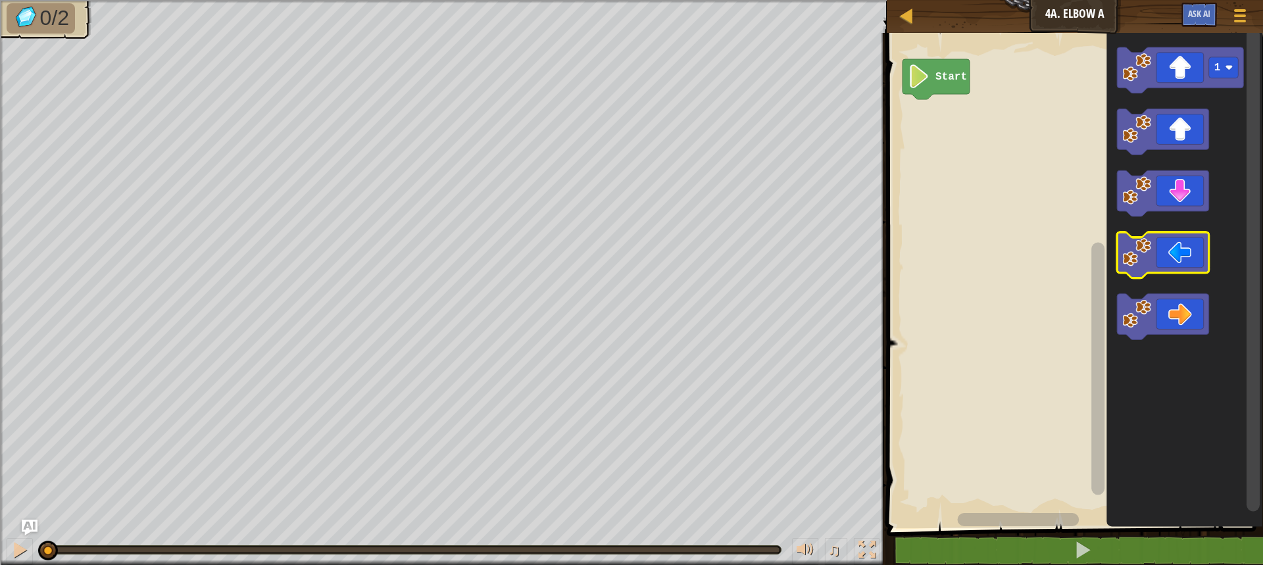
click at [1152, 245] on icon "Blockly Workspace" at bounding box center [1163, 256] width 92 height 46
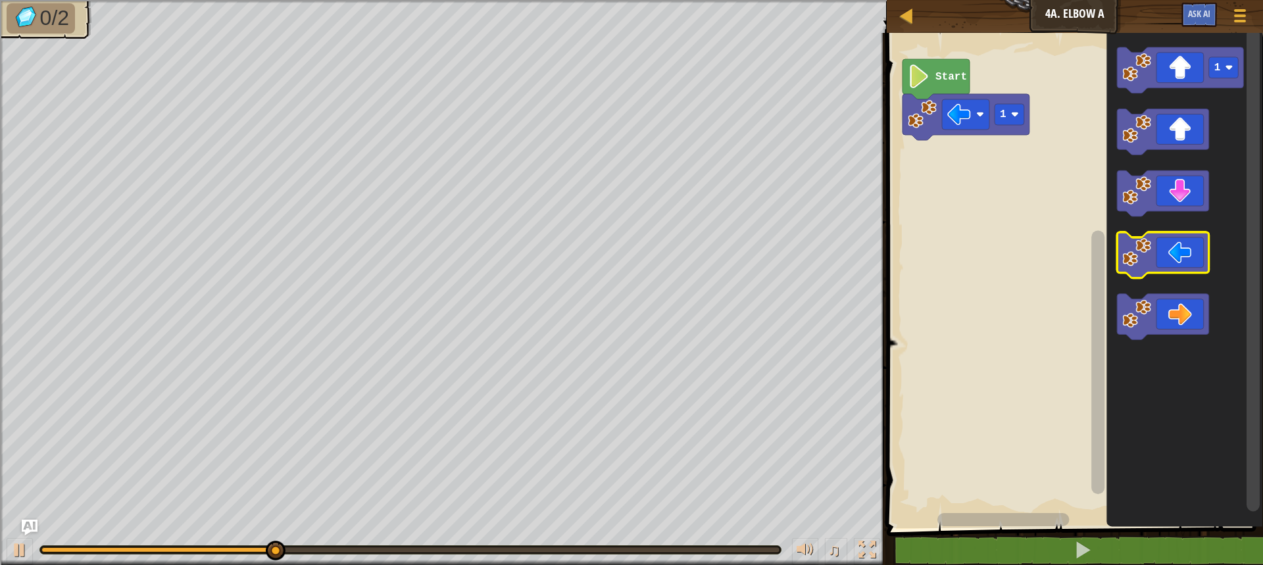
click at [1152, 245] on icon "Blockly Workspace" at bounding box center [1163, 256] width 92 height 46
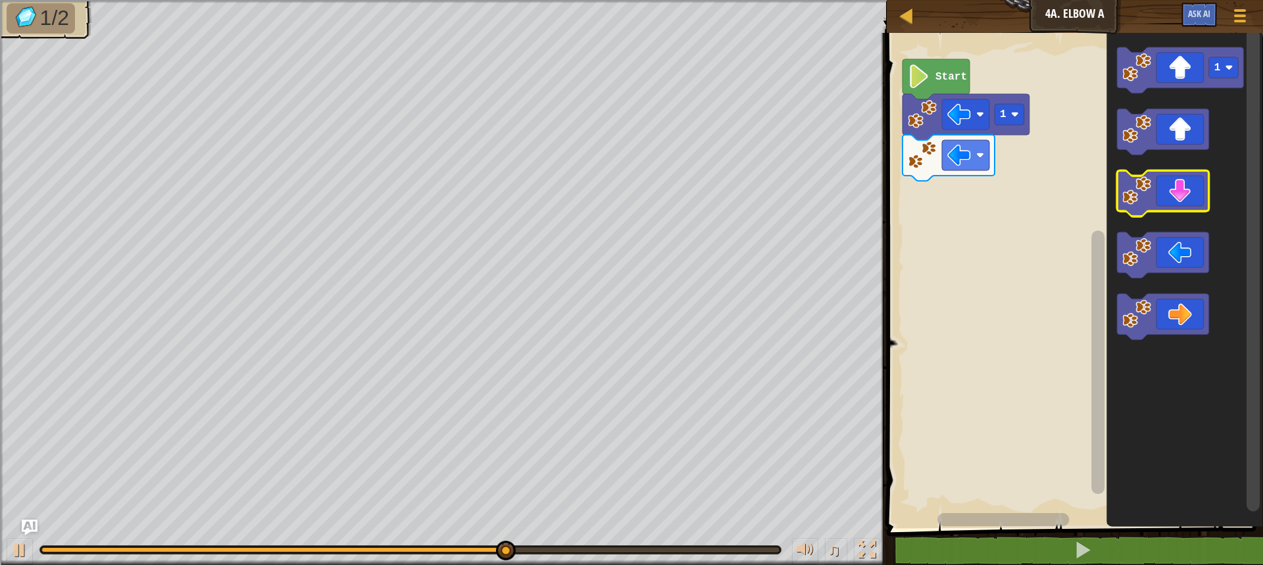
click at [1177, 195] on icon "Blockly Workspace" at bounding box center [1163, 194] width 92 height 46
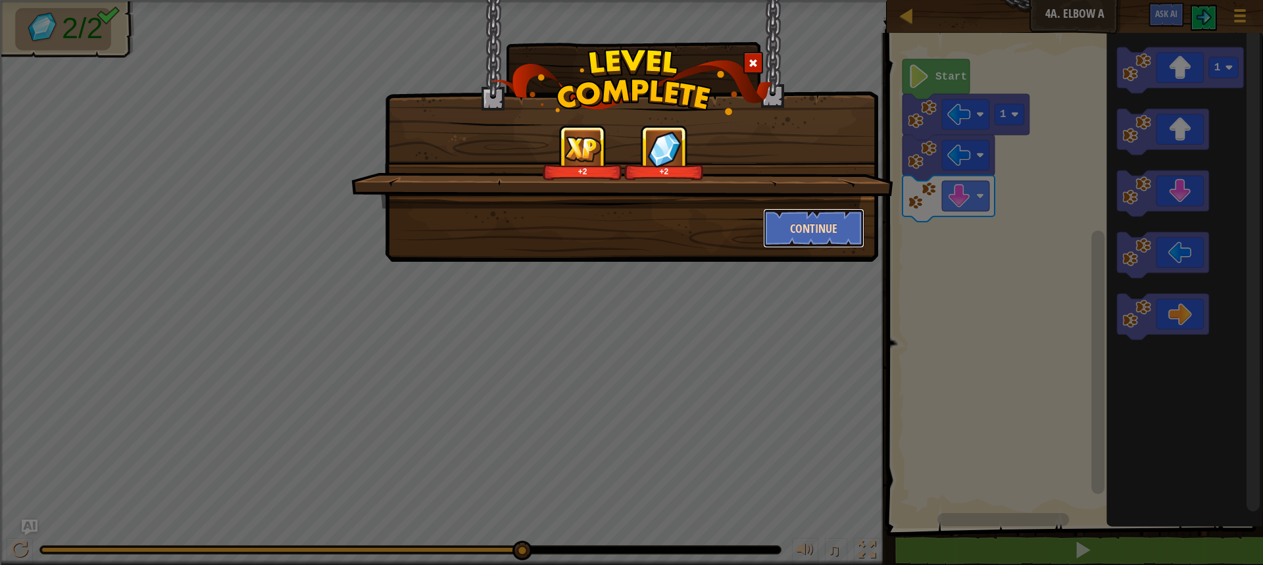
click at [837, 226] on button "Continue" at bounding box center [814, 227] width 102 height 39
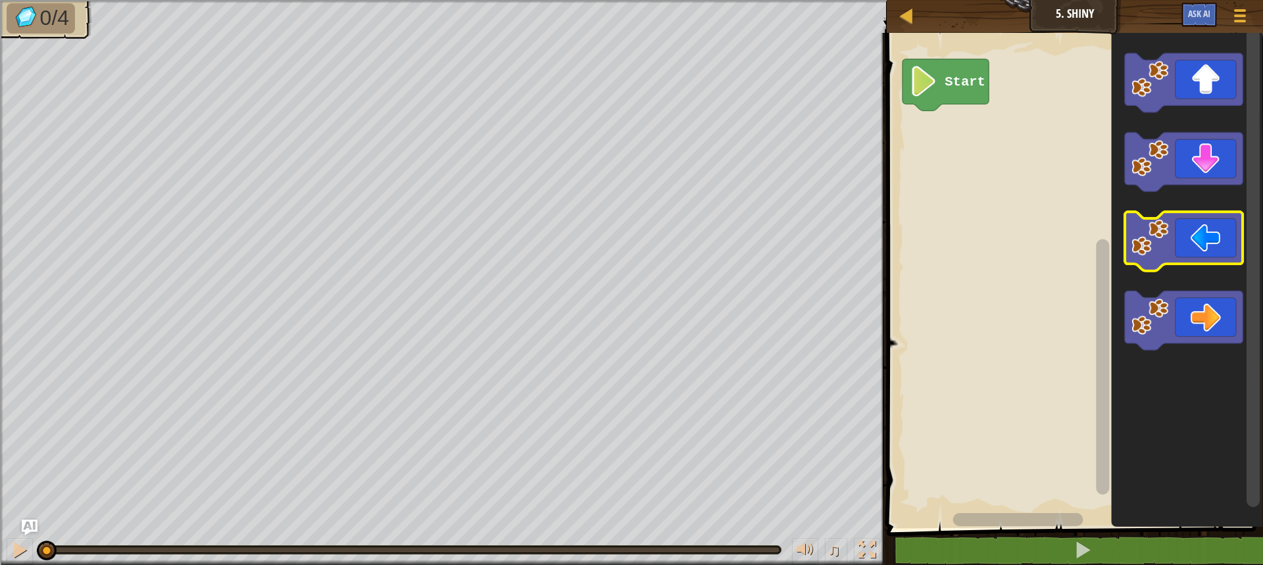
click at [1168, 238] on image "Blockly Workspace" at bounding box center [1149, 238] width 37 height 37
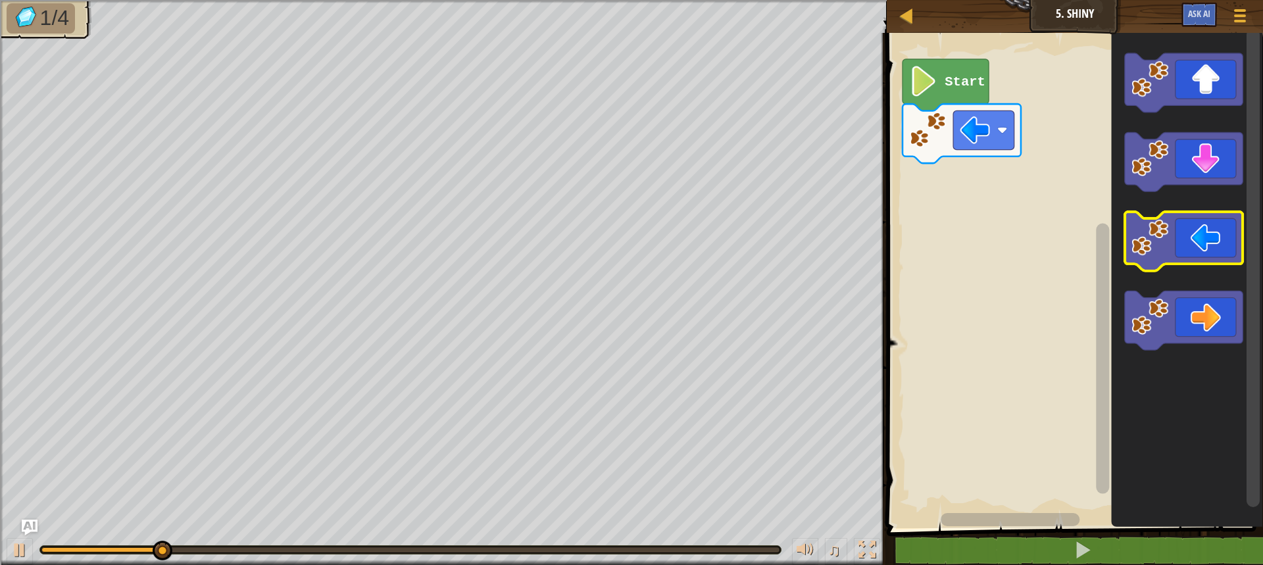
click at [1168, 238] on image "Blockly Workspace" at bounding box center [1149, 238] width 37 height 37
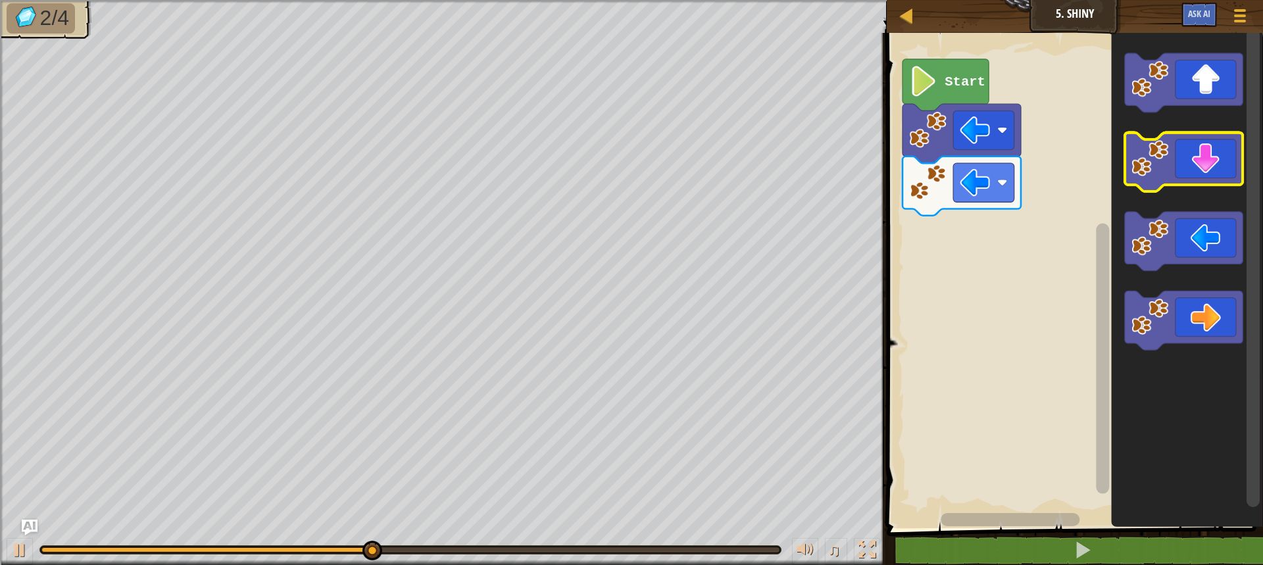
click at [1171, 143] on icon "Blockly Workspace" at bounding box center [1183, 162] width 118 height 59
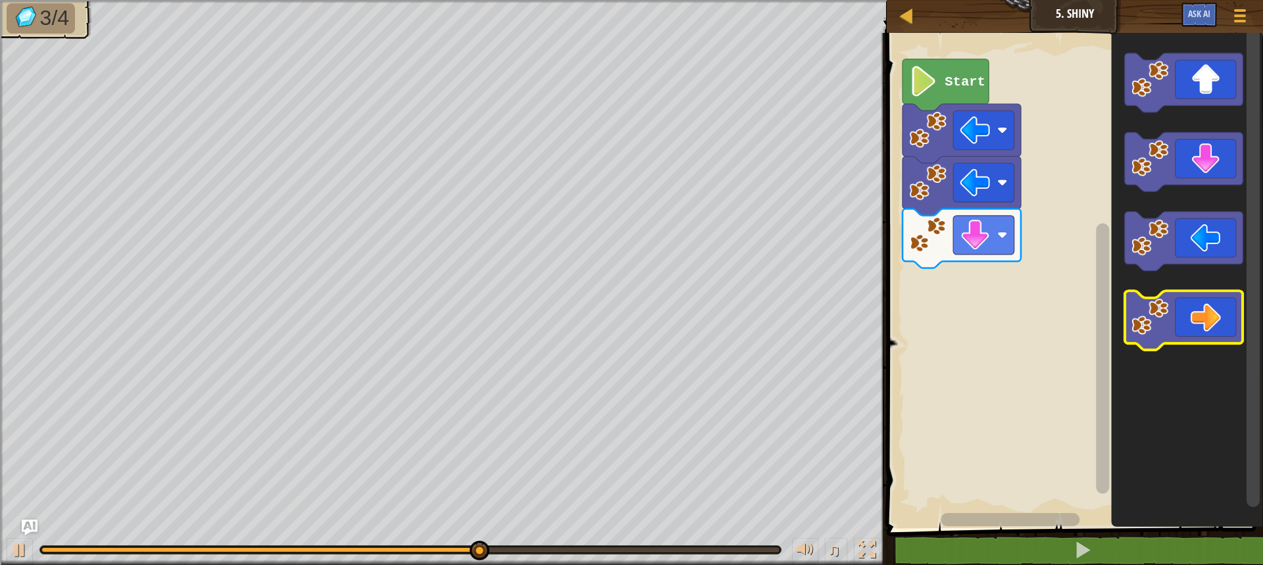
click at [1198, 316] on icon "Blockly Workspace" at bounding box center [1183, 321] width 118 height 59
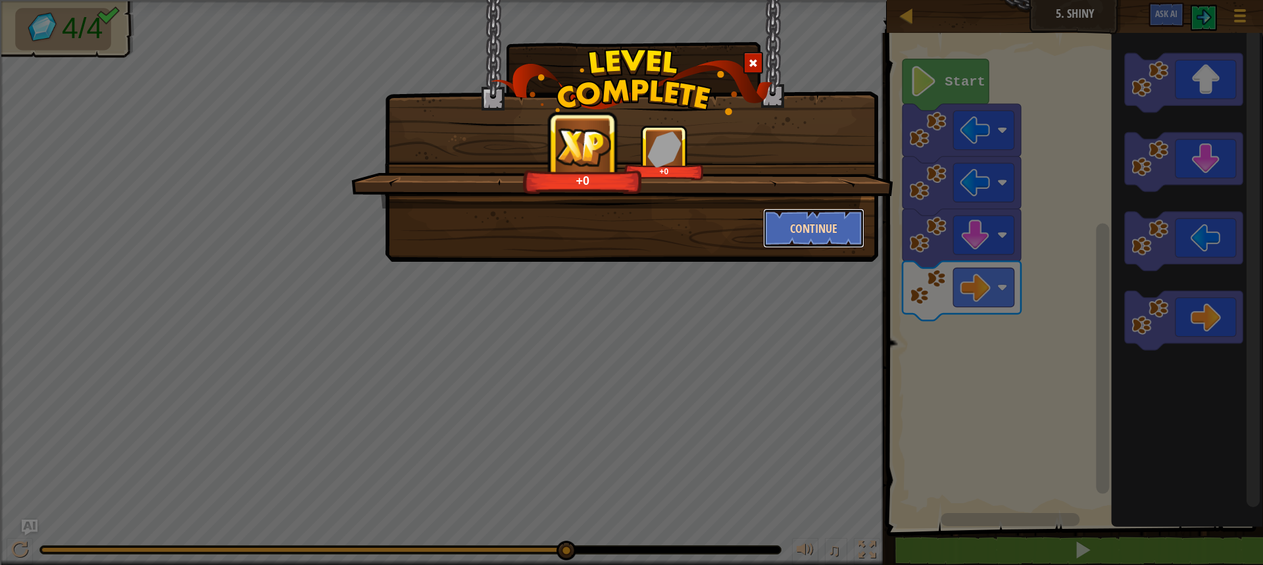
click at [794, 215] on button "Continue" at bounding box center [814, 227] width 102 height 39
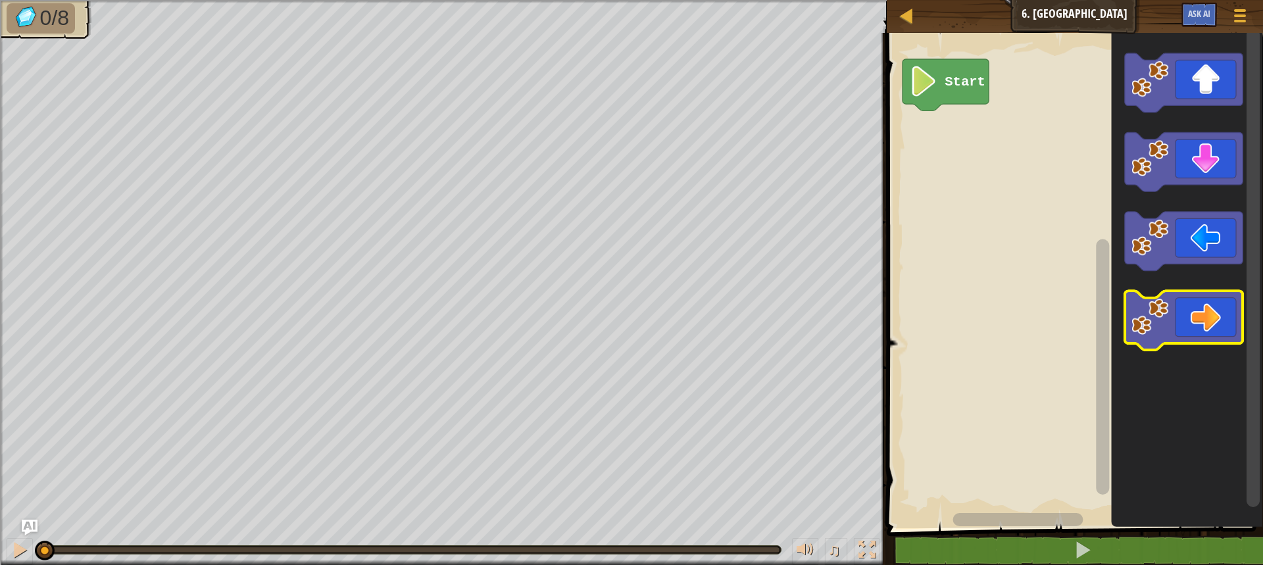
click at [1213, 320] on icon "Blockly Workspace" at bounding box center [1183, 321] width 118 height 59
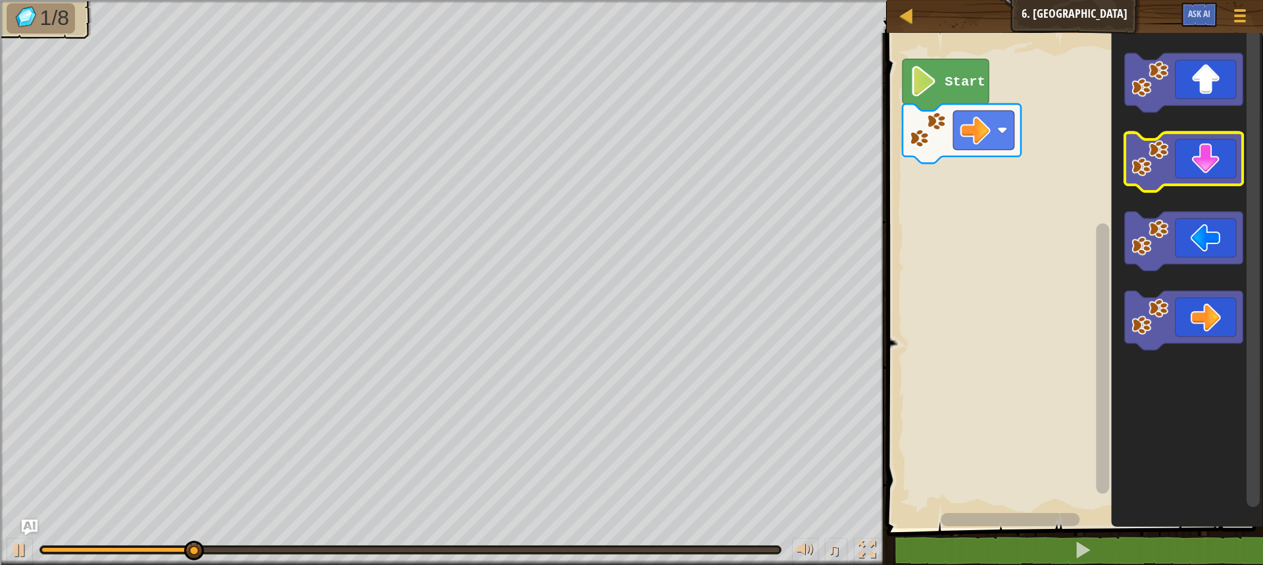
click at [1209, 183] on icon "Blockly Workspace" at bounding box center [1183, 162] width 118 height 59
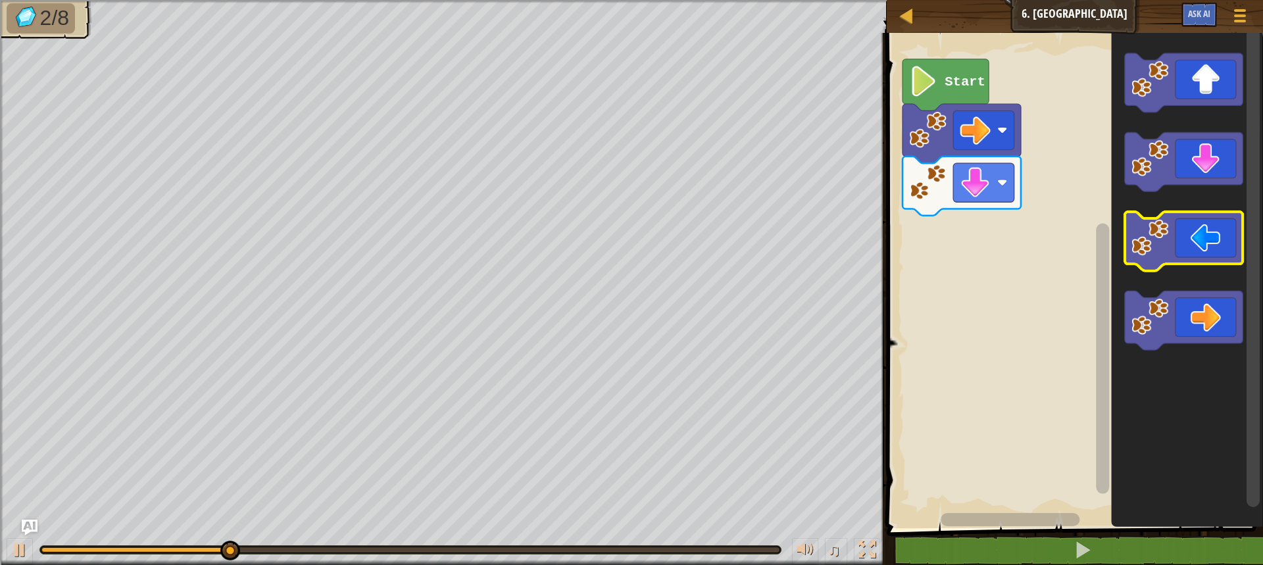
click at [1192, 263] on icon "Blockly Workspace" at bounding box center [1183, 241] width 118 height 59
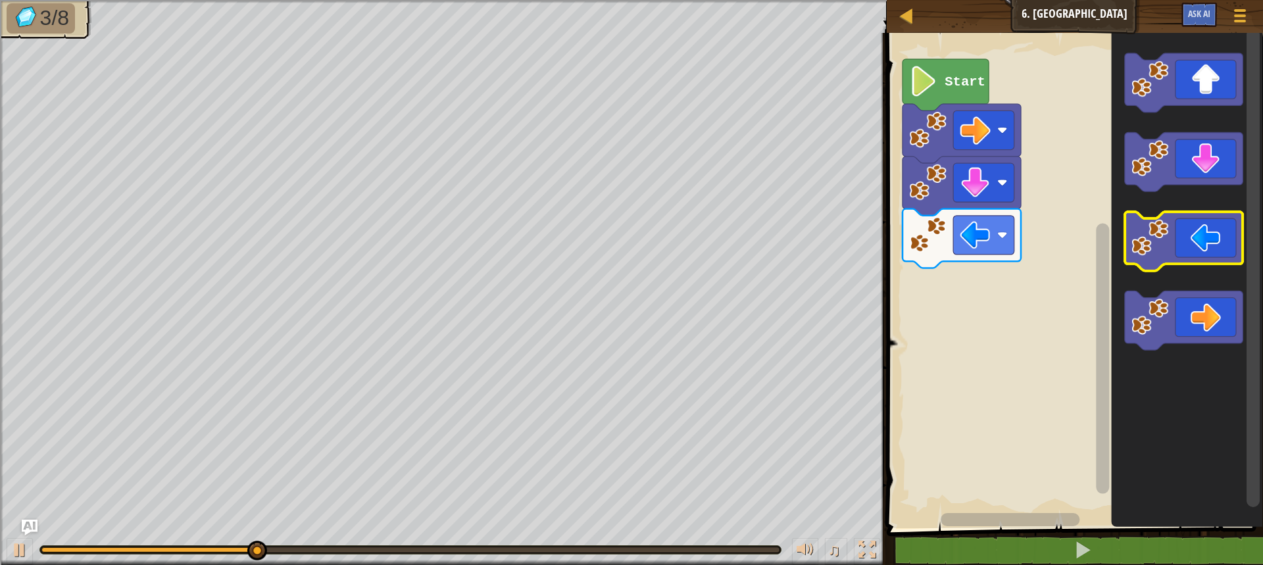
click at [1192, 263] on icon "Blockly Workspace" at bounding box center [1183, 241] width 118 height 59
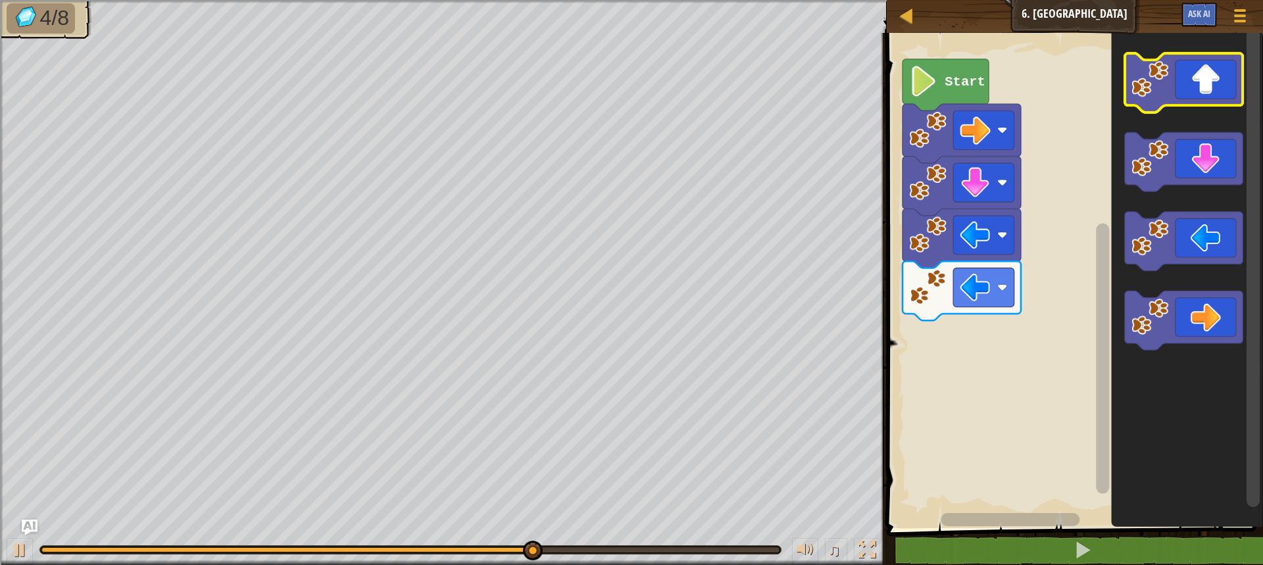
click at [1190, 90] on icon "Blockly Workspace" at bounding box center [1183, 82] width 118 height 59
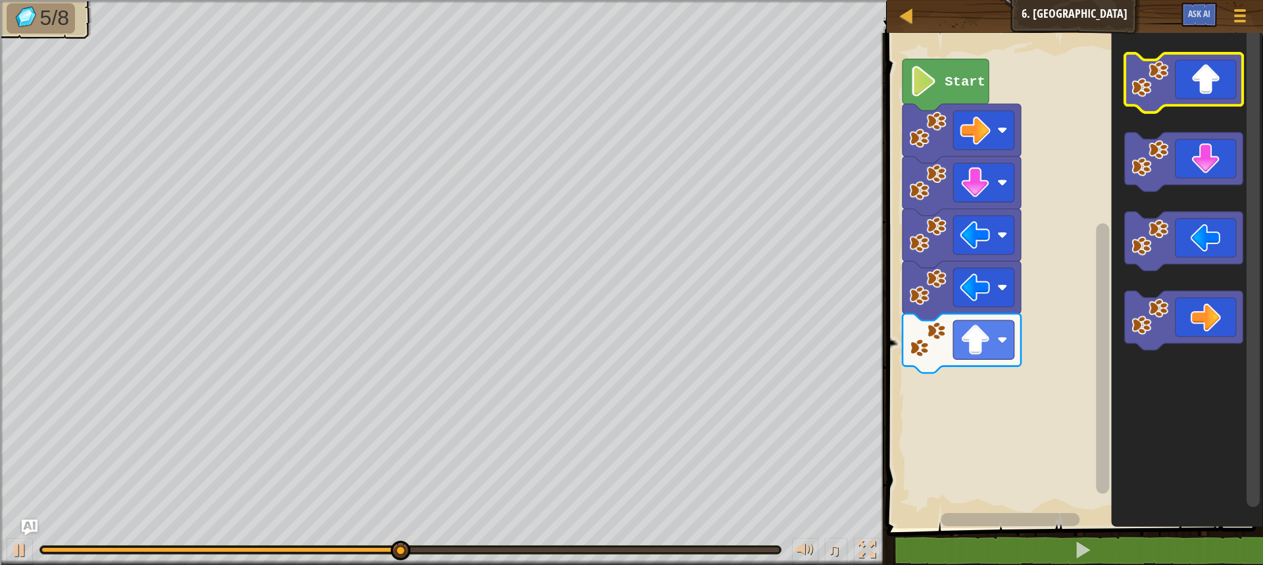
click at [1190, 90] on icon "Blockly Workspace" at bounding box center [1183, 82] width 118 height 59
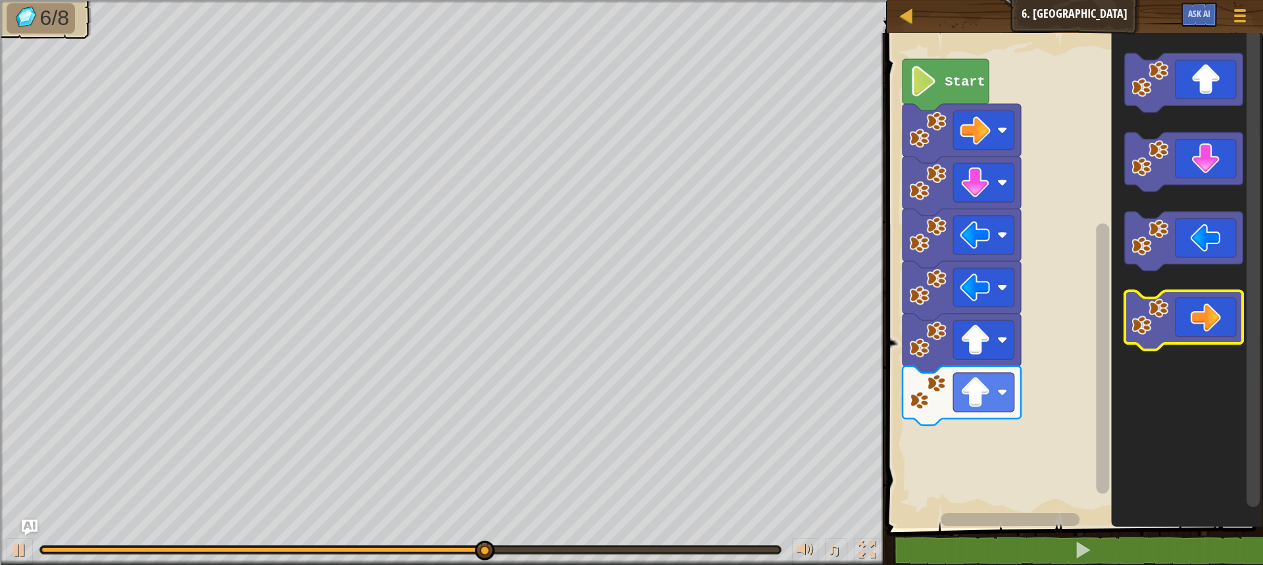
click at [1195, 301] on icon "Blockly Workspace" at bounding box center [1183, 321] width 118 height 59
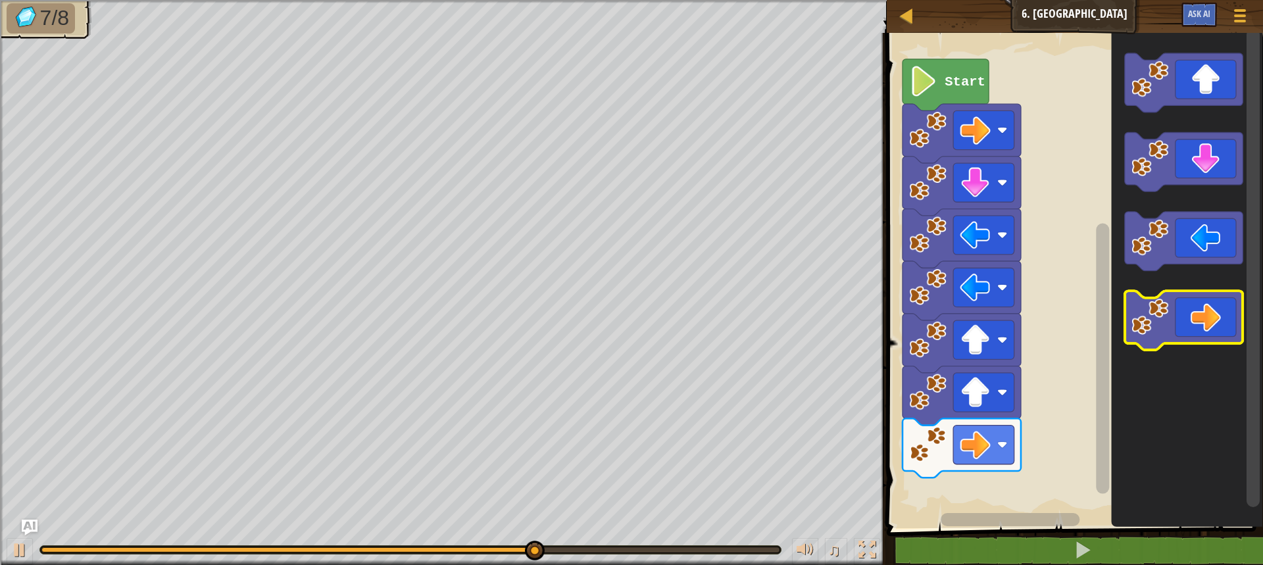
click at [1195, 301] on icon "Blockly Workspace" at bounding box center [1183, 321] width 118 height 59
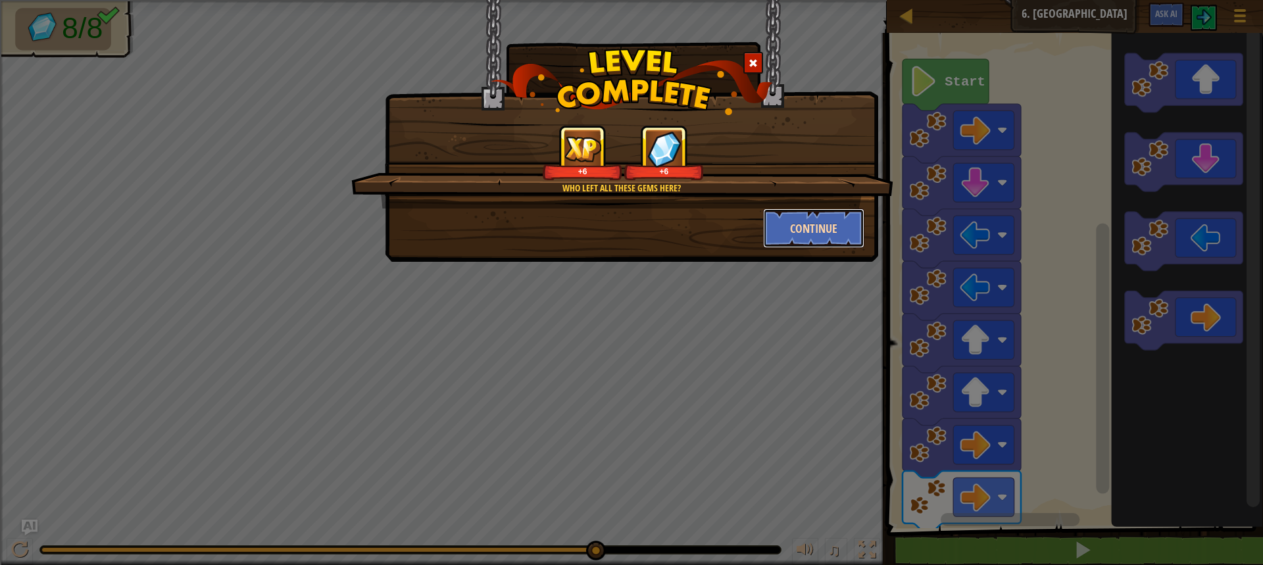
click at [839, 220] on button "Continue" at bounding box center [814, 227] width 102 height 39
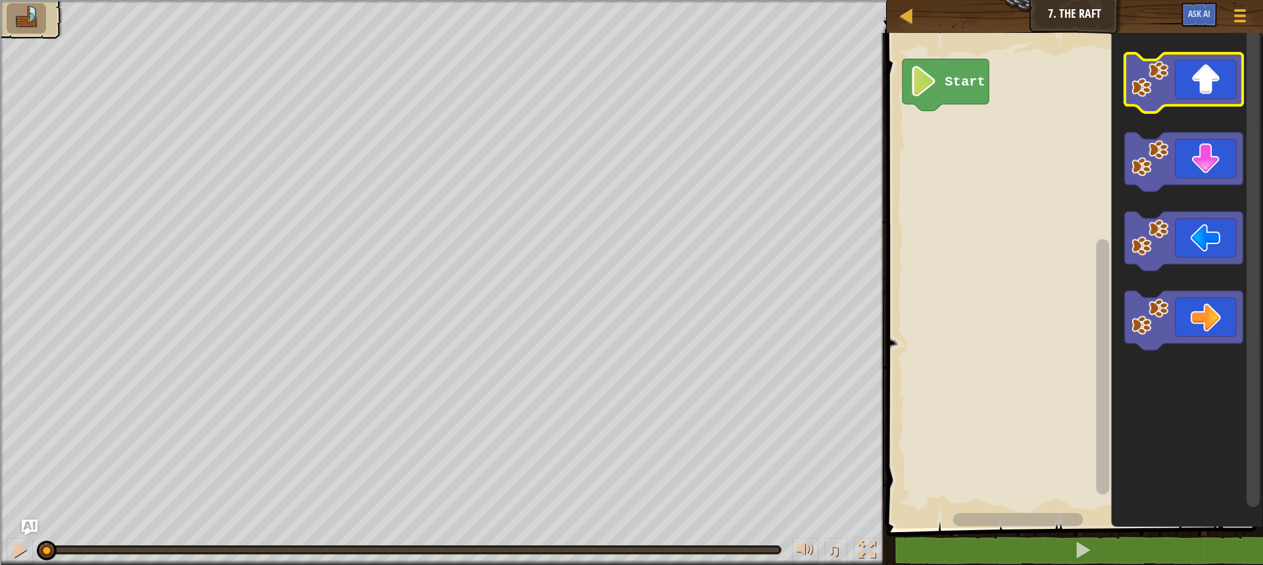
click at [1181, 98] on icon "Blockly Workspace" at bounding box center [1183, 82] width 118 height 59
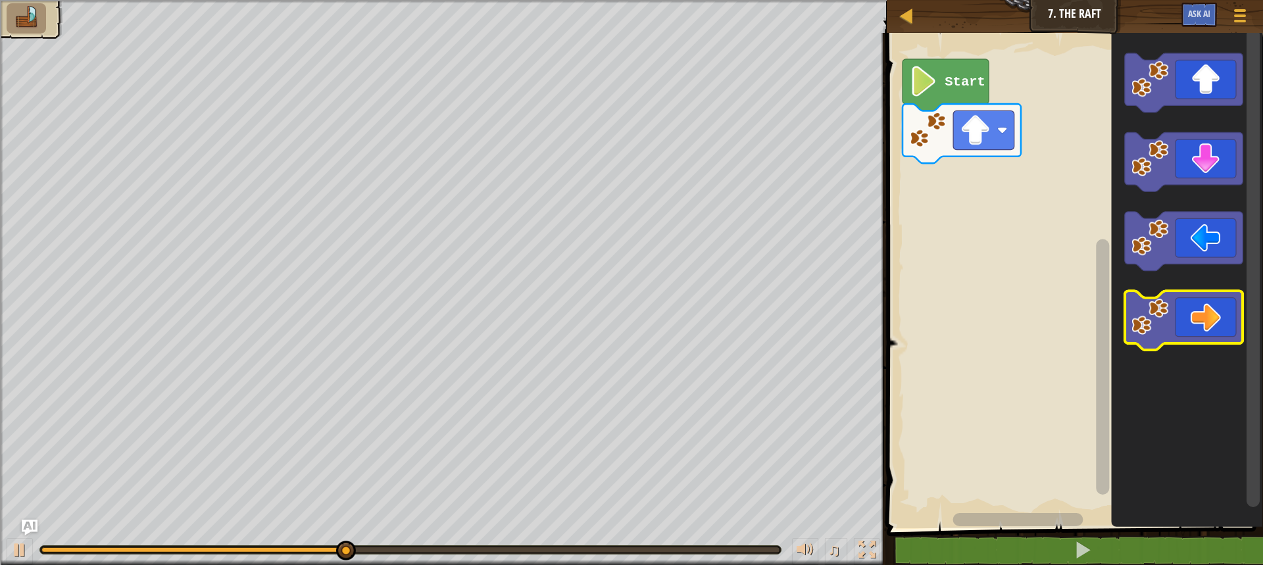
click at [1202, 306] on icon "Blockly Workspace" at bounding box center [1183, 321] width 118 height 59
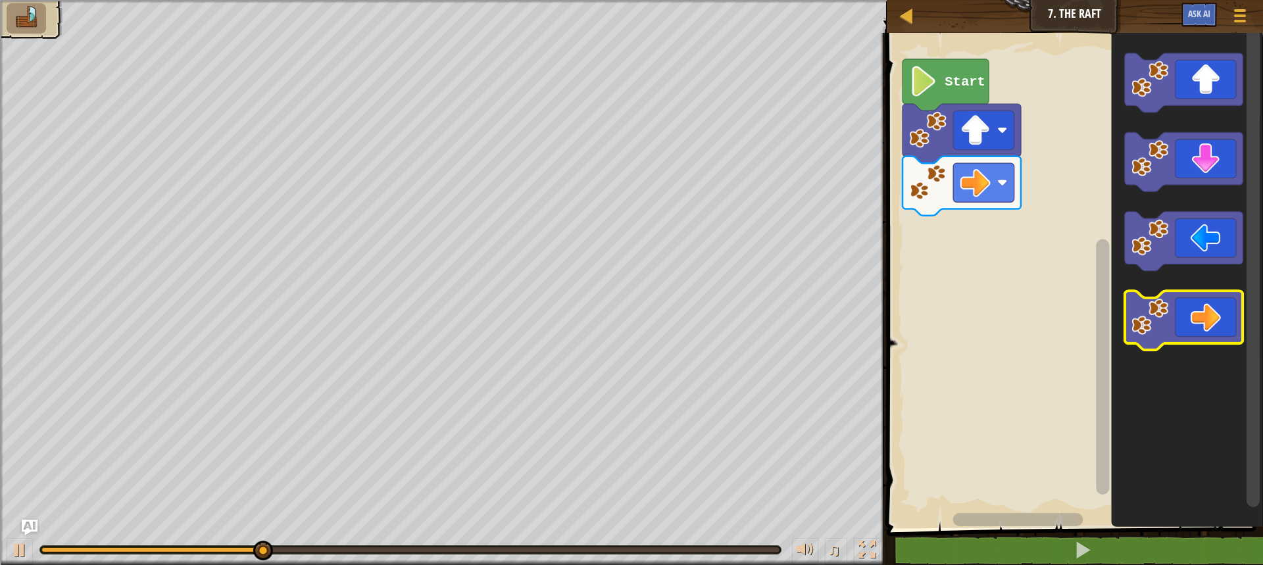
click at [1202, 306] on icon "Blockly Workspace" at bounding box center [1183, 321] width 118 height 59
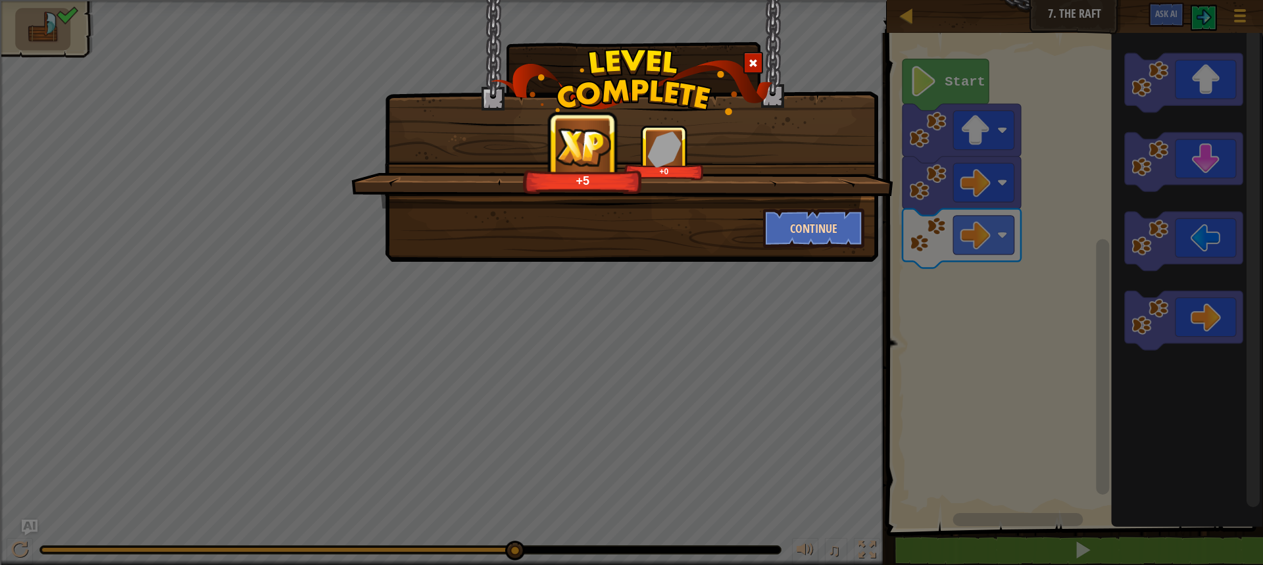
drag, startPoint x: 828, startPoint y: 207, endPoint x: 824, endPoint y: 213, distance: 7.7
click at [827, 207] on div "+5 +0" at bounding box center [622, 167] width 542 height 84
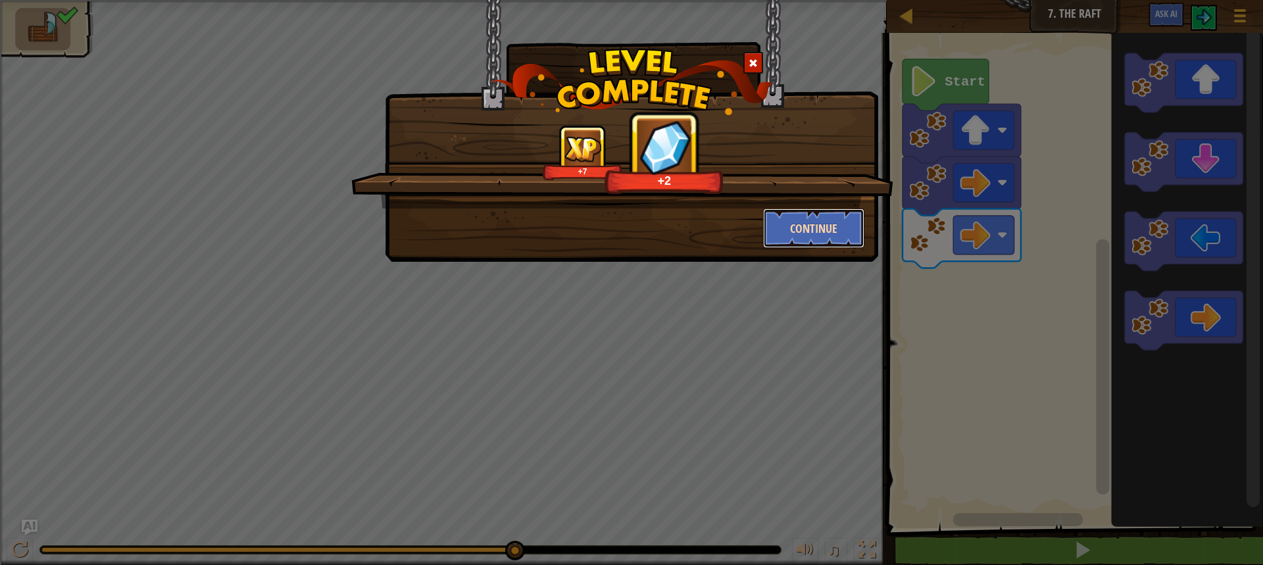
click at [823, 214] on button "Continue" at bounding box center [814, 227] width 102 height 39
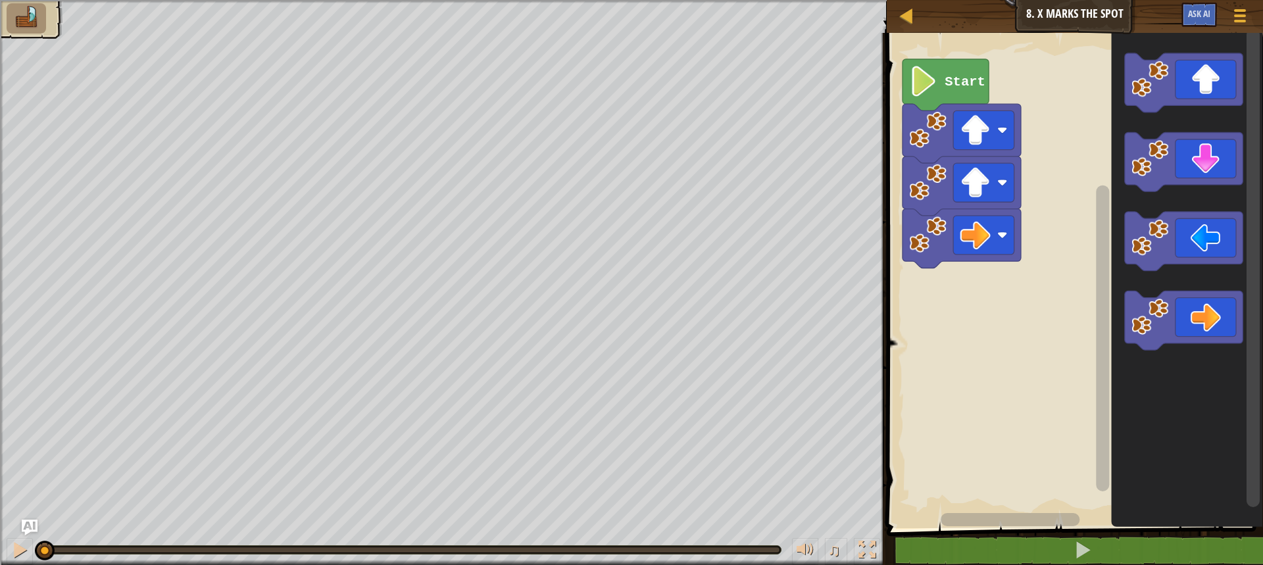
click at [1177, 116] on icon "Blockly Workspace" at bounding box center [1187, 277] width 152 height 502
click at [1180, 95] on icon "Blockly Workspace" at bounding box center [1183, 82] width 118 height 59
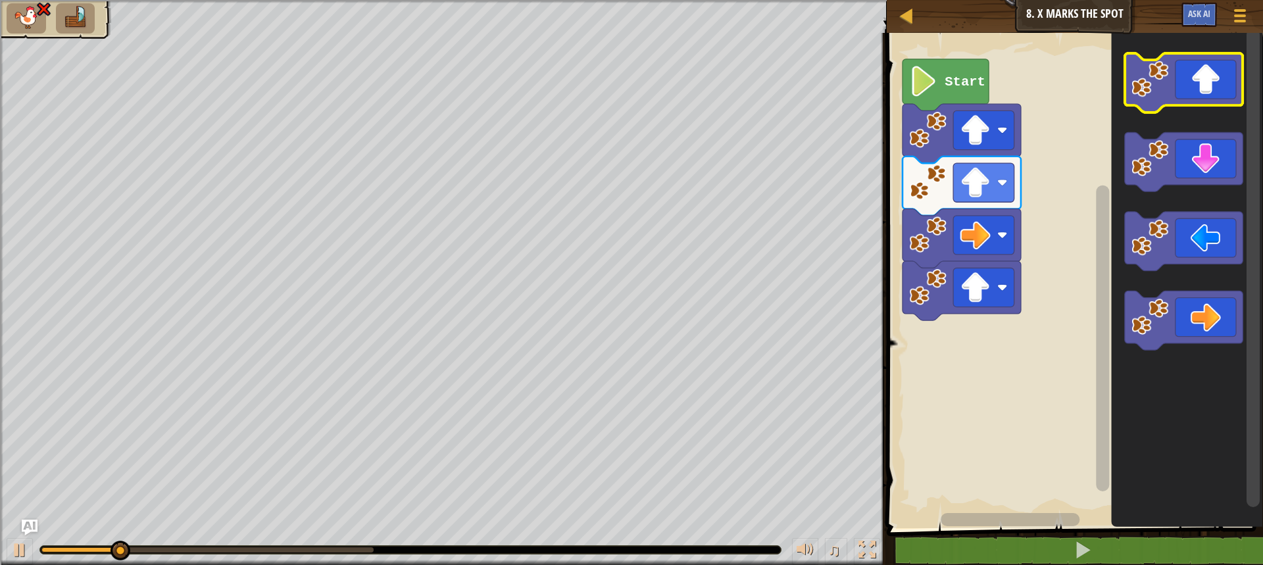
click at [1180, 95] on icon "Blockly Workspace" at bounding box center [1183, 82] width 118 height 59
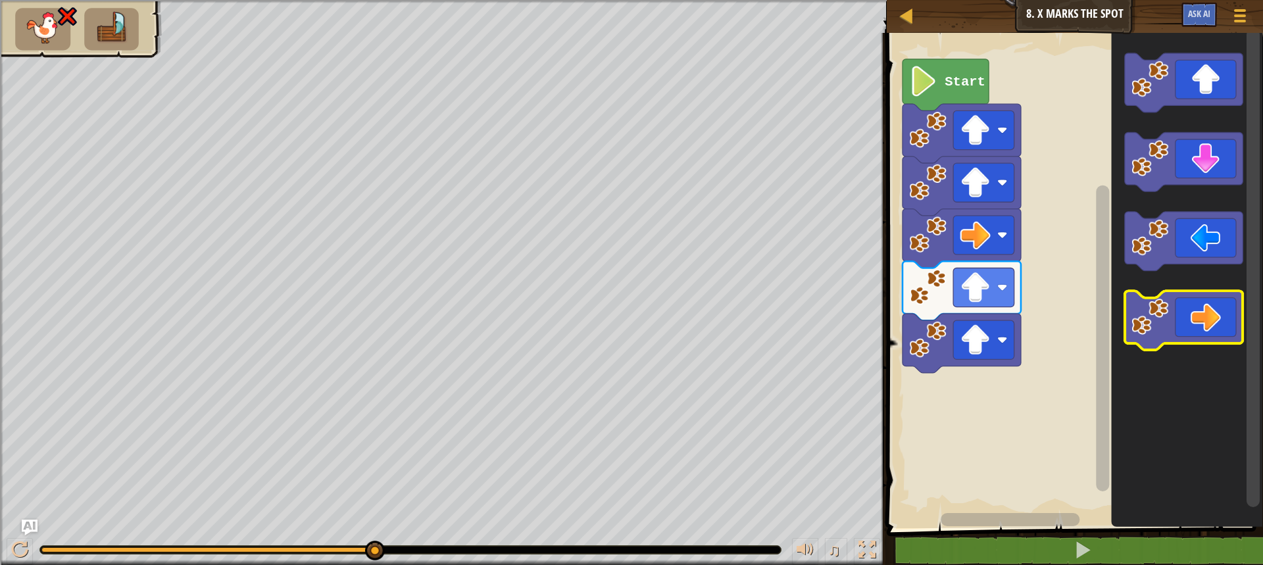
click at [1207, 301] on icon "Blockly Workspace" at bounding box center [1183, 321] width 118 height 59
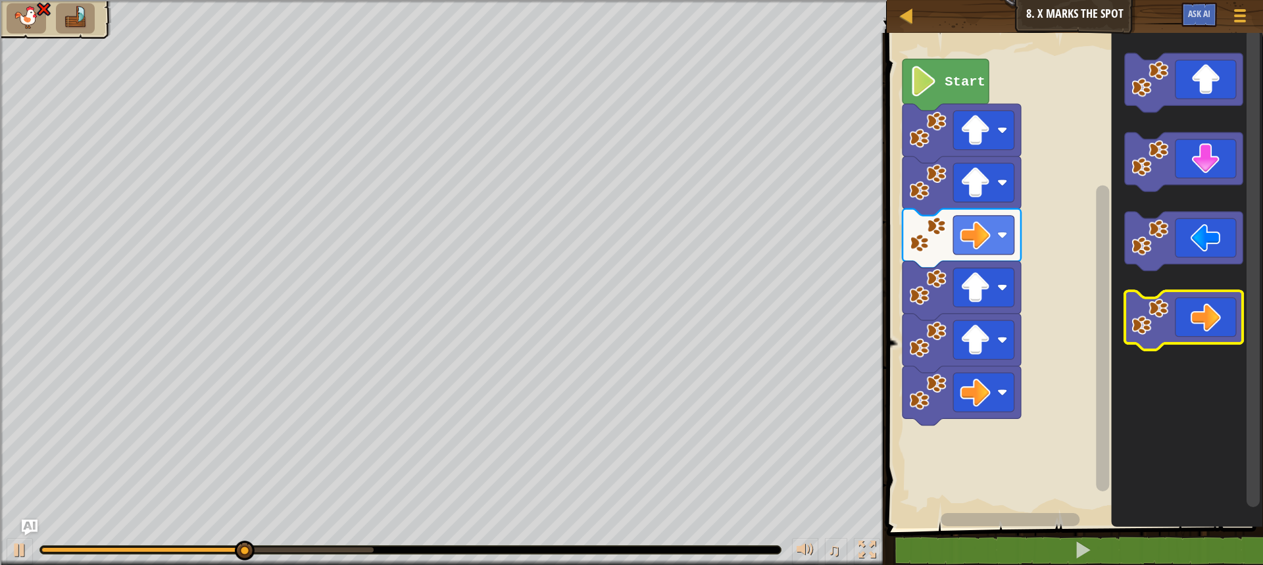
click at [1207, 301] on icon "Blockly Workspace" at bounding box center [1183, 321] width 118 height 59
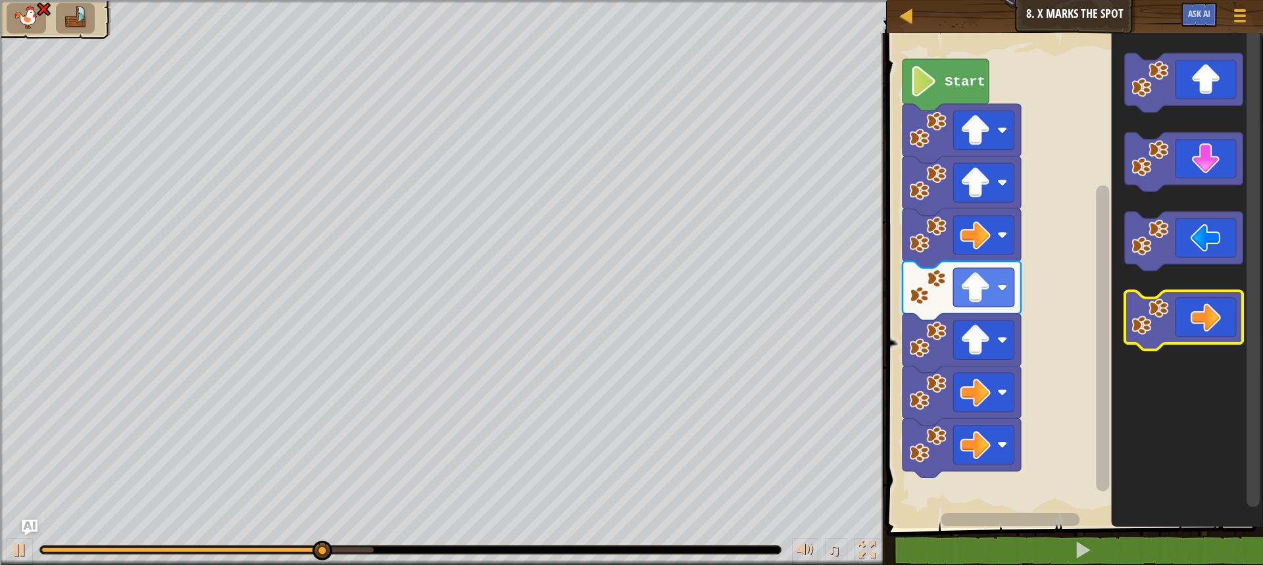
click at [1207, 301] on icon "Blockly Workspace" at bounding box center [1183, 321] width 118 height 59
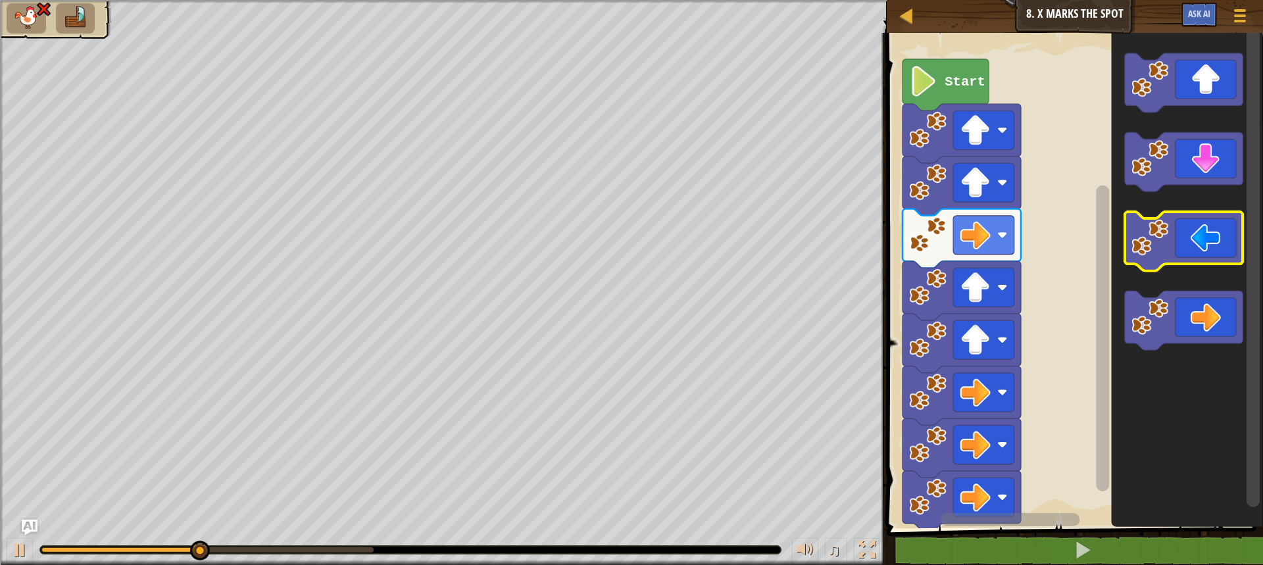
click at [1198, 242] on icon "Blockly Workspace" at bounding box center [1183, 241] width 118 height 59
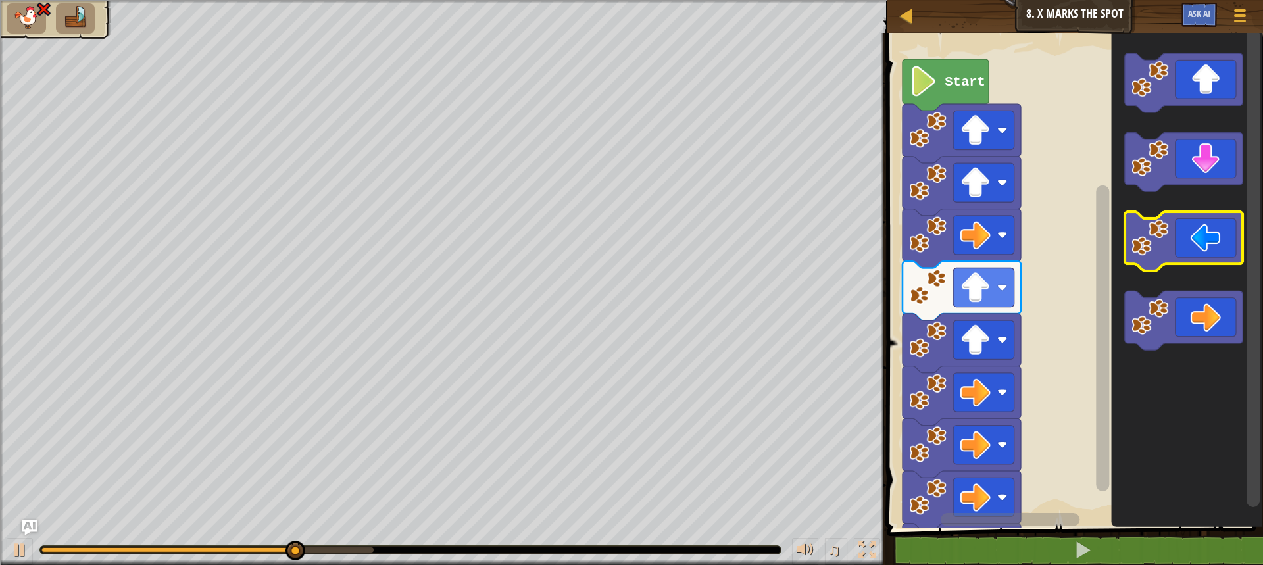
click at [1194, 244] on icon "Blockly Workspace" at bounding box center [1183, 241] width 118 height 59
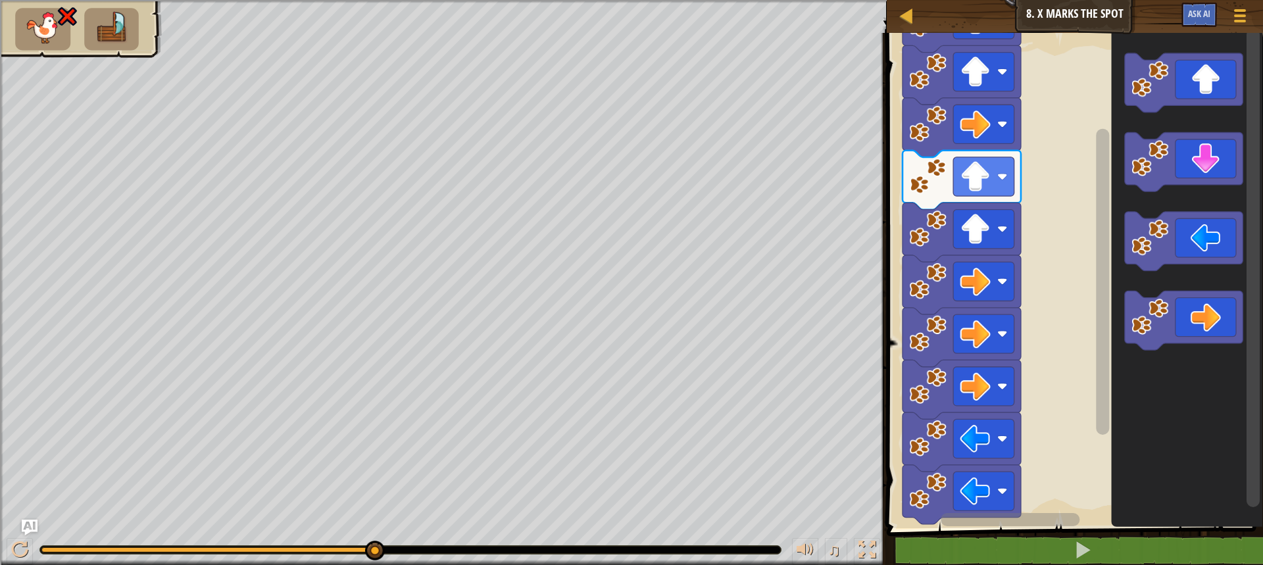
click at [1083, 285] on div "Start" at bounding box center [1073, 277] width 380 height 502
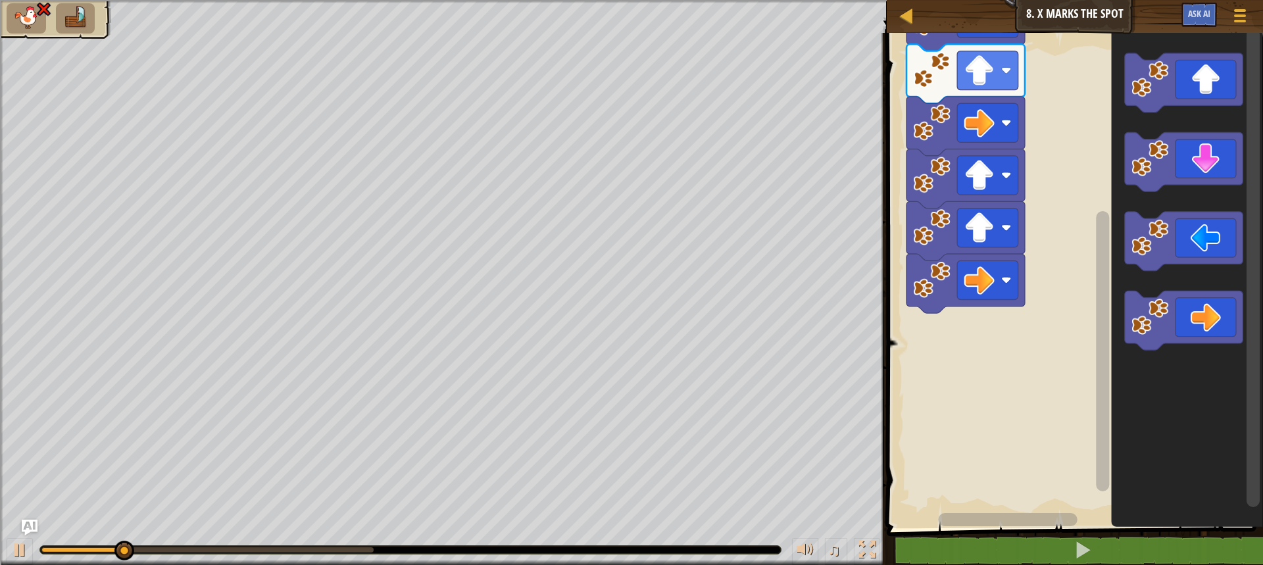
click at [906, 278] on rect "Blockly Workspace" at bounding box center [1073, 277] width 380 height 502
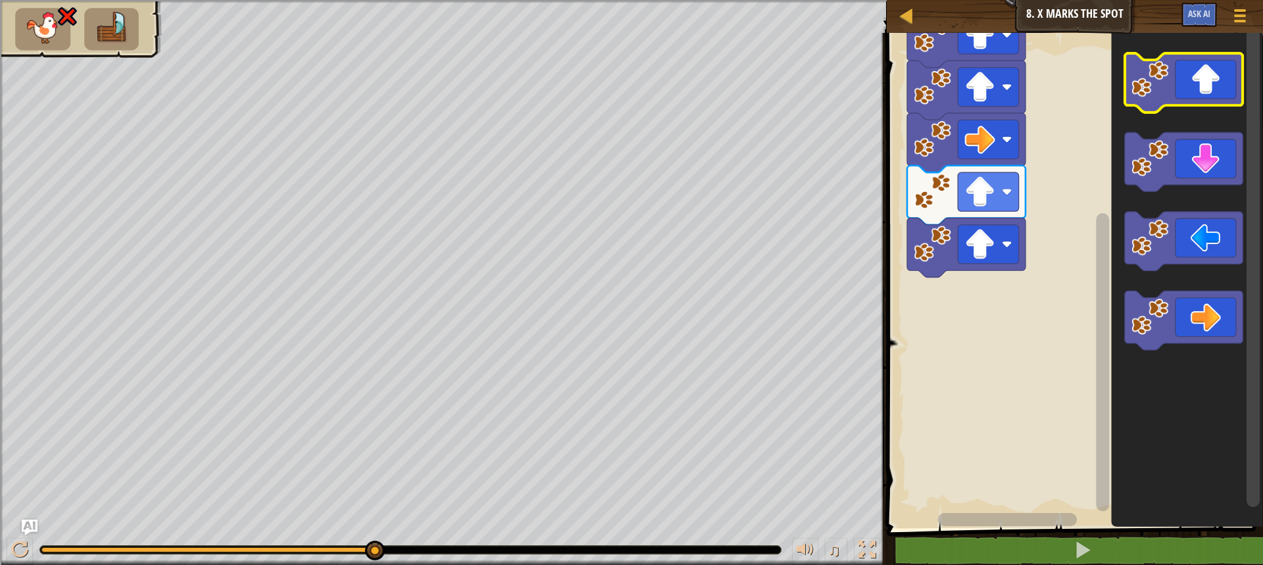
click at [1197, 110] on rect "Blockly Workspace" at bounding box center [1183, 82] width 118 height 59
click at [1200, 86] on icon "Blockly Workspace" at bounding box center [1183, 82] width 118 height 59
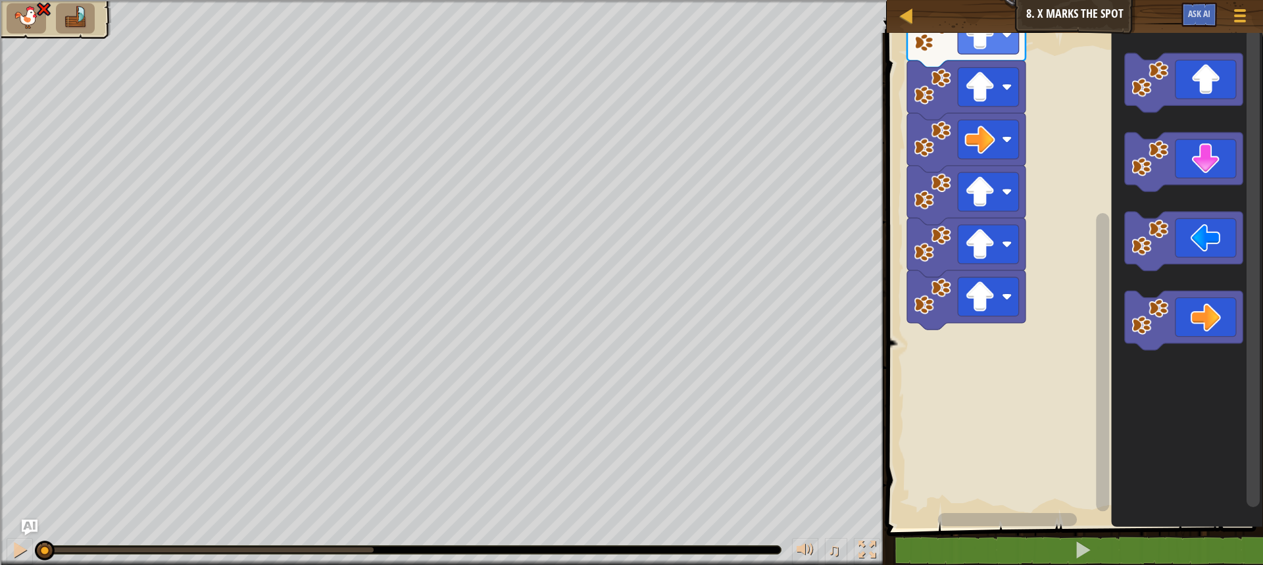
drag, startPoint x: 378, startPoint y: 546, endPoint x: 29, endPoint y: 596, distance: 352.2
click at [29, 202] on html "Map Junior 8. X Marks the Spot Game Menu Ask AI 1 ההההההההההההההההההההההההההההה…" at bounding box center [631, 101] width 1263 height 202
click at [1262, 336] on icon "Blockly Workspace" at bounding box center [1187, 277] width 152 height 502
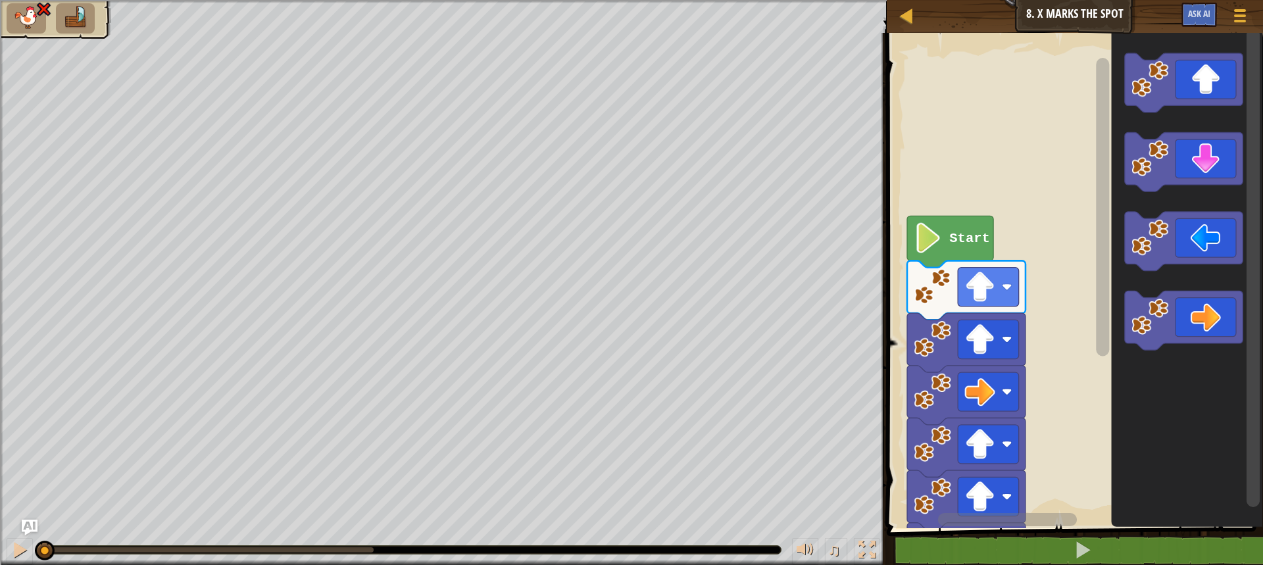
click at [1124, 179] on div "Start" at bounding box center [1073, 277] width 380 height 502
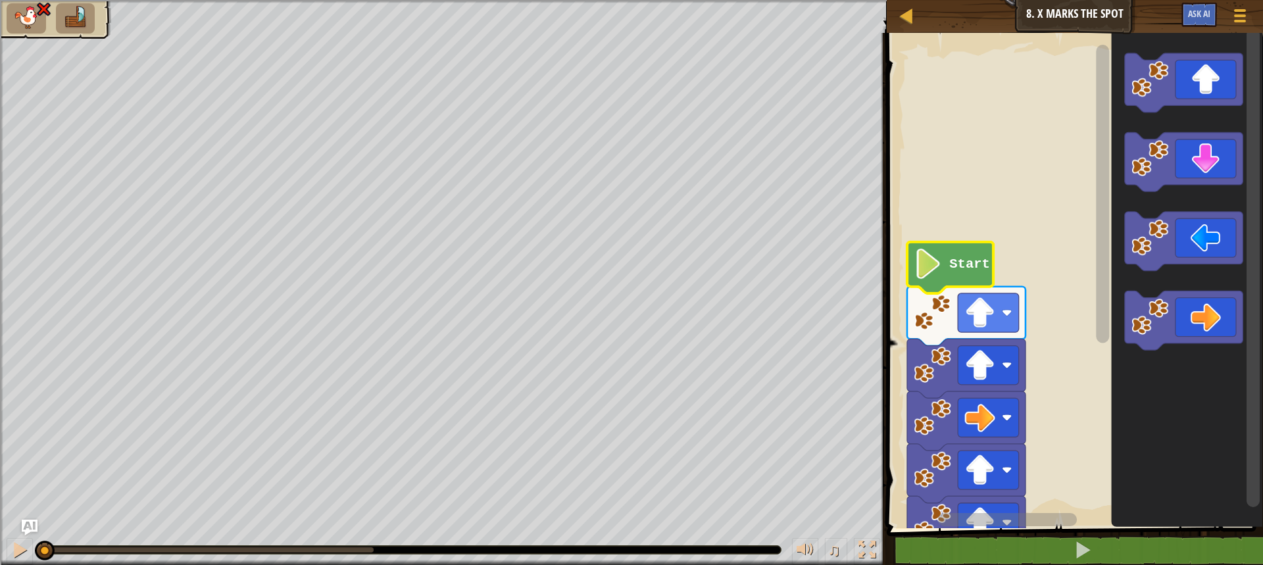
click at [955, 255] on icon "Blockly Workspace" at bounding box center [950, 267] width 86 height 51
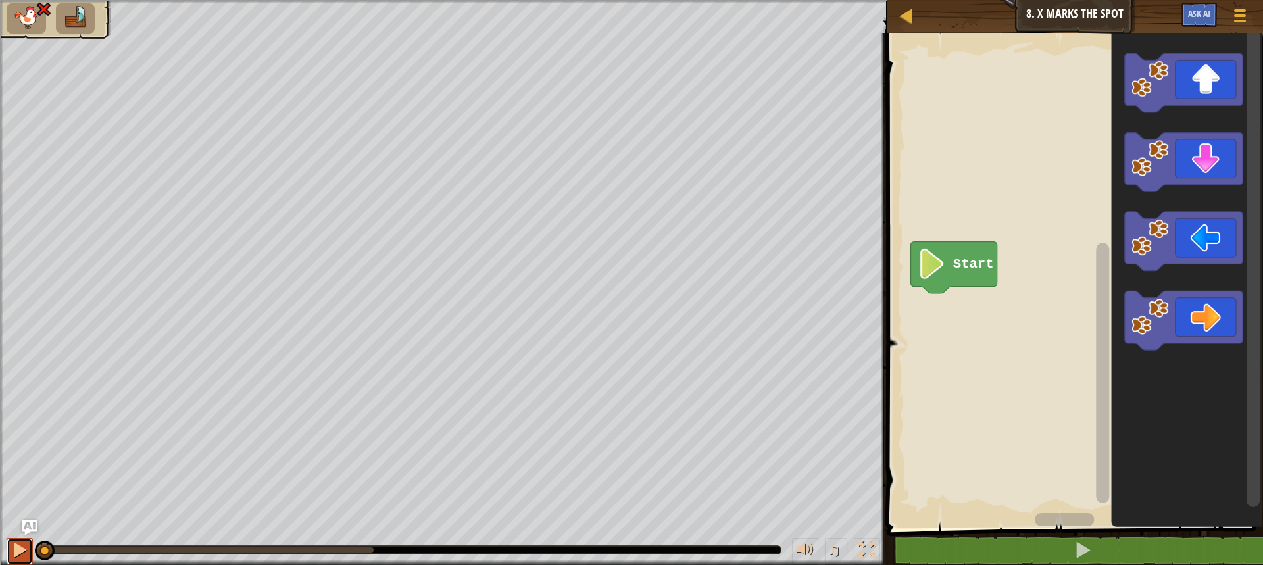
click at [14, 538] on button at bounding box center [20, 551] width 26 height 27
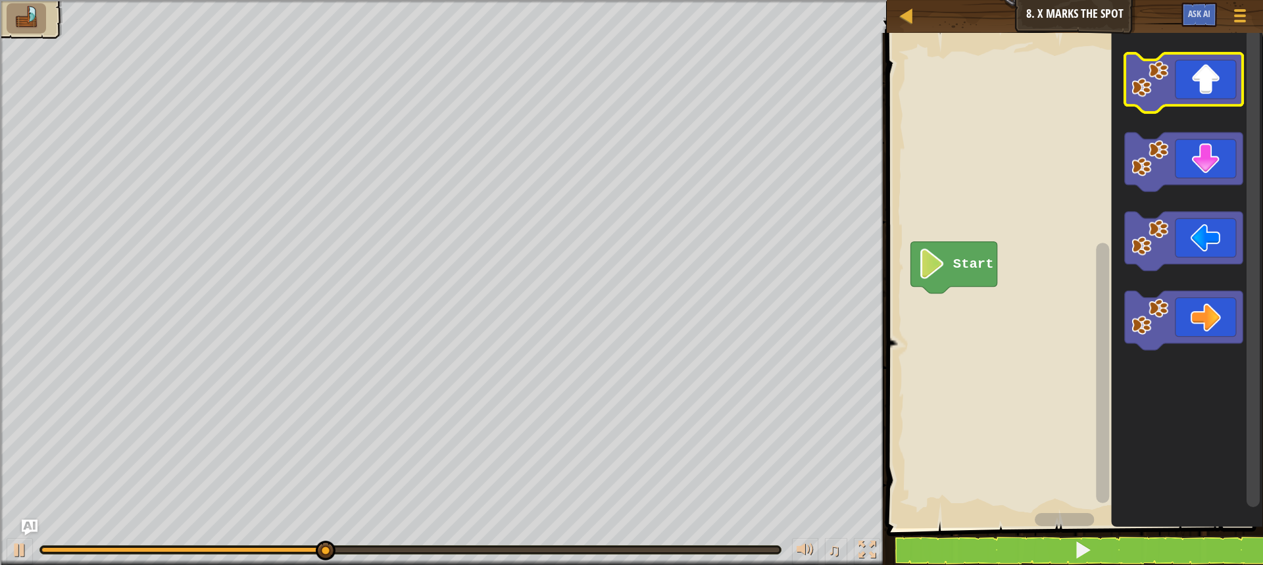
click at [1222, 91] on icon "Blockly Workspace" at bounding box center [1183, 82] width 118 height 59
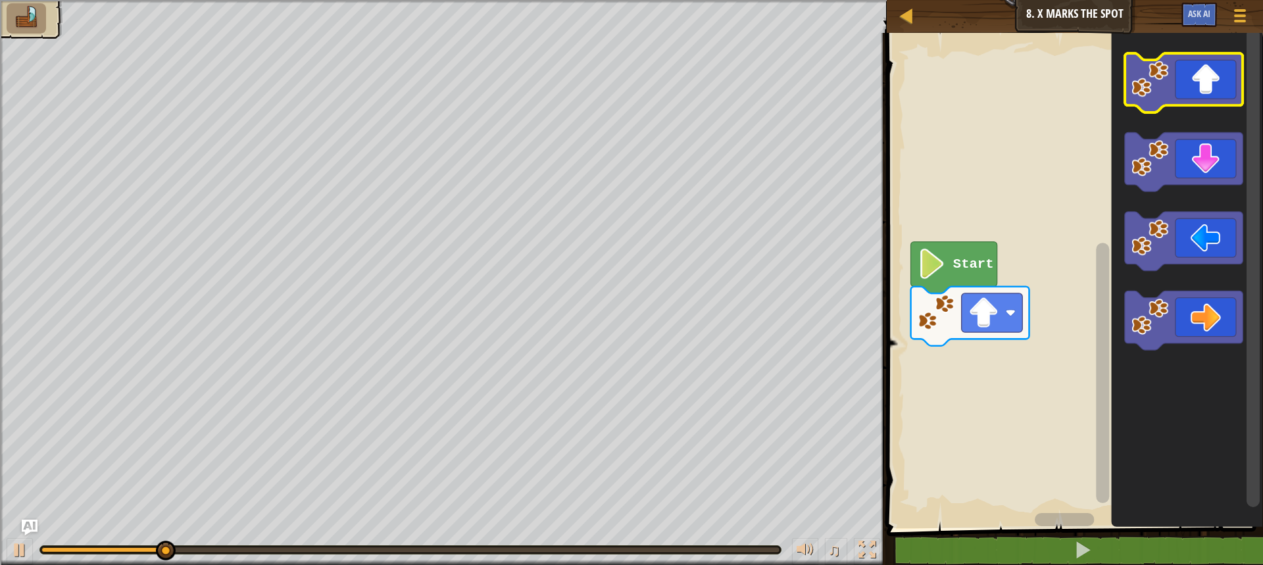
click at [1164, 91] on image "Blockly Workspace" at bounding box center [1149, 79] width 37 height 37
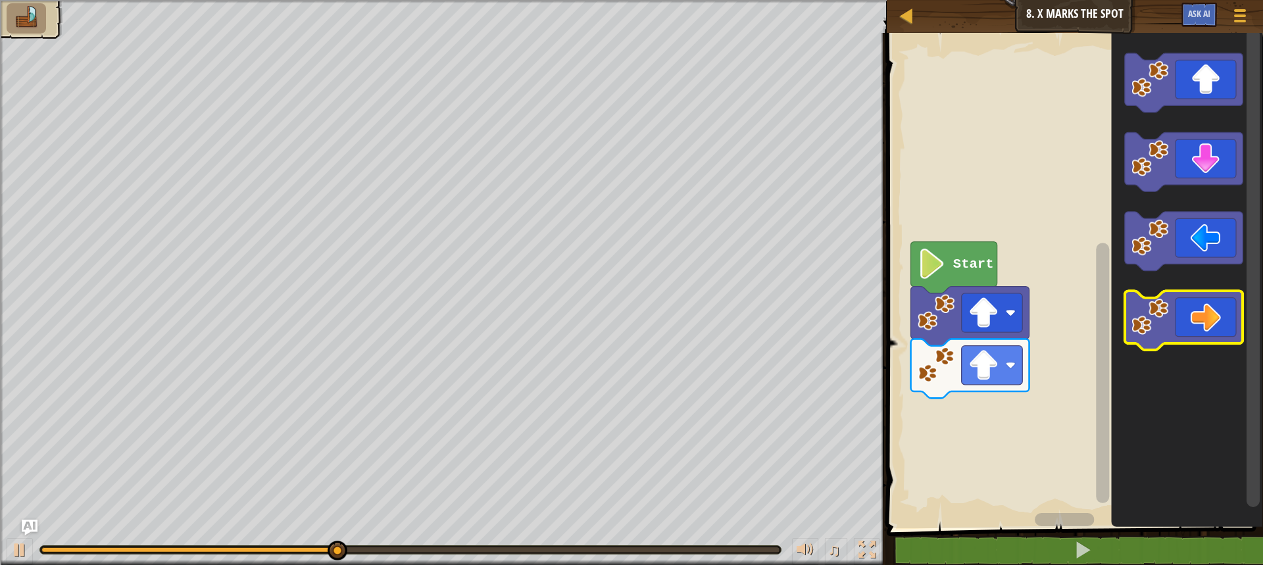
click at [1213, 323] on icon "Blockly Workspace" at bounding box center [1183, 321] width 118 height 59
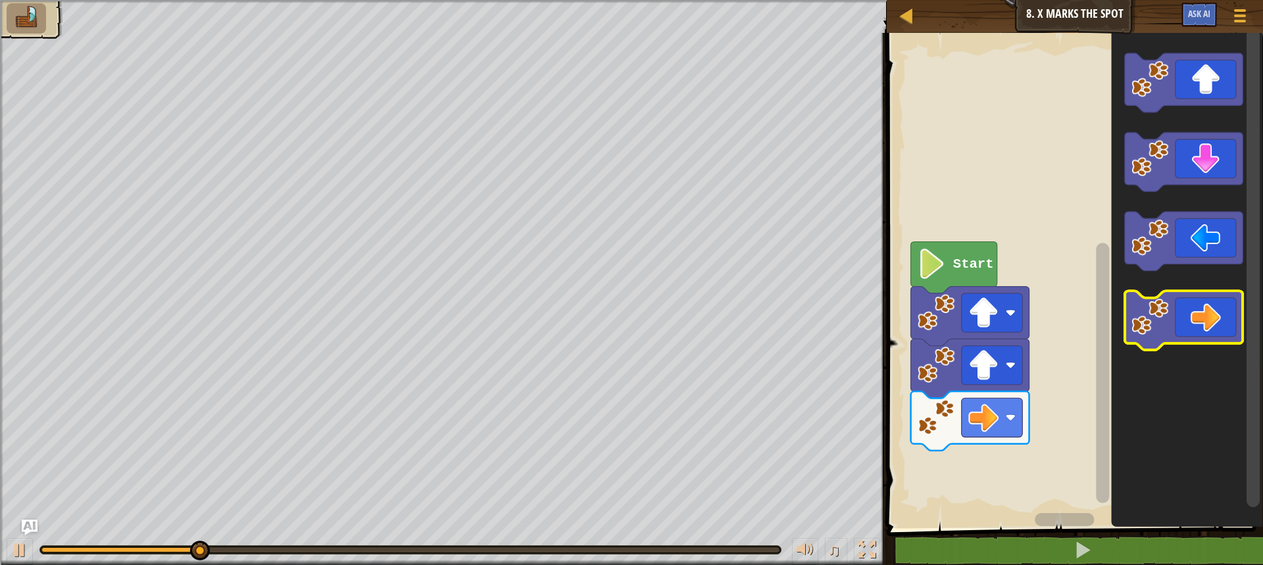
click at [1213, 323] on icon "Blockly Workspace" at bounding box center [1183, 321] width 118 height 59
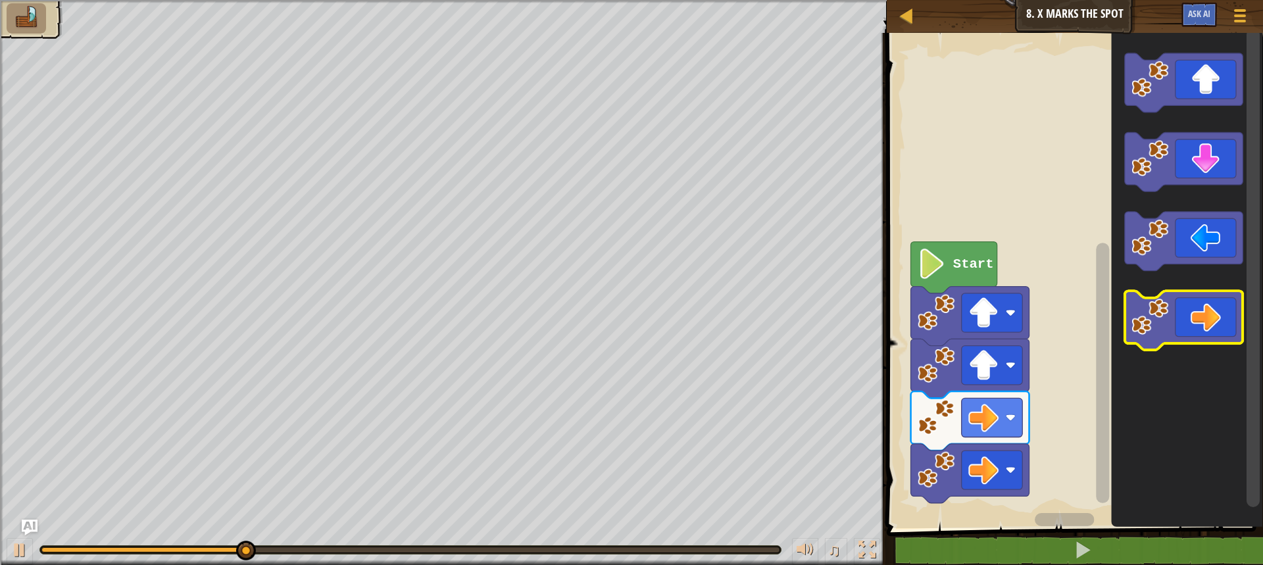
click at [1213, 323] on icon "Blockly Workspace" at bounding box center [1183, 321] width 118 height 59
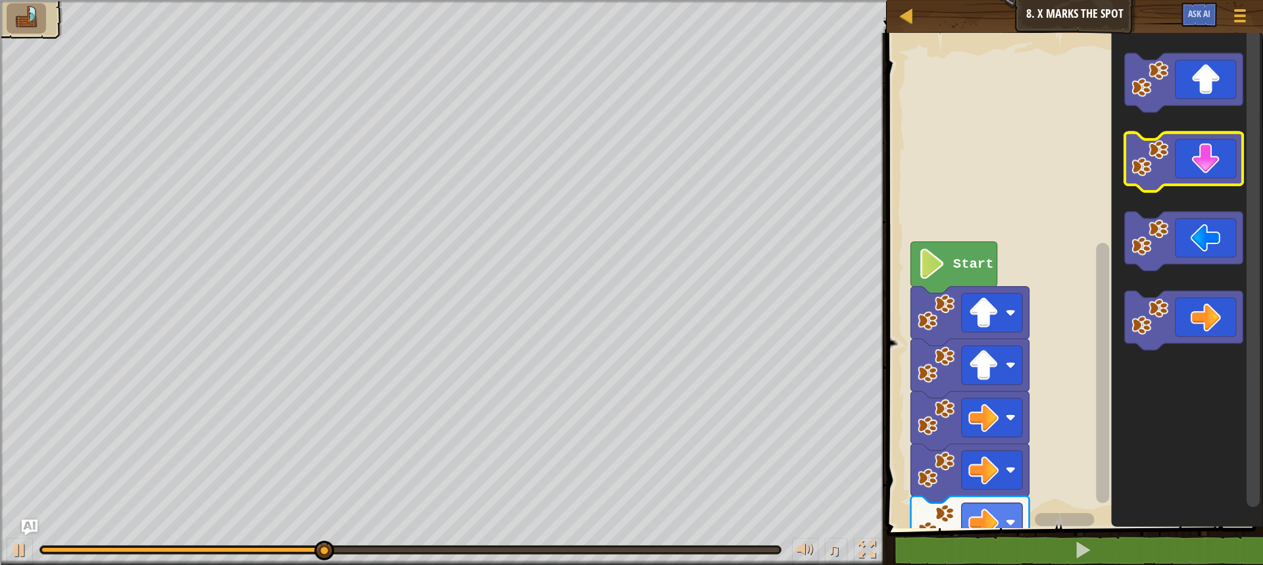
click at [1225, 143] on icon "Blockly Workspace" at bounding box center [1183, 162] width 118 height 59
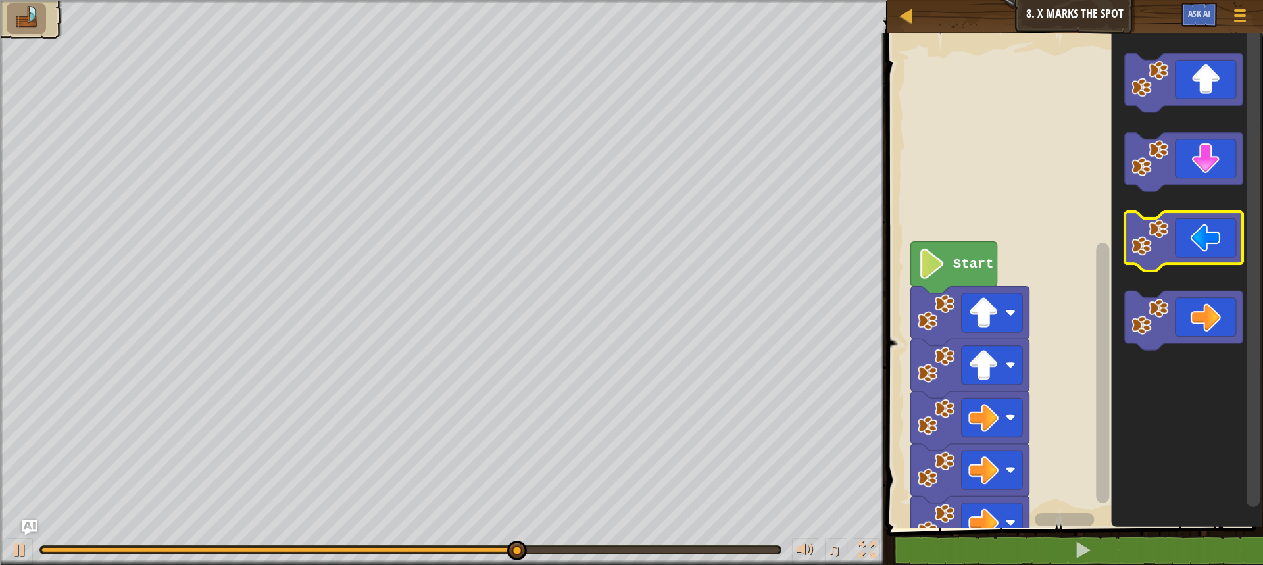
click at [1176, 247] on icon "Blockly Workspace" at bounding box center [1183, 241] width 118 height 59
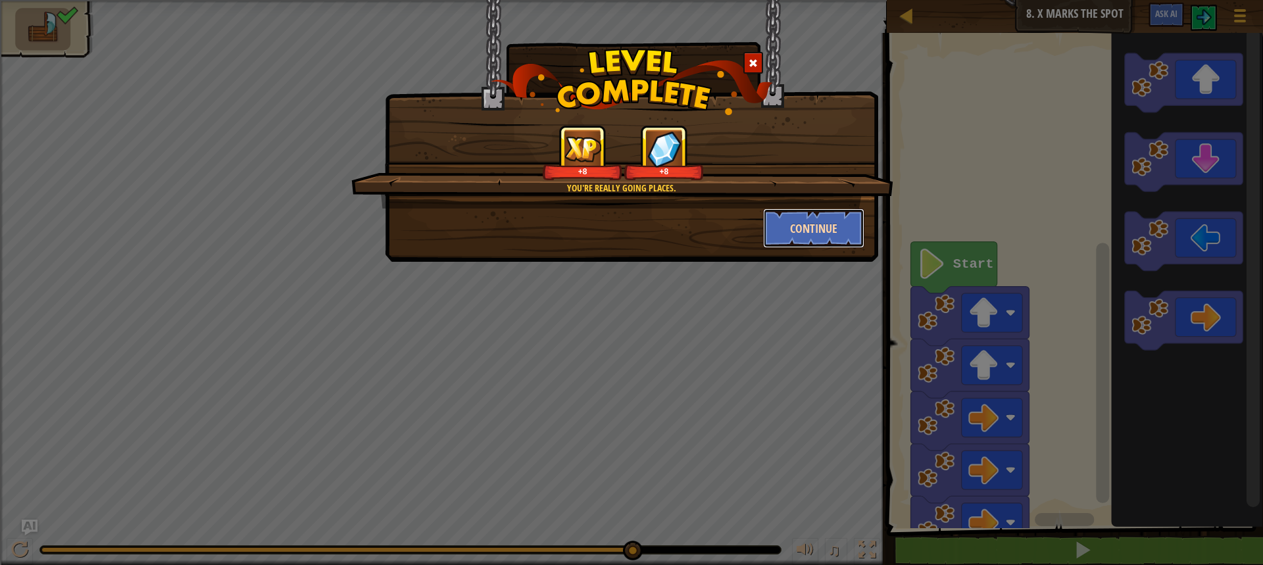
click at [827, 220] on button "Continue" at bounding box center [814, 227] width 102 height 39
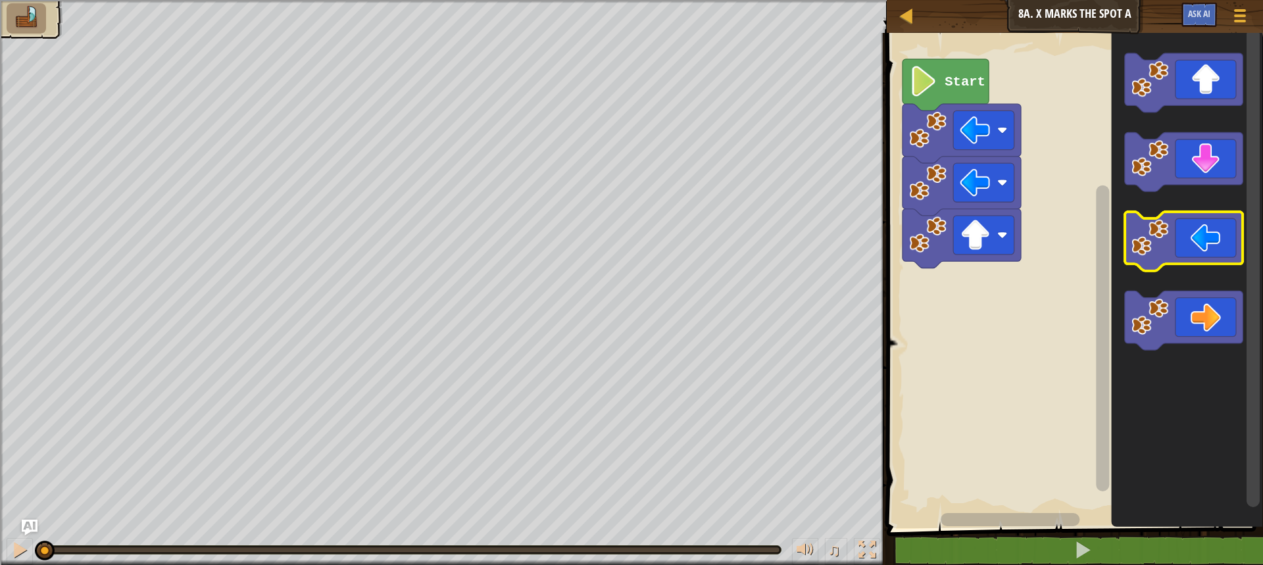
click at [1229, 243] on icon "Blockly Workspace" at bounding box center [1183, 241] width 118 height 59
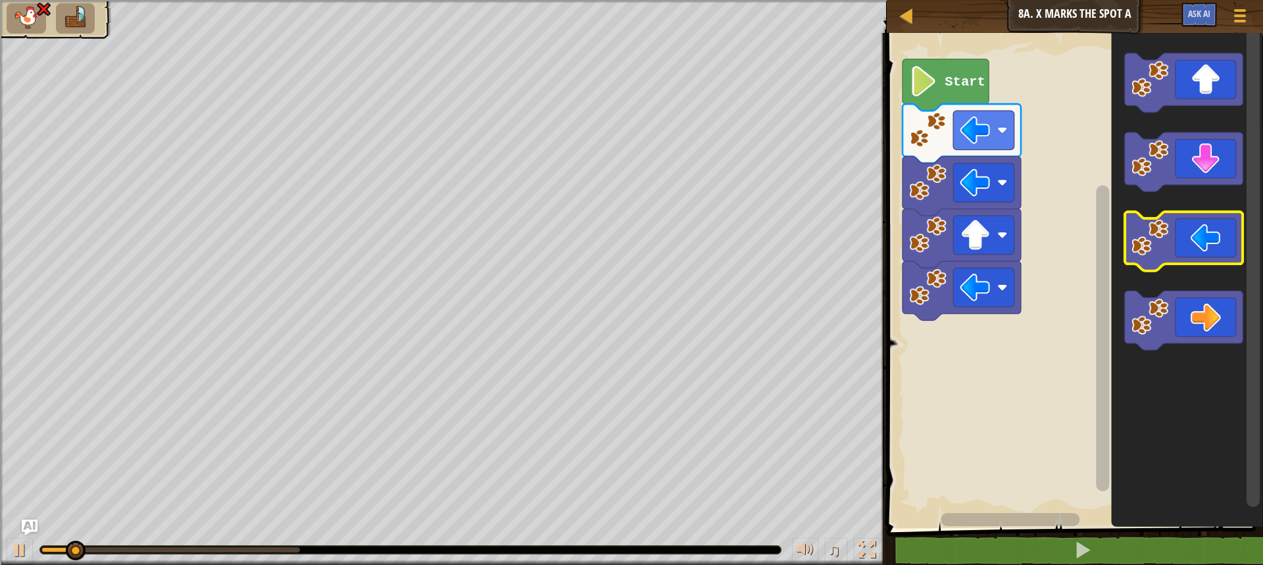
click at [1229, 243] on icon "Blockly Workspace" at bounding box center [1183, 241] width 118 height 59
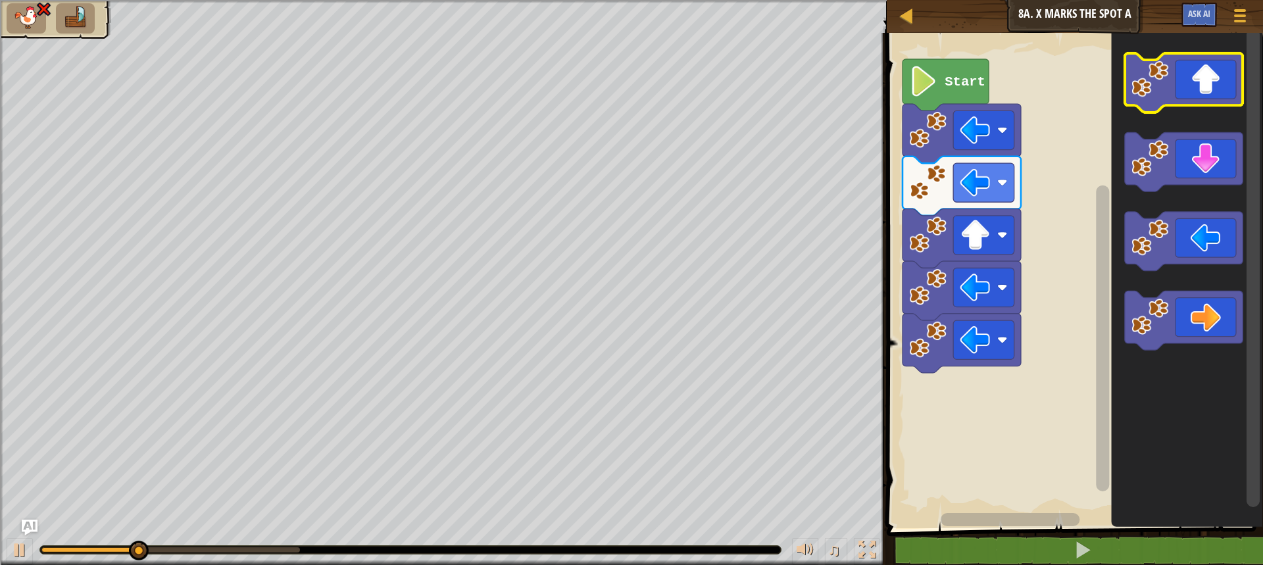
click at [1177, 101] on icon "Blockly Workspace" at bounding box center [1183, 82] width 118 height 59
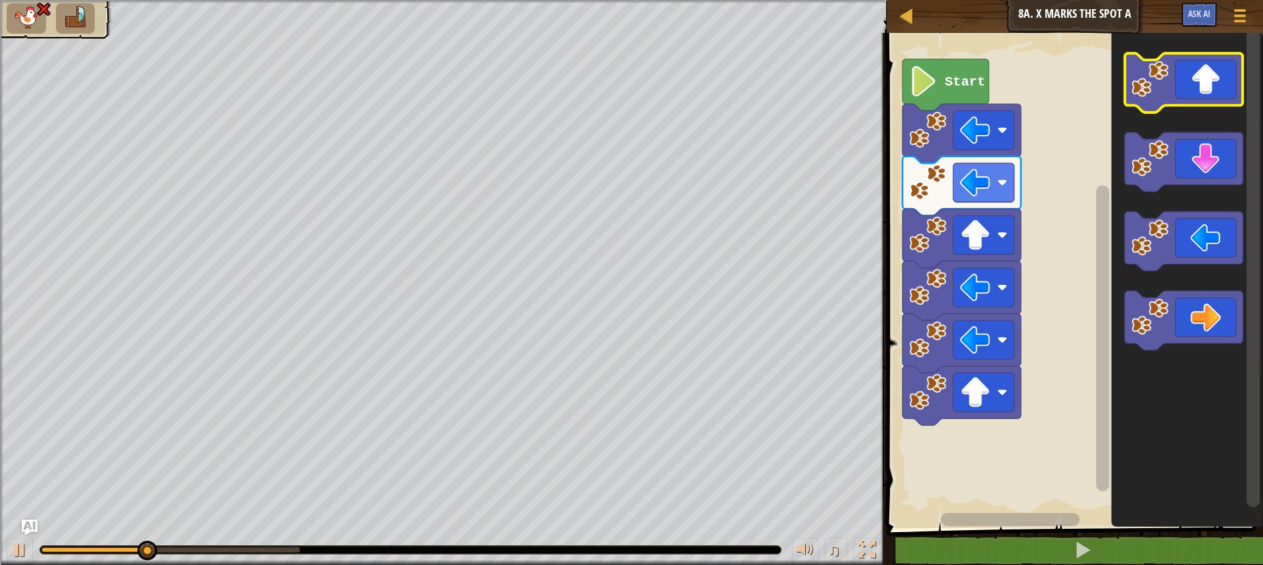
click at [1177, 101] on icon "Blockly Workspace" at bounding box center [1183, 82] width 118 height 59
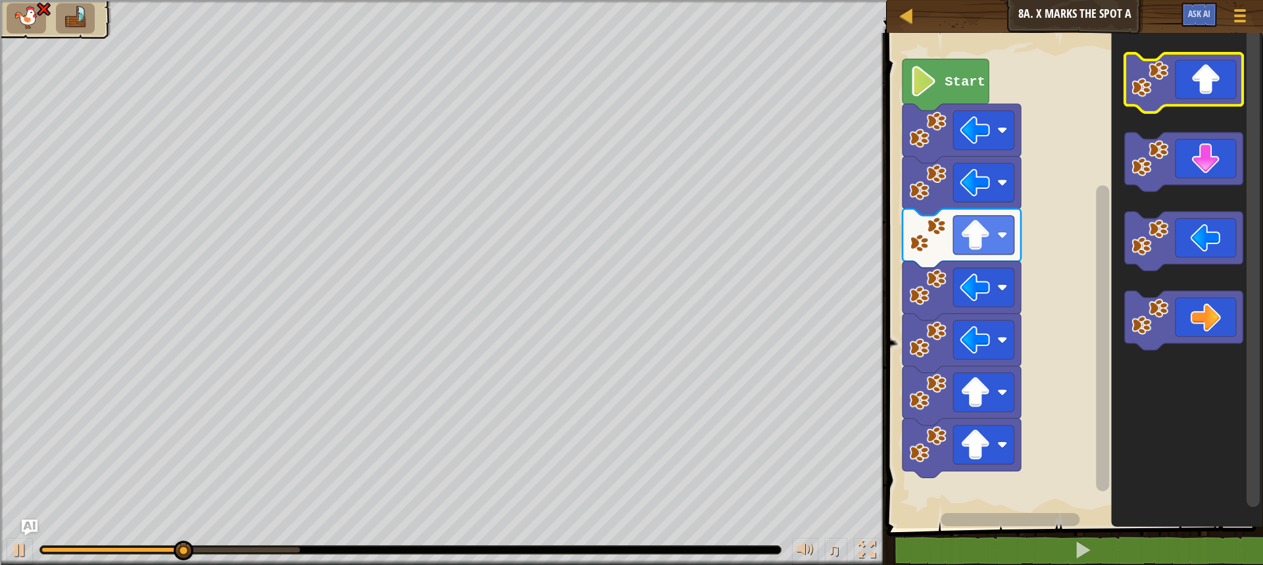
click at [1177, 101] on icon "Blockly Workspace" at bounding box center [1183, 82] width 118 height 59
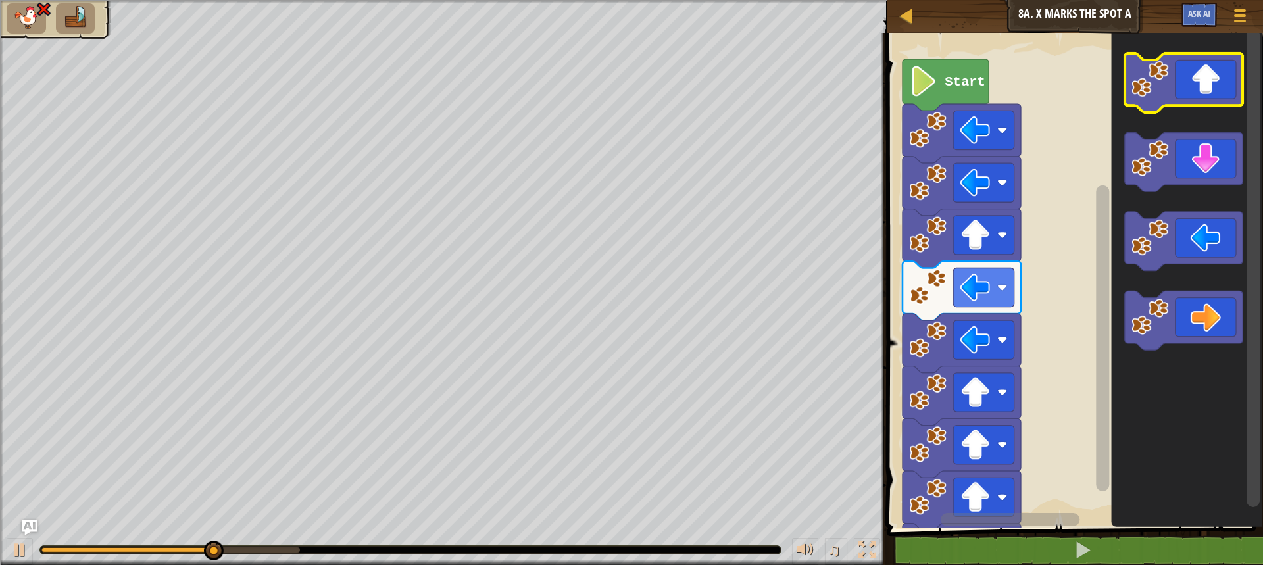
click at [1177, 101] on icon "Blockly Workspace" at bounding box center [1183, 82] width 118 height 59
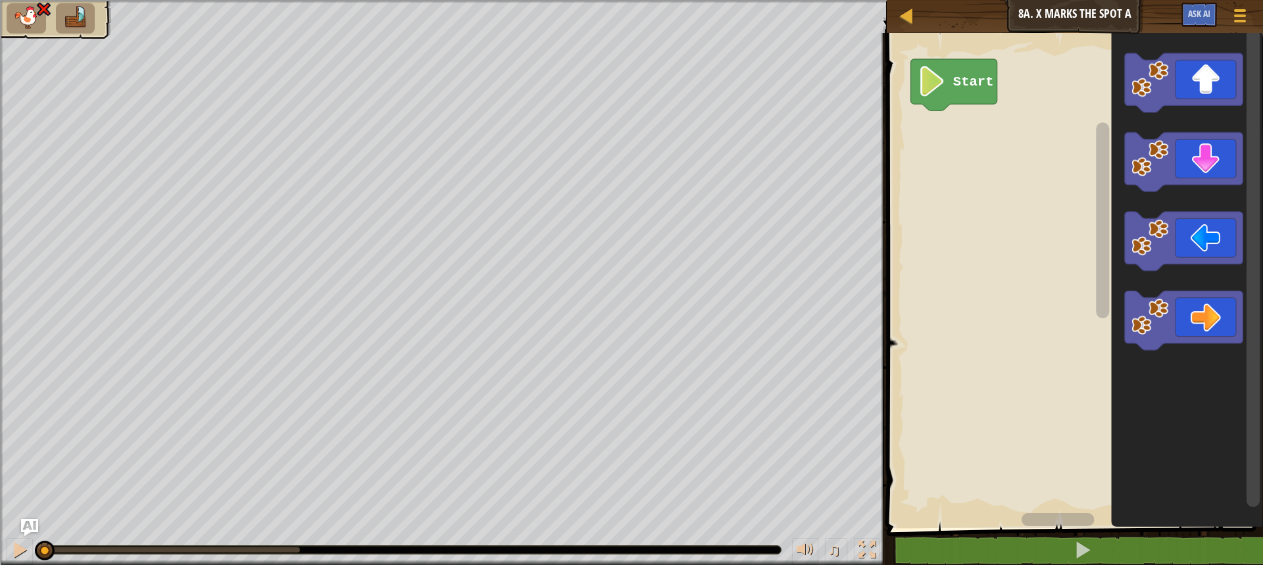
drag, startPoint x: 310, startPoint y: 547, endPoint x: 28, endPoint y: 535, distance: 282.4
click at [28, 535] on div "Map Junior 8a. X Marks the Spot A Game Menu Ask AI 1 הההההההההההההההההההההההההה…" at bounding box center [631, 282] width 1263 height 565
click at [7, 541] on button at bounding box center [20, 551] width 26 height 27
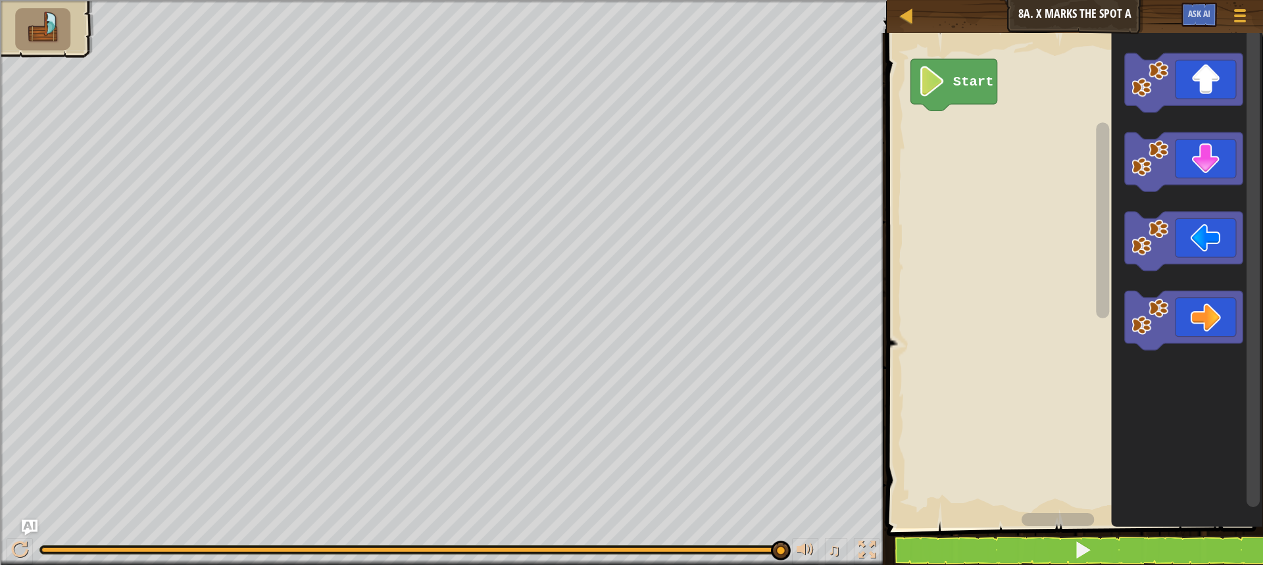
click at [974, 473] on rect "Blockly Workspace" at bounding box center [1073, 277] width 380 height 502
click at [1162, 232] on image "Blockly Workspace" at bounding box center [1149, 238] width 37 height 37
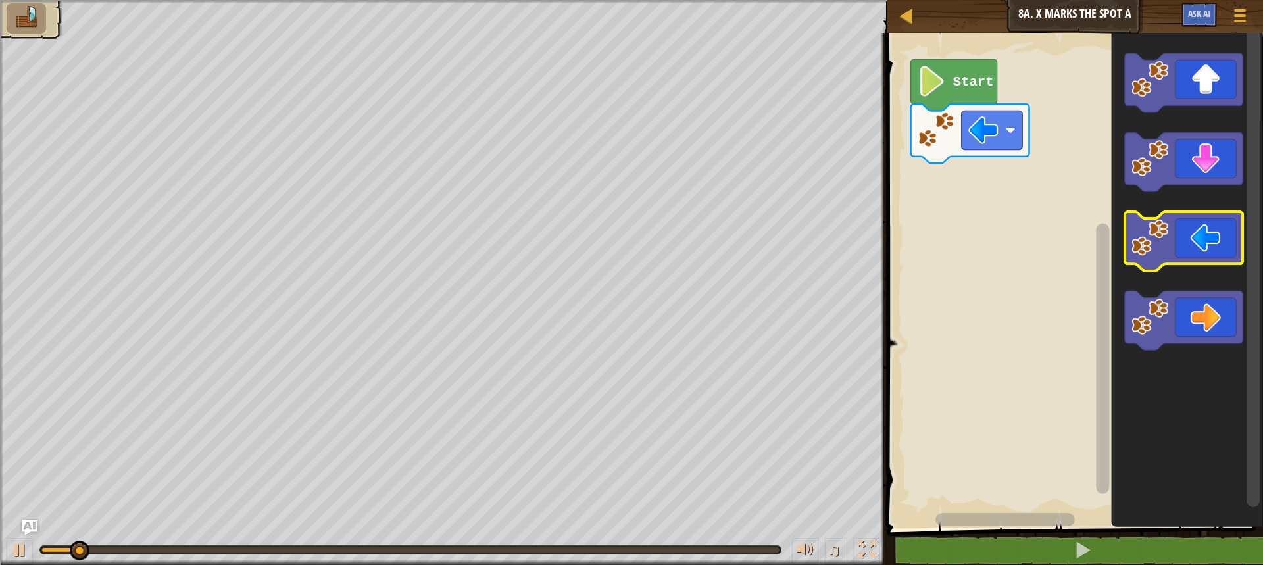
click at [1162, 232] on image "Blockly Workspace" at bounding box center [1149, 238] width 37 height 37
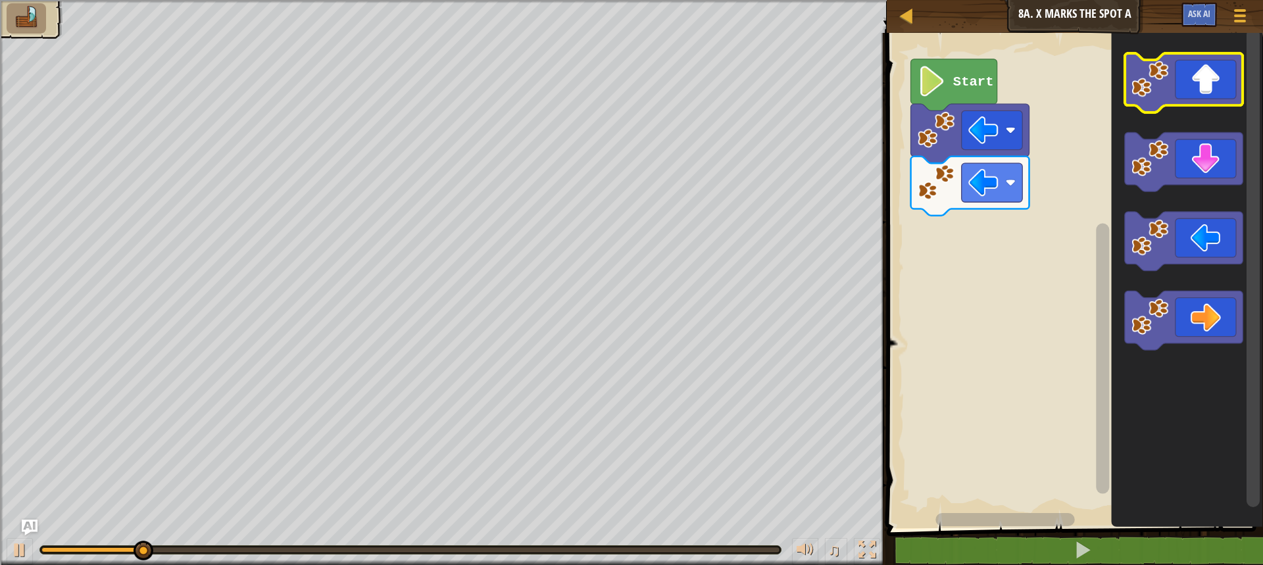
click at [1162, 93] on image "Blockly Workspace" at bounding box center [1149, 79] width 37 height 37
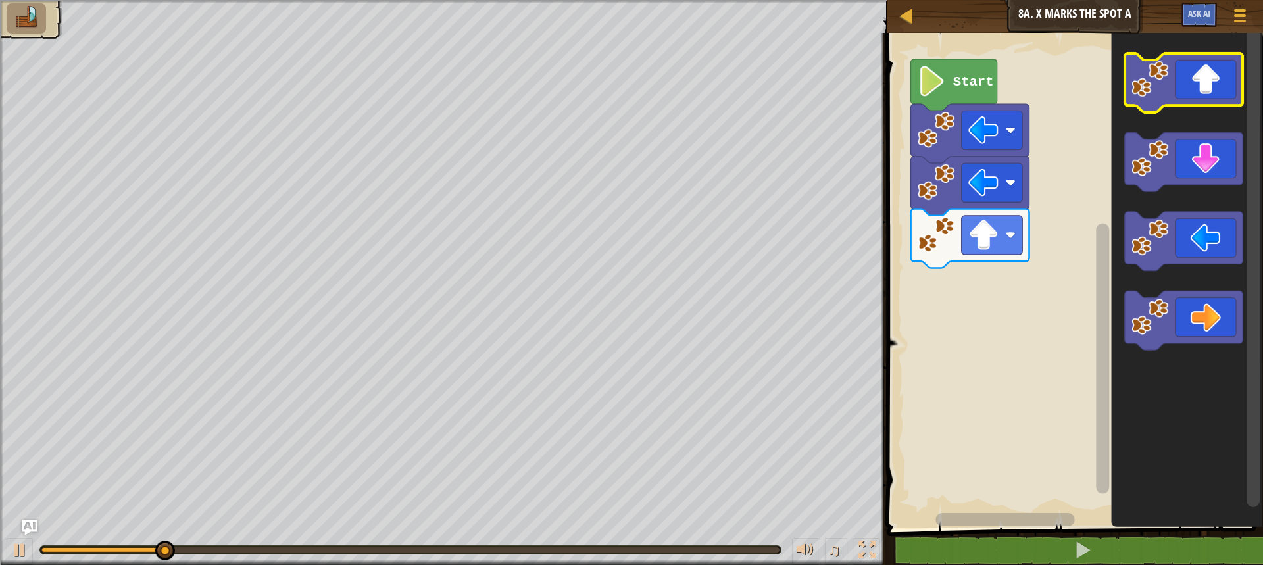
click at [1162, 93] on image "Blockly Workspace" at bounding box center [1149, 79] width 37 height 37
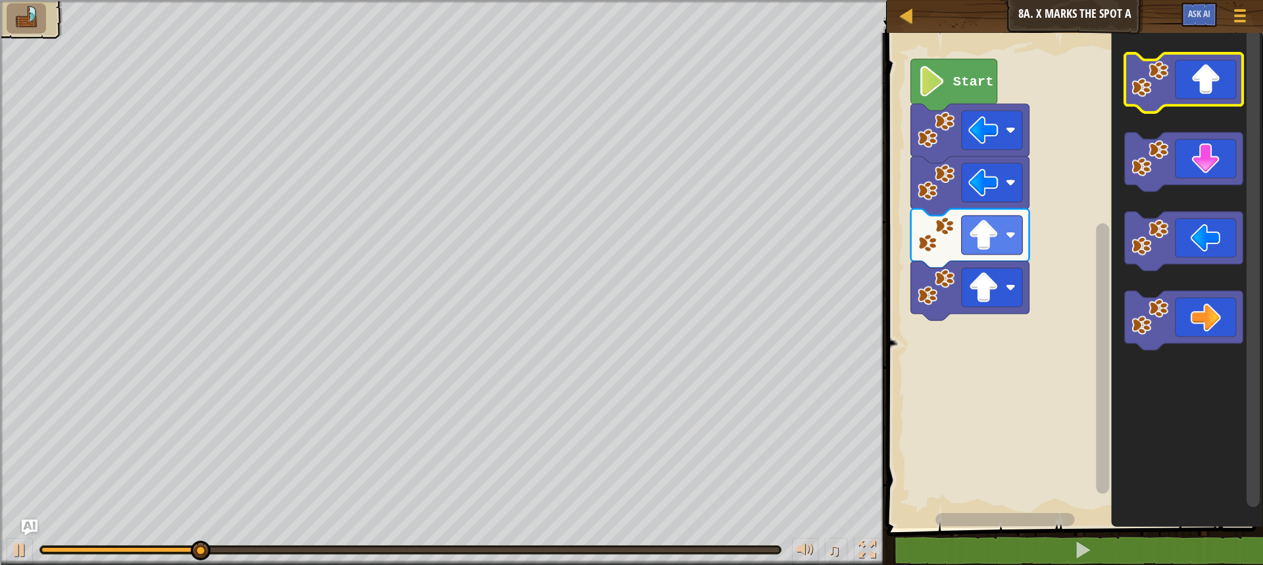
click at [1162, 93] on image "Blockly Workspace" at bounding box center [1149, 79] width 37 height 37
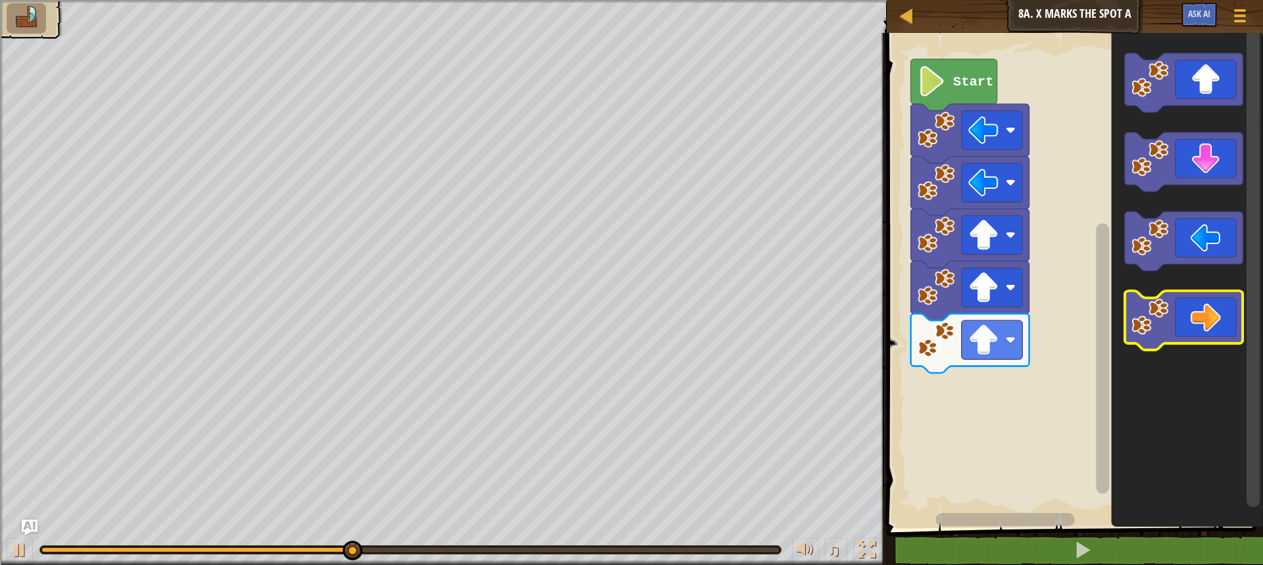
click at [1198, 306] on icon "Blockly Workspace" at bounding box center [1183, 321] width 118 height 59
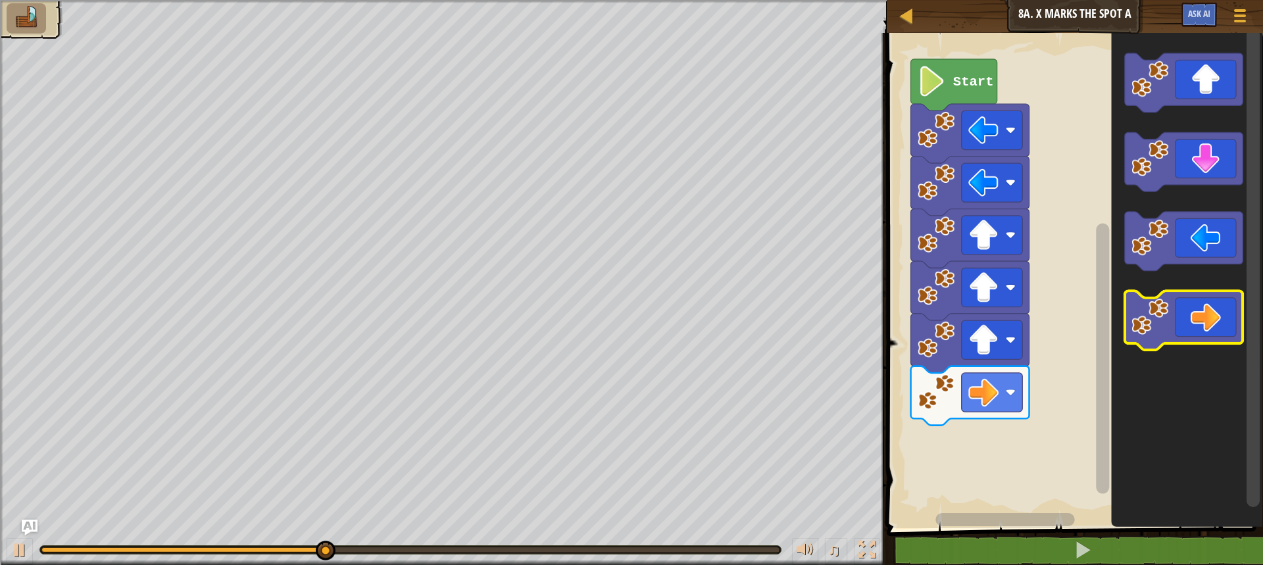
click at [1198, 306] on icon "Blockly Workspace" at bounding box center [1183, 321] width 118 height 59
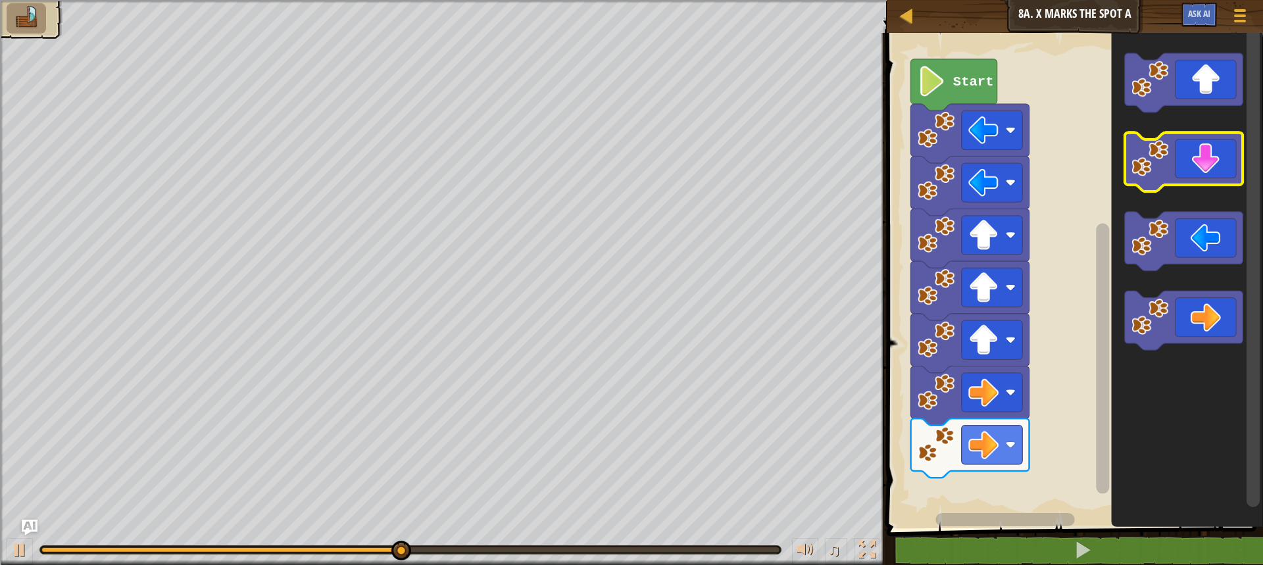
click at [1180, 154] on icon "Blockly Workspace" at bounding box center [1183, 162] width 118 height 59
